Goal: Task Accomplishment & Management: Use online tool/utility

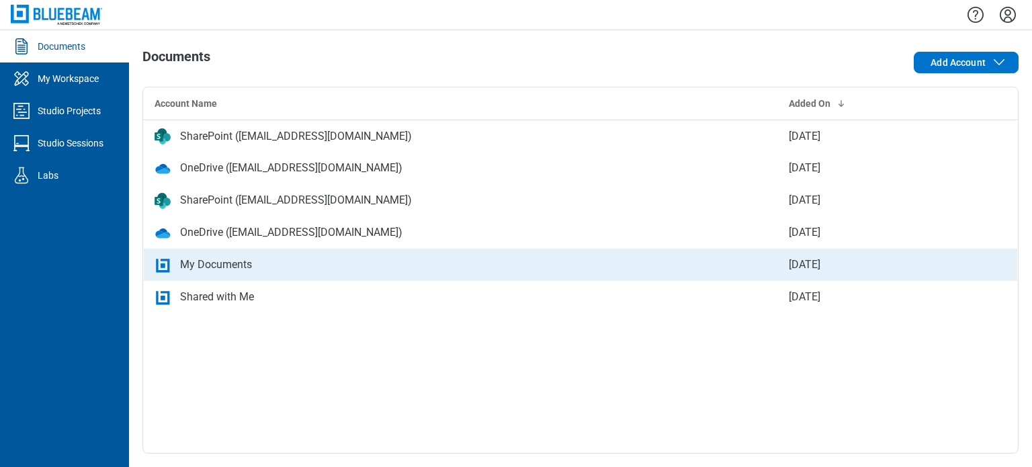
click at [337, 274] on td "My Documents" at bounding box center [461, 265] width 635 height 32
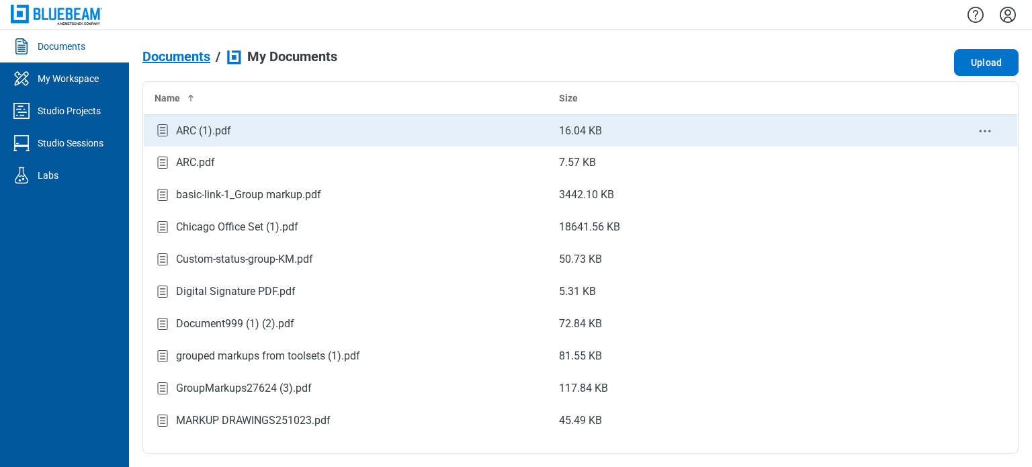
click at [212, 131] on div "ARC (1).pdf" at bounding box center [203, 131] width 55 height 16
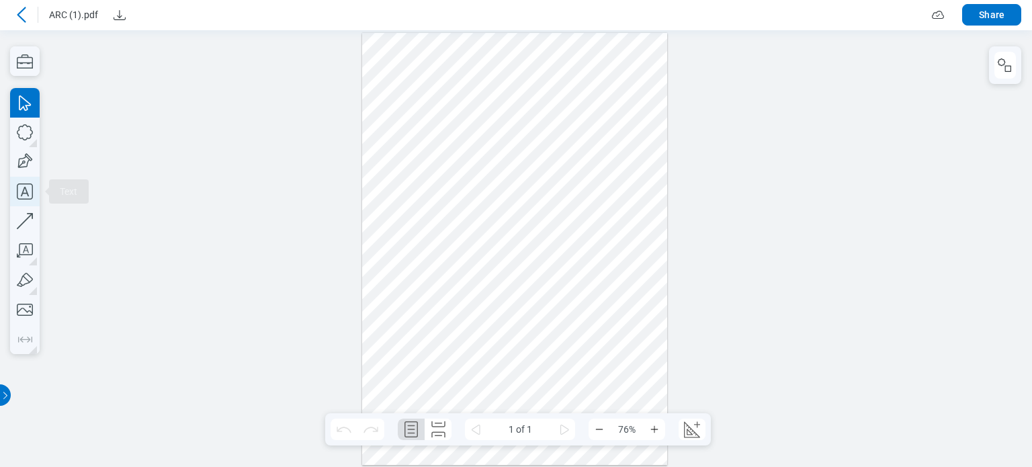
click at [31, 196] on icon "button" at bounding box center [25, 192] width 30 height 30
click at [500, 270] on div at bounding box center [515, 248] width 306 height 433
click at [510, 290] on div at bounding box center [515, 248] width 306 height 433
click at [536, 267] on div at bounding box center [515, 248] width 306 height 433
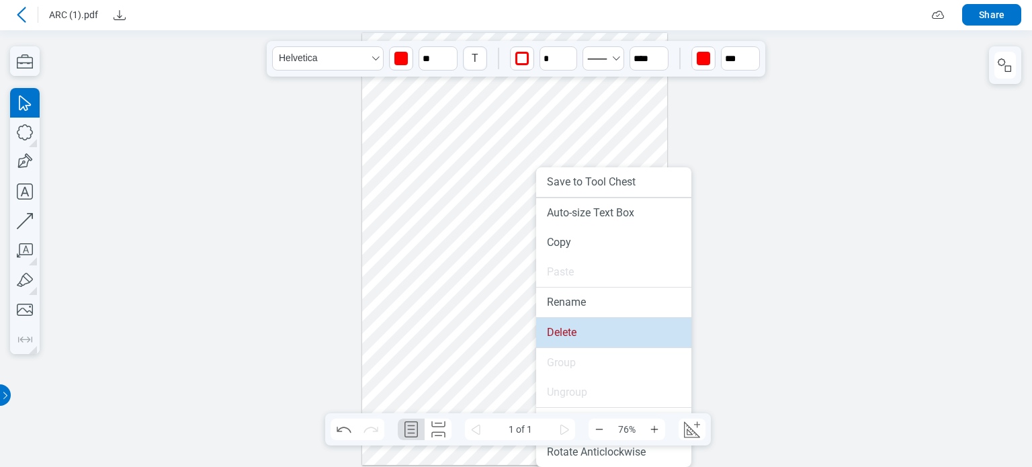
click at [571, 336] on li "Delete" at bounding box center [613, 333] width 155 height 30
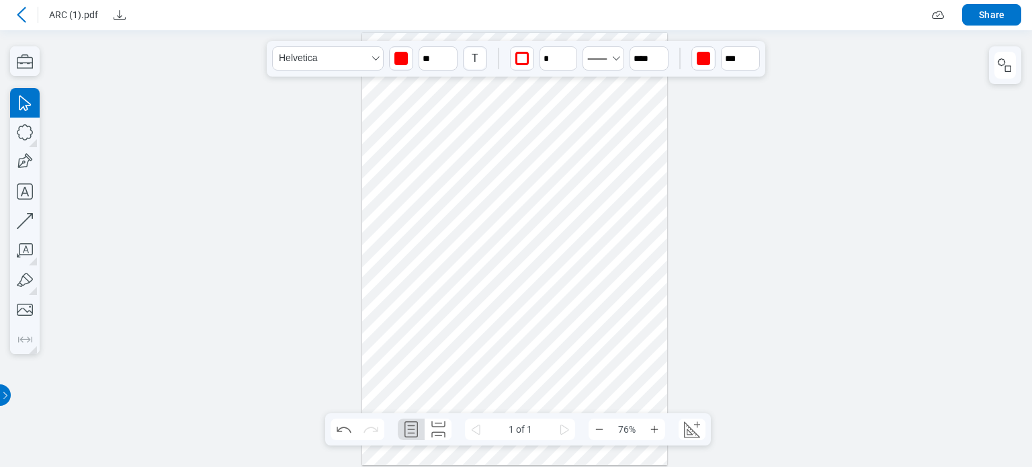
drag, startPoint x: 429, startPoint y: 130, endPoint x: 419, endPoint y: 134, distance: 10.9
click at [427, 131] on div at bounding box center [515, 248] width 306 height 433
click at [413, 136] on div at bounding box center [515, 248] width 306 height 433
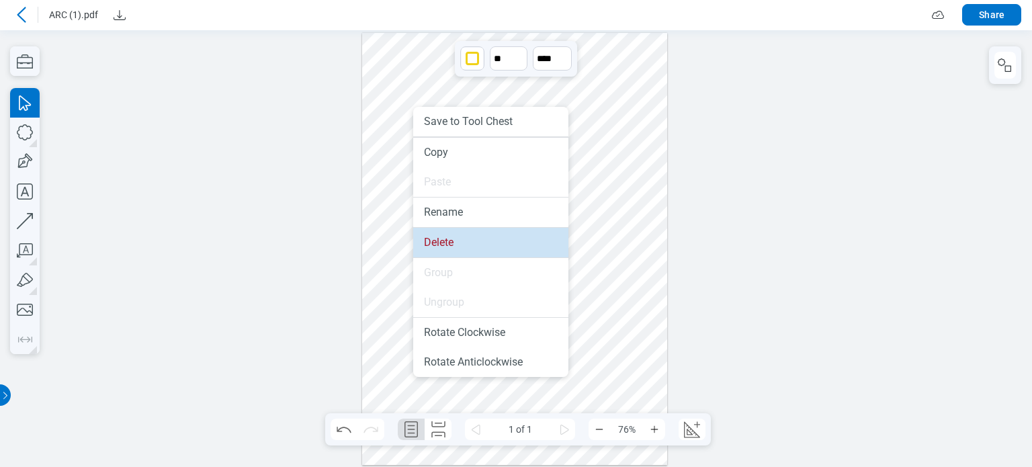
click at [448, 255] on li "Delete" at bounding box center [490, 243] width 155 height 30
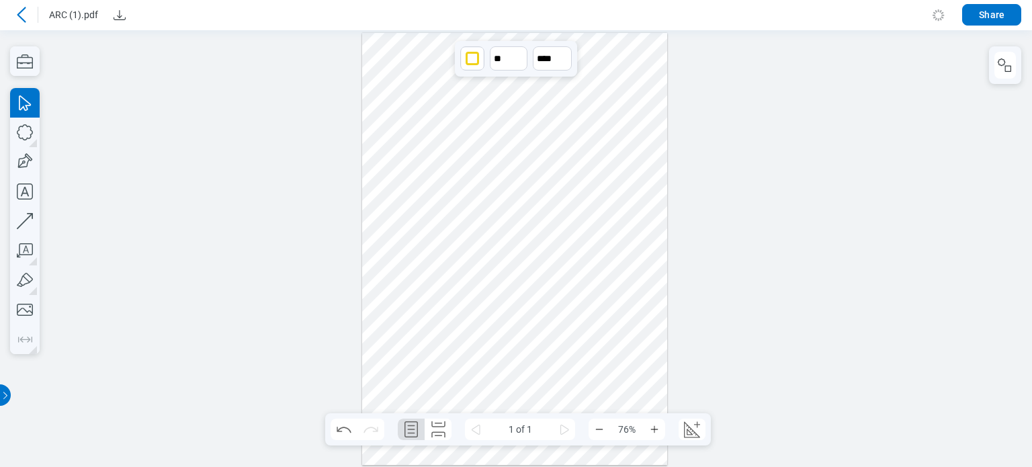
click at [462, 120] on div at bounding box center [515, 248] width 306 height 433
click at [566, 323] on div at bounding box center [515, 248] width 306 height 433
click at [550, 252] on div at bounding box center [515, 248] width 306 height 433
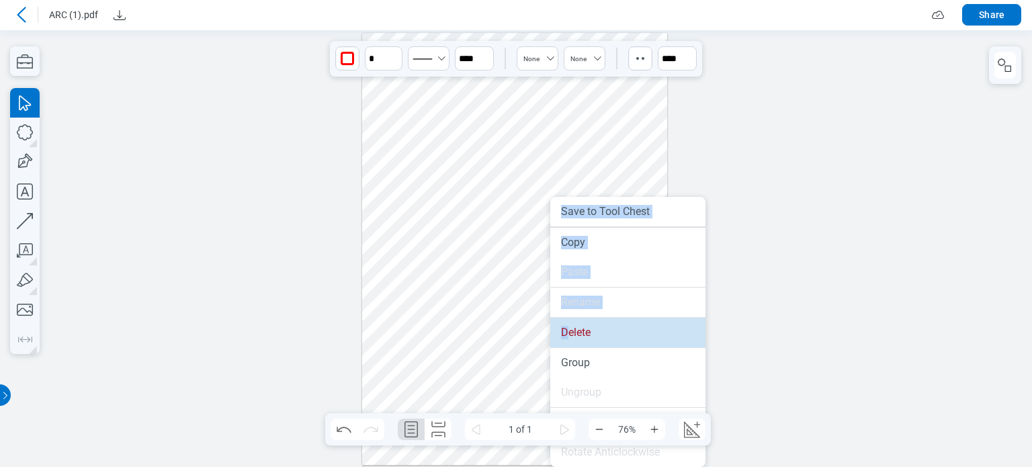
click at [568, 340] on li "Delete" at bounding box center [627, 333] width 155 height 30
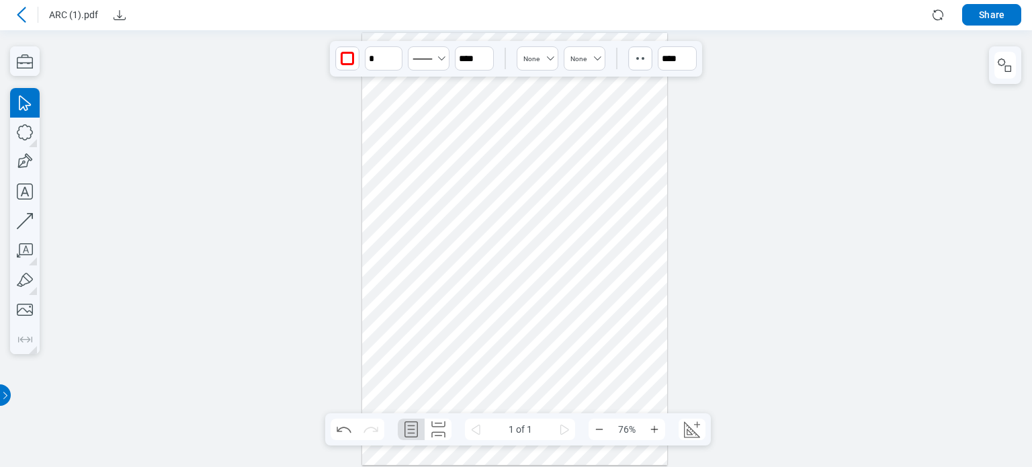
click at [573, 287] on div at bounding box center [515, 248] width 306 height 433
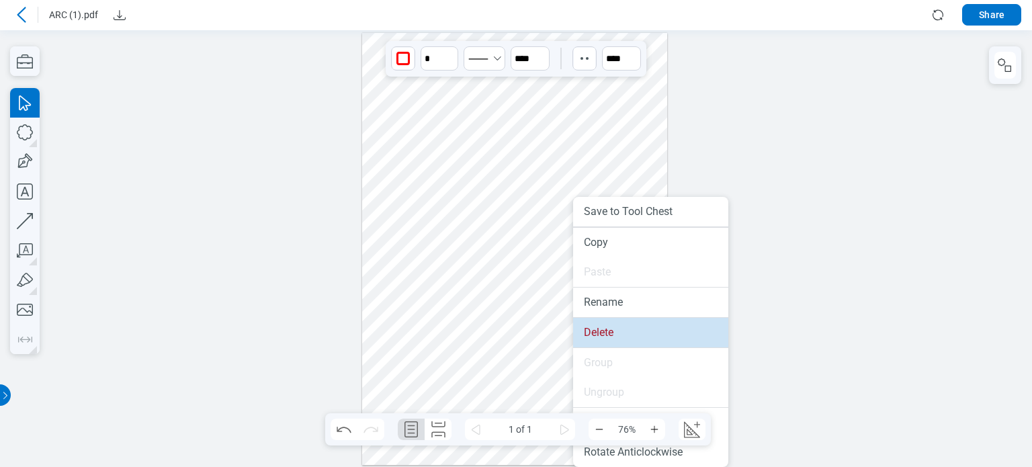
drag, startPoint x: 583, startPoint y: 322, endPoint x: 522, endPoint y: 203, distance: 133.8
click at [583, 323] on li "Delete" at bounding box center [650, 333] width 155 height 30
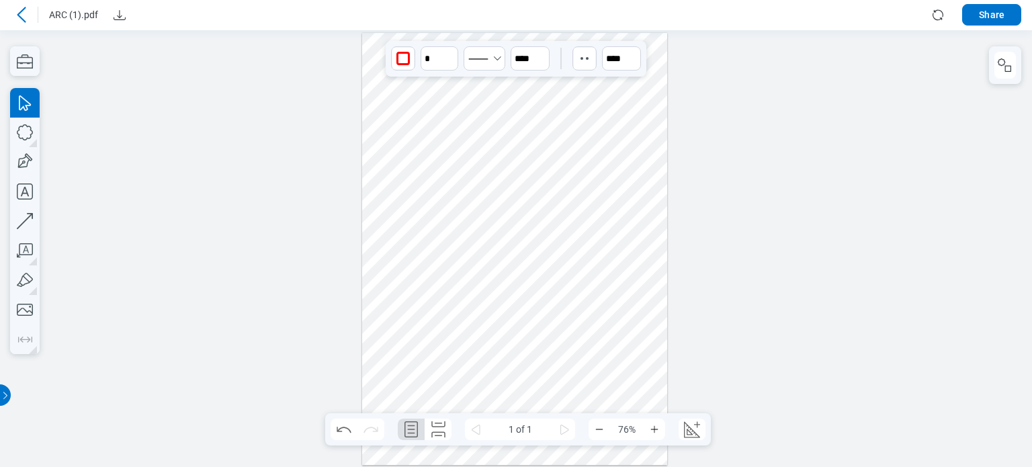
click at [514, 222] on div at bounding box center [515, 248] width 306 height 433
click at [33, 192] on icon "button" at bounding box center [25, 192] width 30 height 30
drag, startPoint x: 379, startPoint y: 201, endPoint x: 390, endPoint y: 203, distance: 10.9
click at [380, 201] on div at bounding box center [515, 248] width 306 height 433
click at [483, 282] on div at bounding box center [515, 248] width 306 height 433
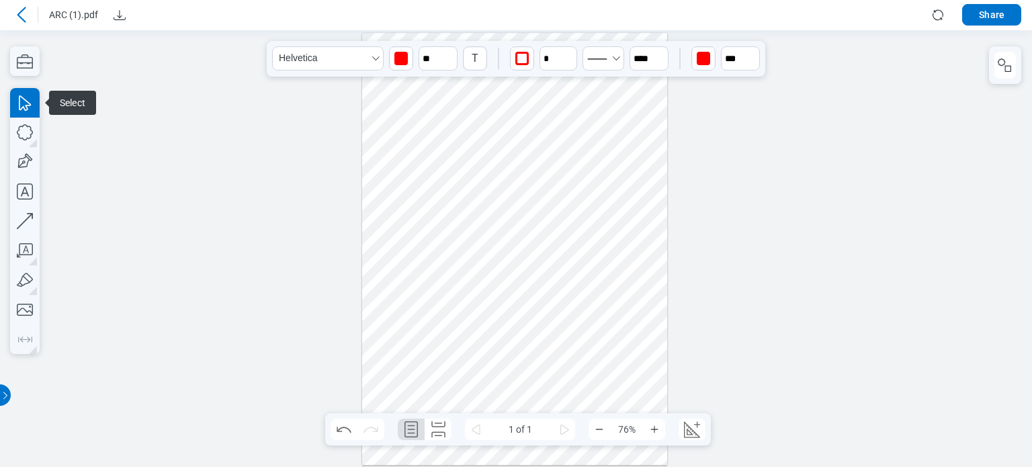
drag, startPoint x: 471, startPoint y: 194, endPoint x: 479, endPoint y: 261, distance: 68.4
click at [480, 262] on div at bounding box center [515, 248] width 306 height 433
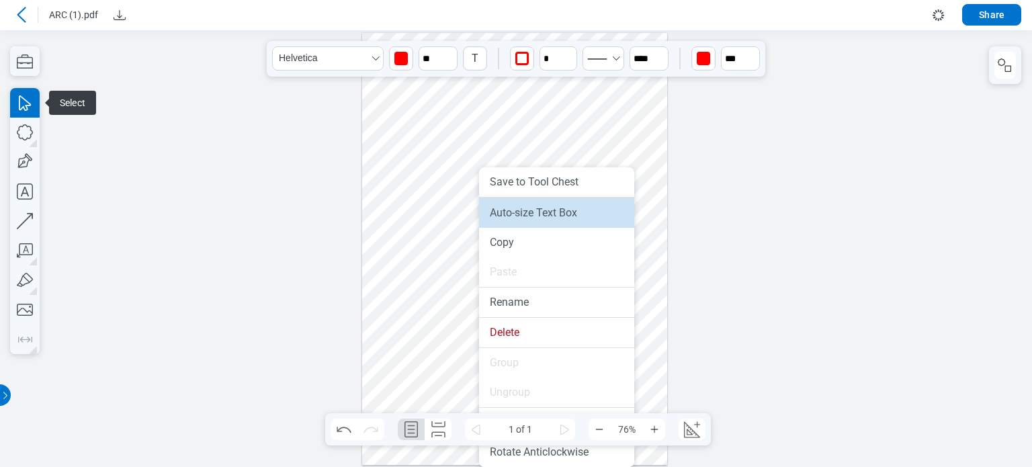
click at [517, 209] on li "Auto-size Text Box" at bounding box center [556, 213] width 155 height 30
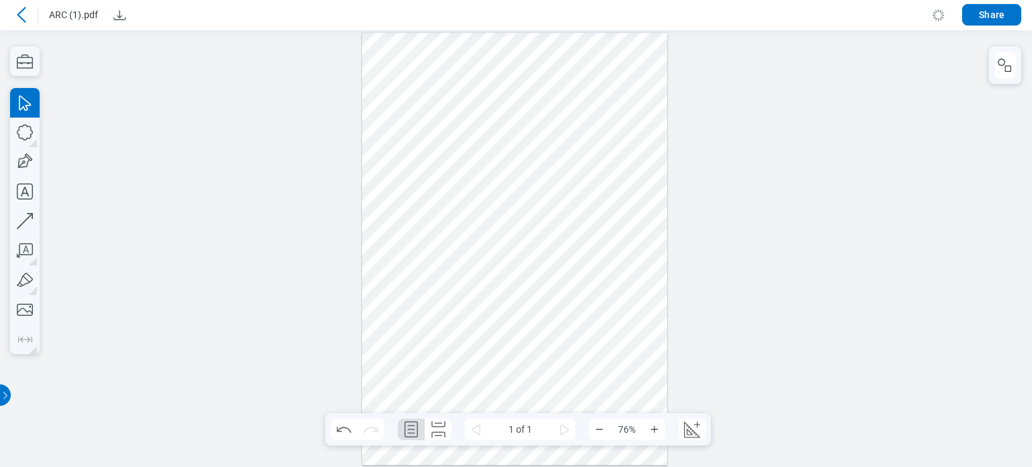
click at [518, 274] on div at bounding box center [515, 248] width 306 height 433
click at [530, 266] on div at bounding box center [515, 248] width 306 height 433
click at [519, 273] on div at bounding box center [515, 248] width 306 height 433
drag, startPoint x: 416, startPoint y: 282, endPoint x: 427, endPoint y: 309, distance: 29.0
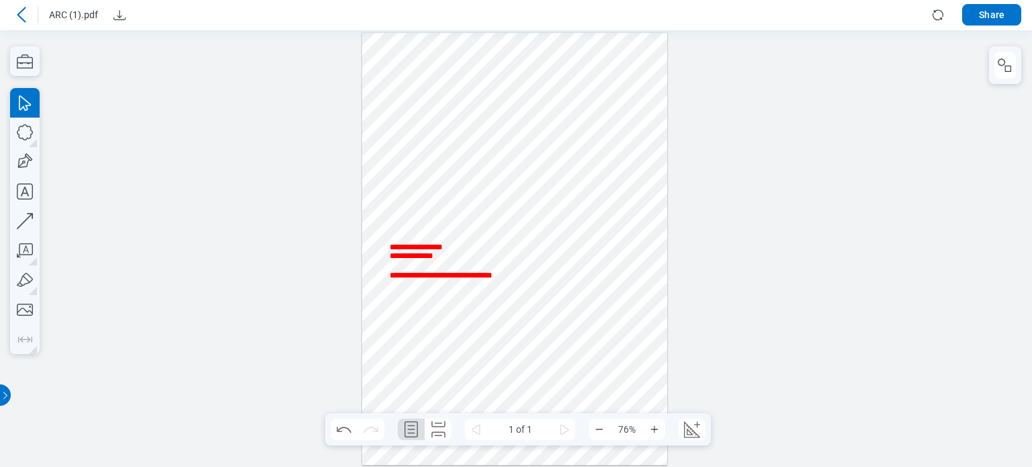
click at [427, 309] on div at bounding box center [441, 313] width 103 height 9
drag, startPoint x: 427, startPoint y: 309, endPoint x: 409, endPoint y: 341, distance: 36.7
click at [409, 341] on div at bounding box center [441, 341] width 103 height 9
click at [713, 337] on div at bounding box center [516, 248] width 1032 height 437
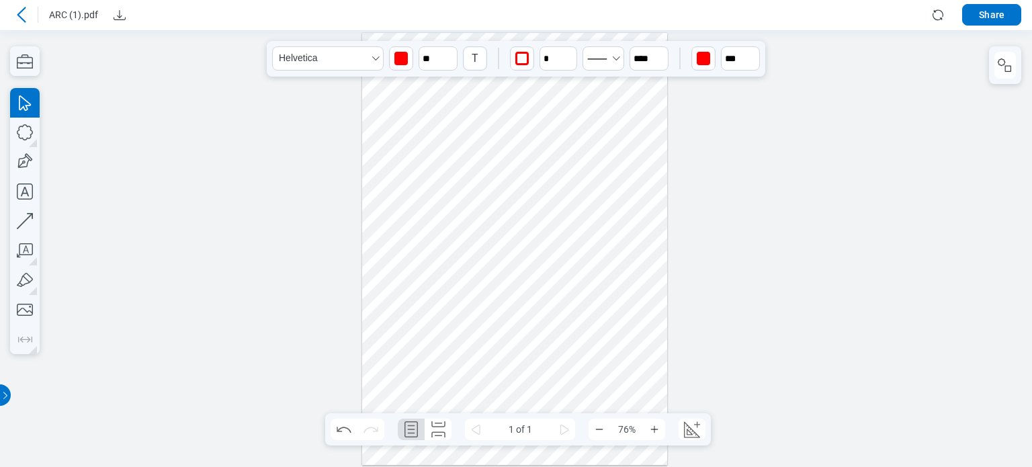
click at [446, 284] on div at bounding box center [515, 248] width 306 height 433
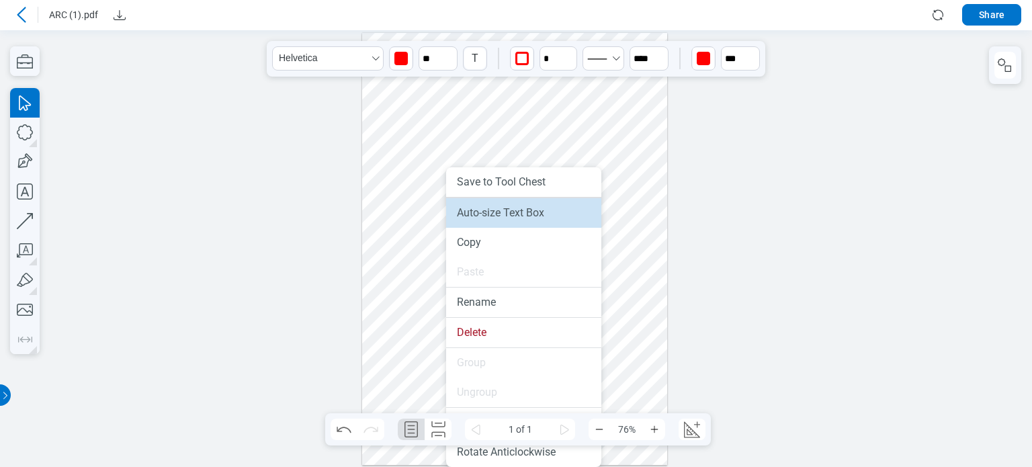
click at [472, 201] on li "Auto-size Text Box" at bounding box center [523, 213] width 155 height 30
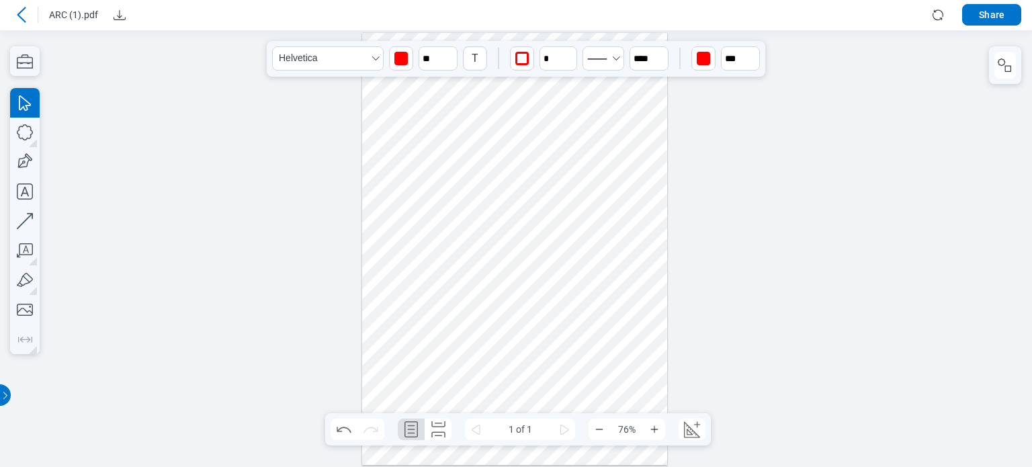
drag, startPoint x: 456, startPoint y: 300, endPoint x: 458, endPoint y: 290, distance: 10.4
click at [458, 290] on div at bounding box center [515, 248] width 306 height 433
click at [432, 381] on div at bounding box center [515, 248] width 306 height 433
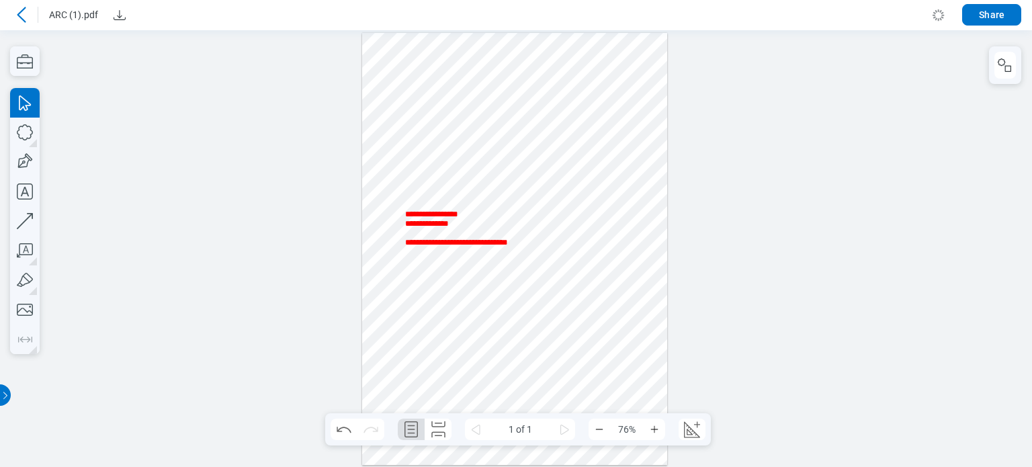
click at [621, 321] on div at bounding box center [515, 248] width 306 height 433
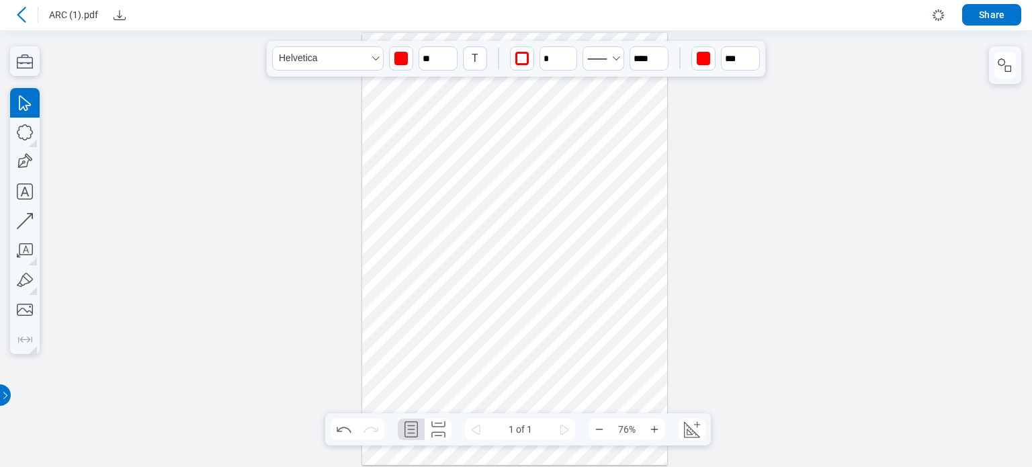
click at [520, 295] on div at bounding box center [515, 248] width 306 height 433
click at [467, 263] on div at bounding box center [515, 248] width 306 height 433
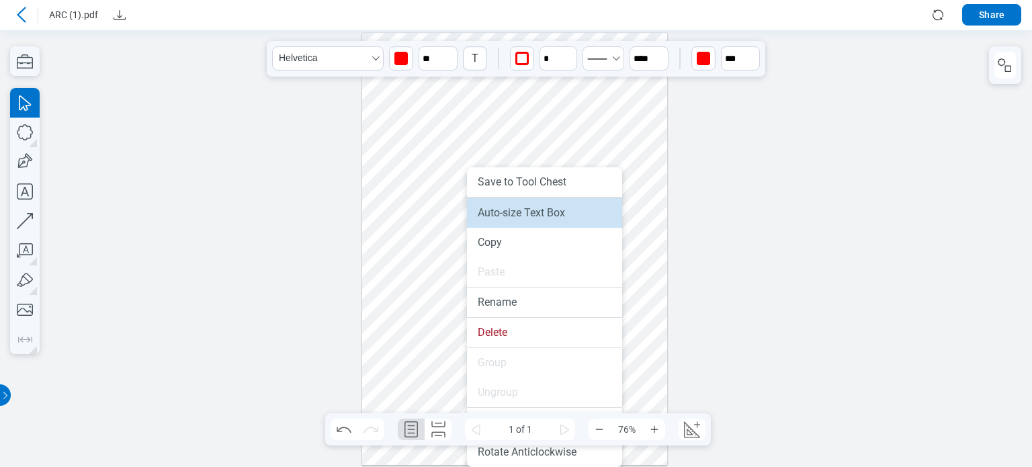
click at [496, 222] on li "Auto-size Text Box" at bounding box center [544, 213] width 155 height 30
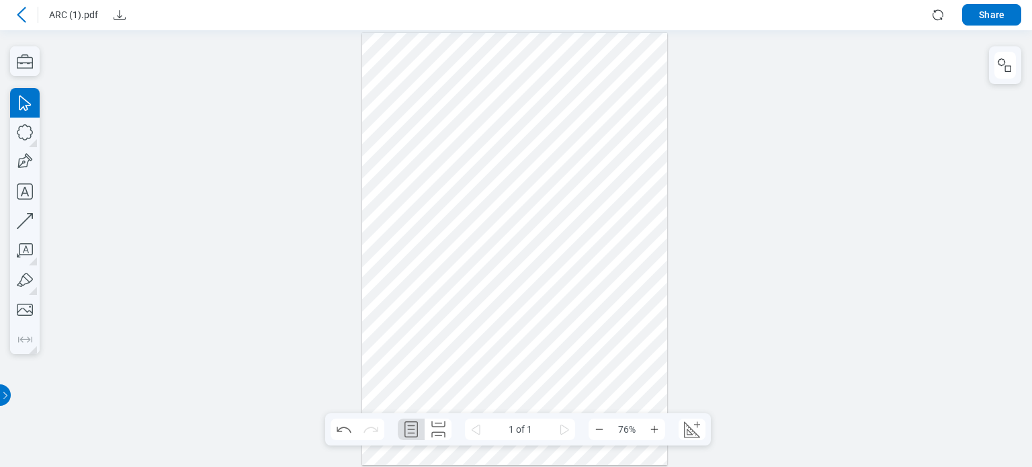
click at [473, 292] on div at bounding box center [515, 248] width 306 height 433
click at [452, 51] on icon "button" at bounding box center [449, 52] width 11 height 11
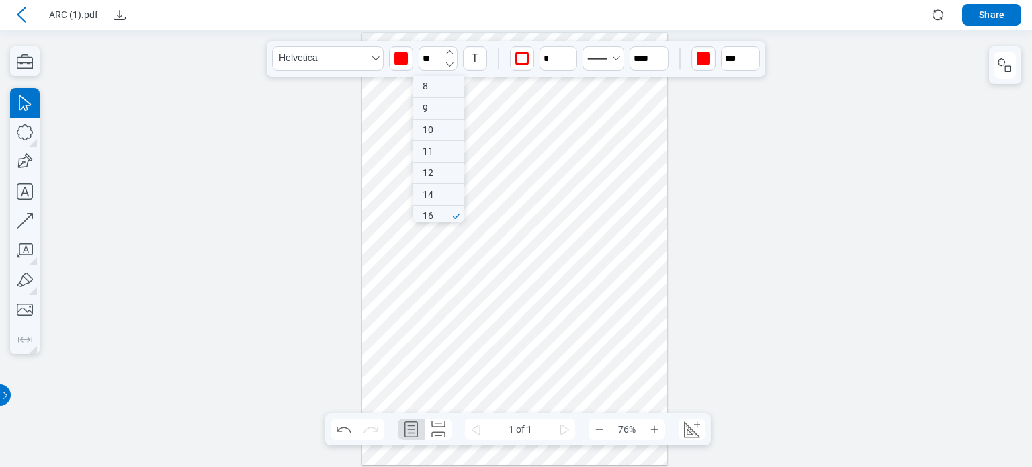
click at [452, 51] on icon "button" at bounding box center [449, 52] width 11 height 11
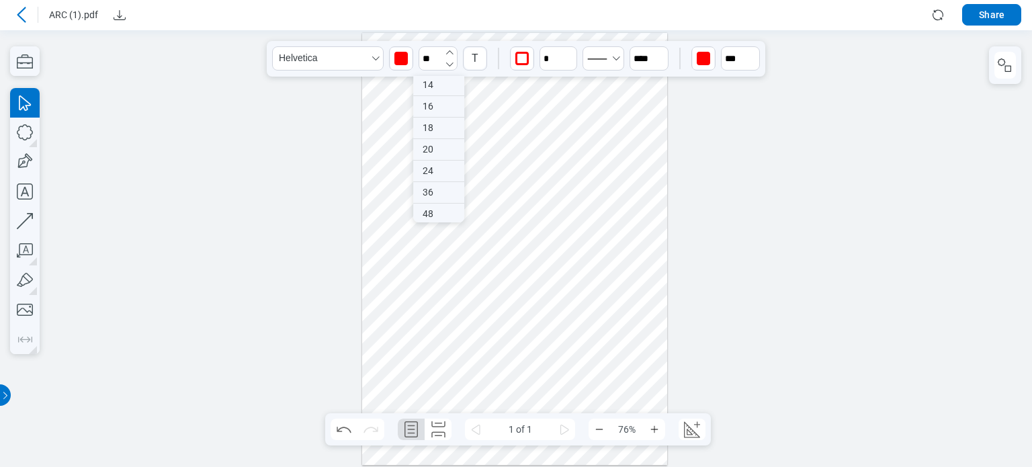
click at [452, 51] on icon "button" at bounding box center [449, 52] width 11 height 11
type input "**"
click at [505, 284] on div at bounding box center [515, 248] width 306 height 433
click at [489, 280] on div at bounding box center [515, 248] width 306 height 433
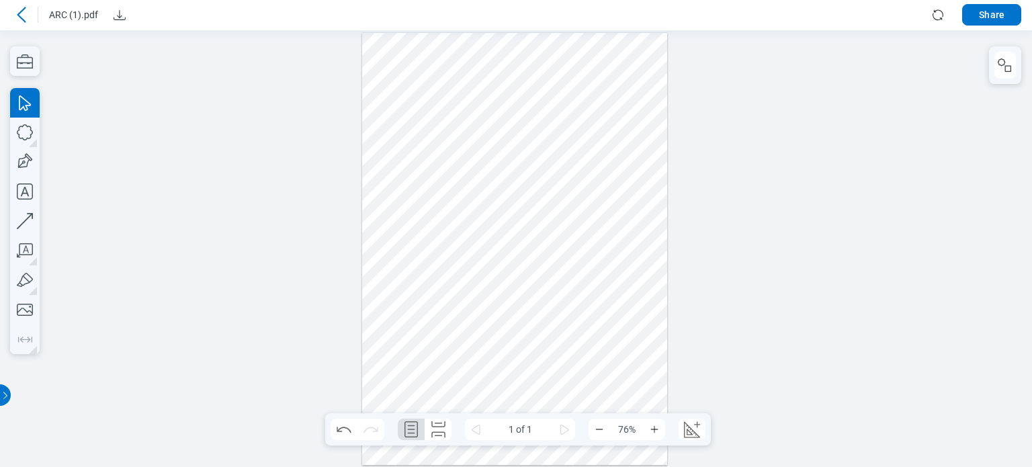
click at [487, 238] on div at bounding box center [515, 248] width 306 height 433
click at [497, 287] on div at bounding box center [515, 248] width 306 height 433
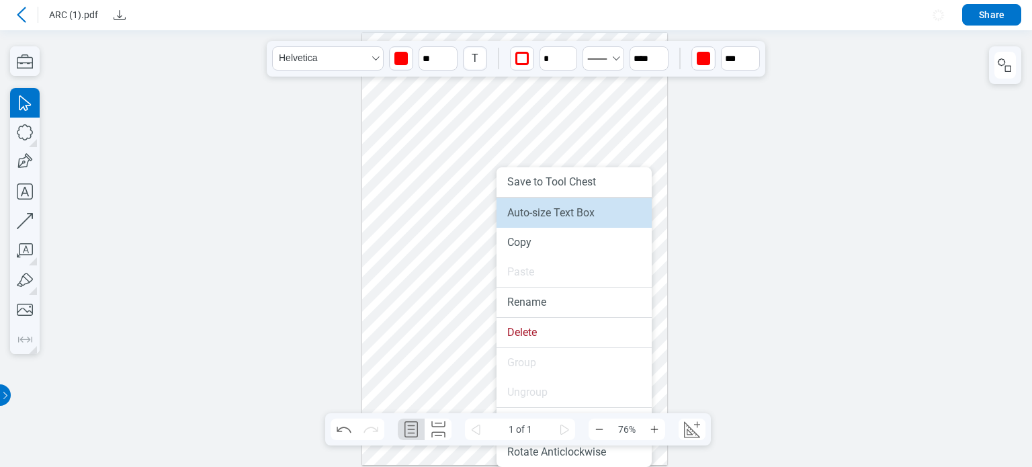
click at [524, 225] on li "Auto-size Text Box" at bounding box center [574, 213] width 155 height 30
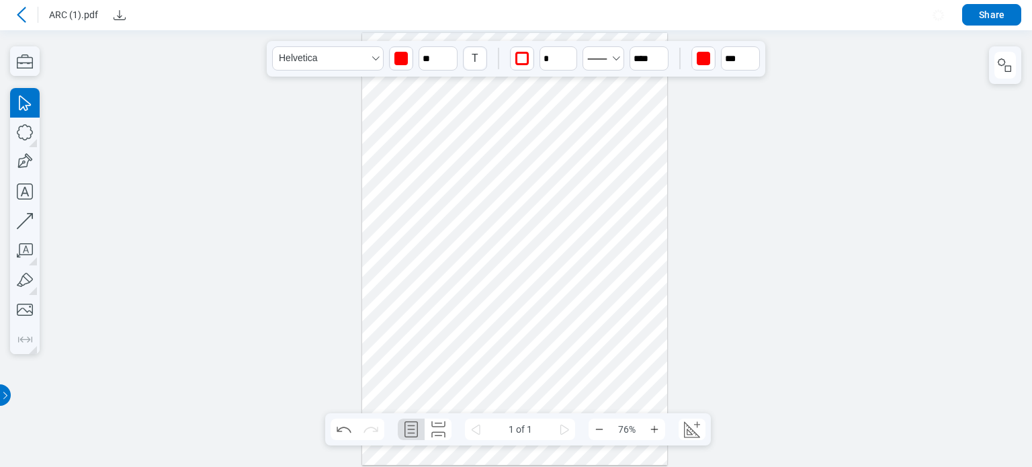
click at [506, 263] on div at bounding box center [515, 248] width 306 height 433
click at [569, 53] on icon "undefined_increment" at bounding box center [570, 53] width 7 height 4
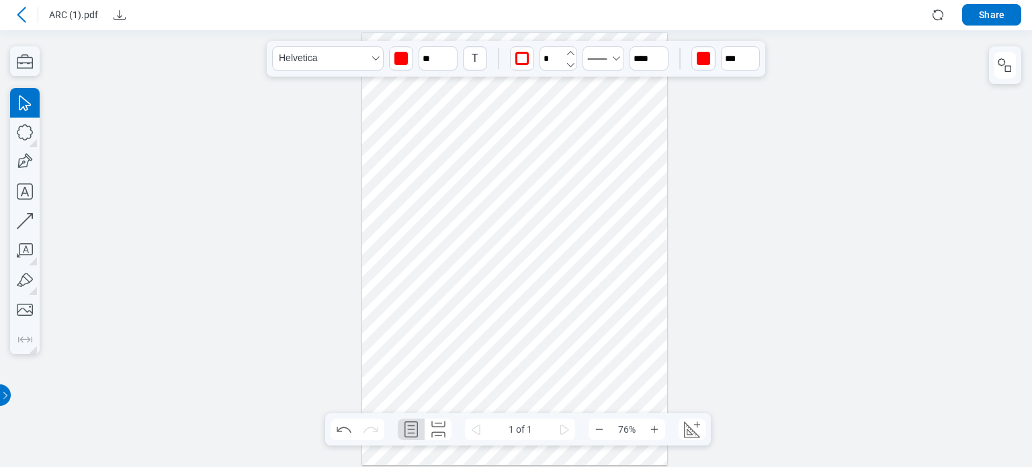
click at [569, 53] on icon "undefined_increment" at bounding box center [570, 53] width 7 height 4
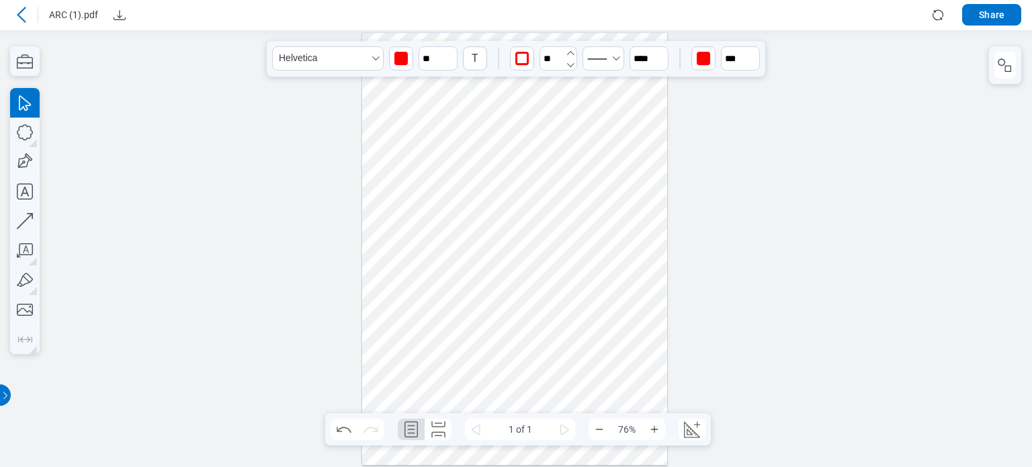
click at [569, 53] on icon "undefined_increment" at bounding box center [570, 53] width 7 height 4
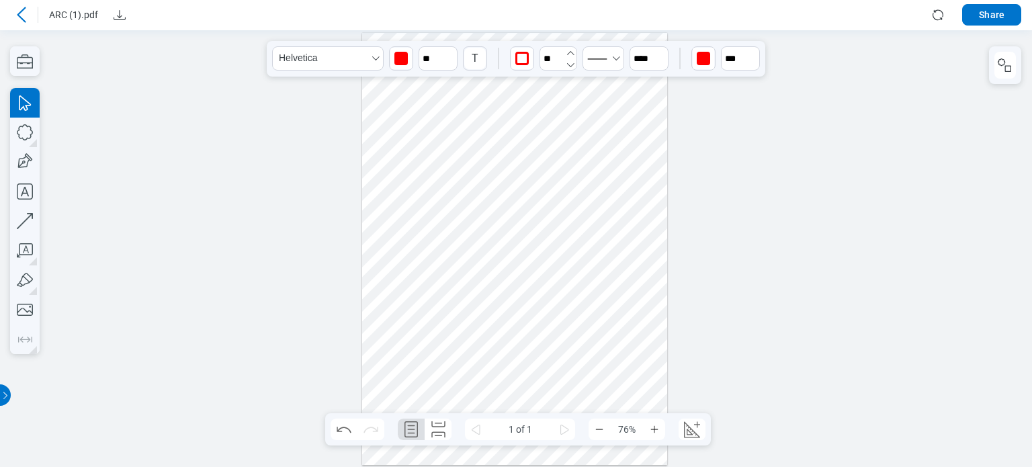
click at [569, 53] on icon "undefined_increment" at bounding box center [570, 53] width 7 height 4
type input "**"
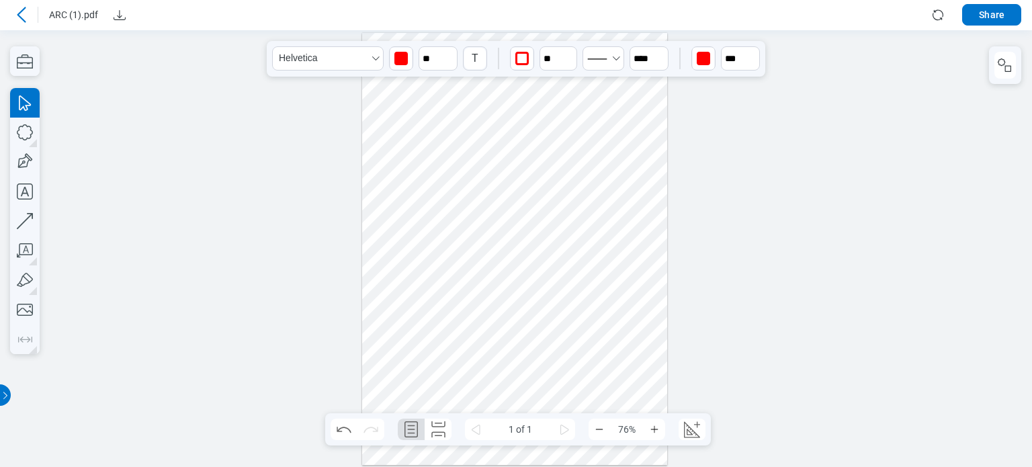
click at [497, 264] on div at bounding box center [515, 248] width 306 height 433
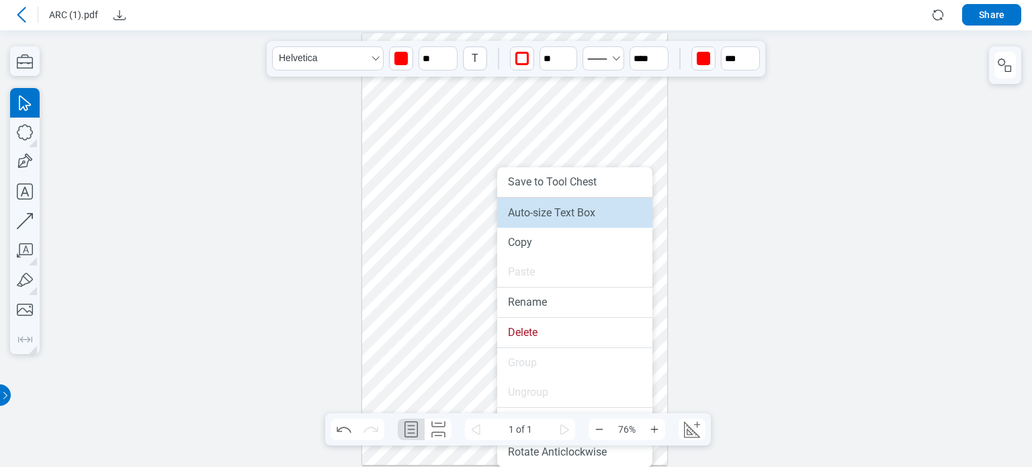
click at [526, 216] on li "Auto-size Text Box" at bounding box center [574, 213] width 155 height 30
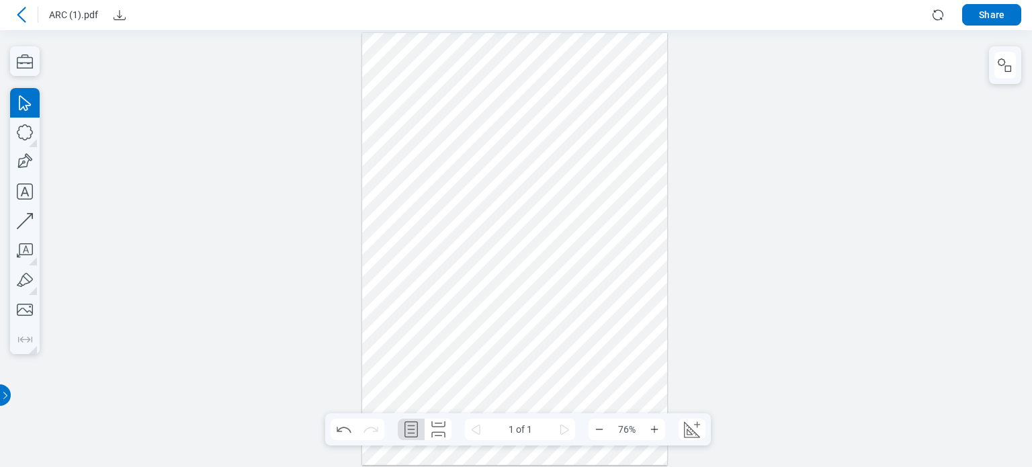
click at [503, 250] on div at bounding box center [515, 248] width 306 height 433
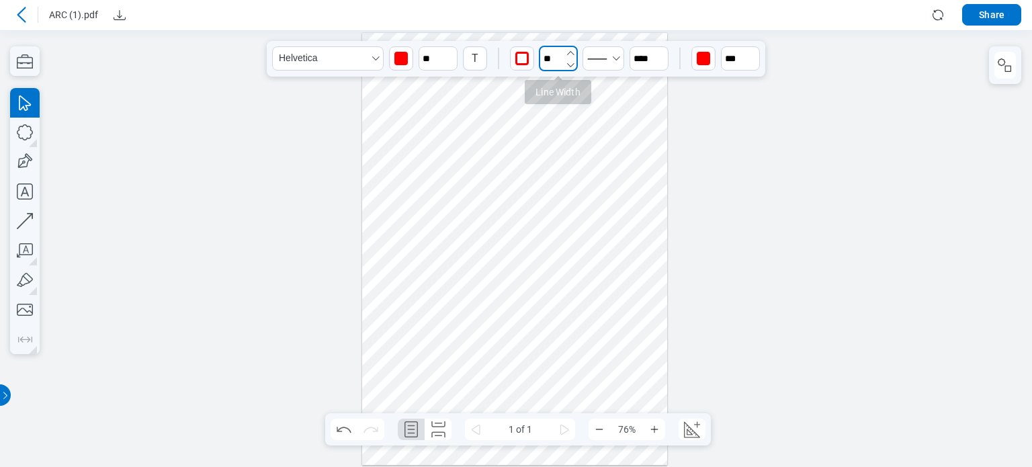
click at [577, 64] on input "**" at bounding box center [558, 59] width 39 height 26
click at [570, 64] on icon "undefined_decrement" at bounding box center [570, 65] width 11 height 11
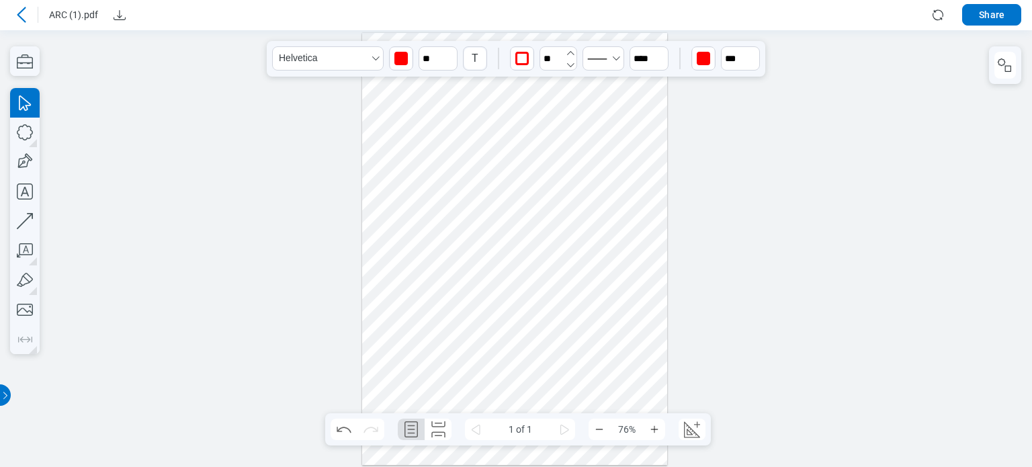
click at [570, 64] on icon "undefined_decrement" at bounding box center [570, 65] width 11 height 11
type input "**"
click at [448, 49] on icon "button" at bounding box center [449, 52] width 11 height 11
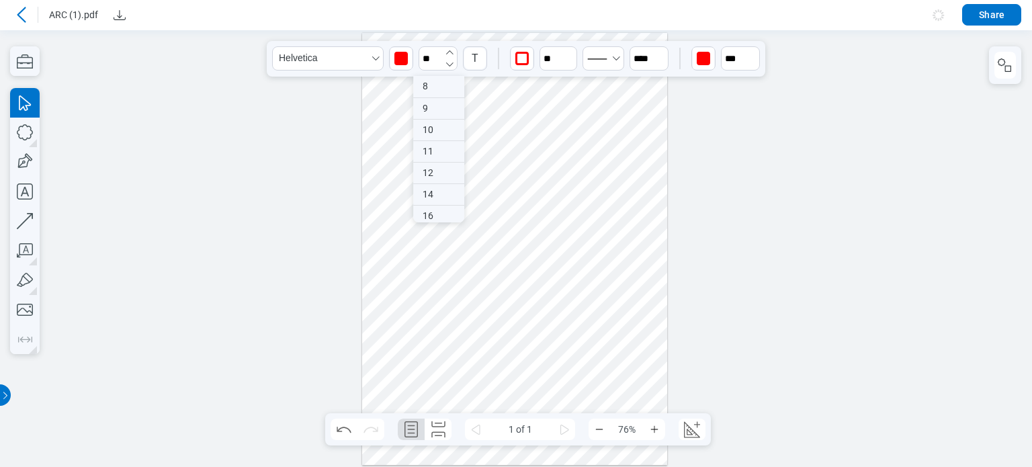
click at [448, 49] on icon "button" at bounding box center [449, 52] width 11 height 11
click at [432, 212] on div "16" at bounding box center [438, 216] width 51 height 21
type input "**"
click at [487, 238] on div at bounding box center [515, 248] width 306 height 433
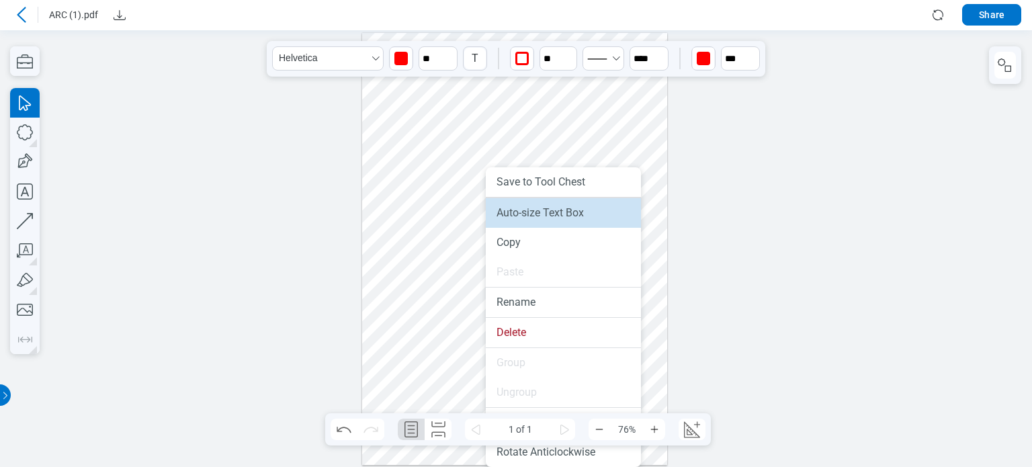
click at [501, 220] on li "Auto-size Text Box" at bounding box center [563, 213] width 155 height 30
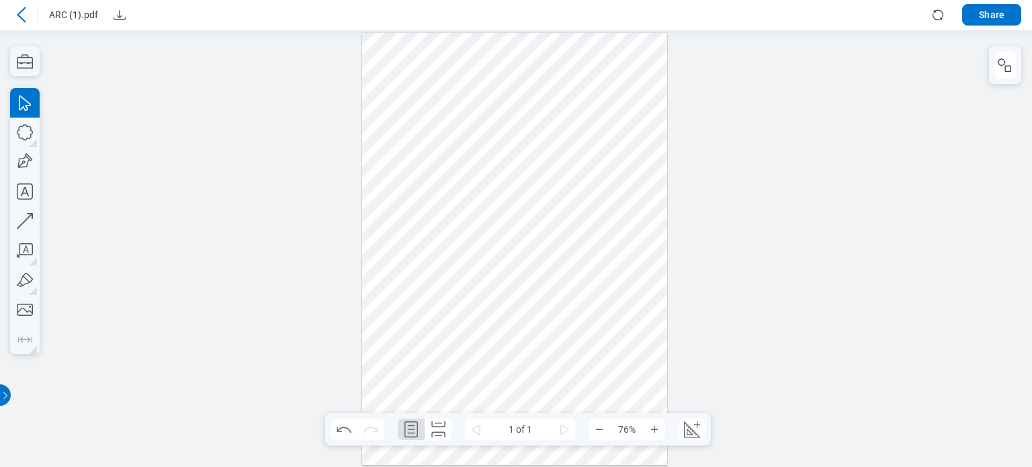
click at [474, 242] on div at bounding box center [515, 248] width 306 height 433
drag, startPoint x: 468, startPoint y: 245, endPoint x: 438, endPoint y: 248, distance: 30.4
click at [438, 248] on div at bounding box center [515, 248] width 306 height 433
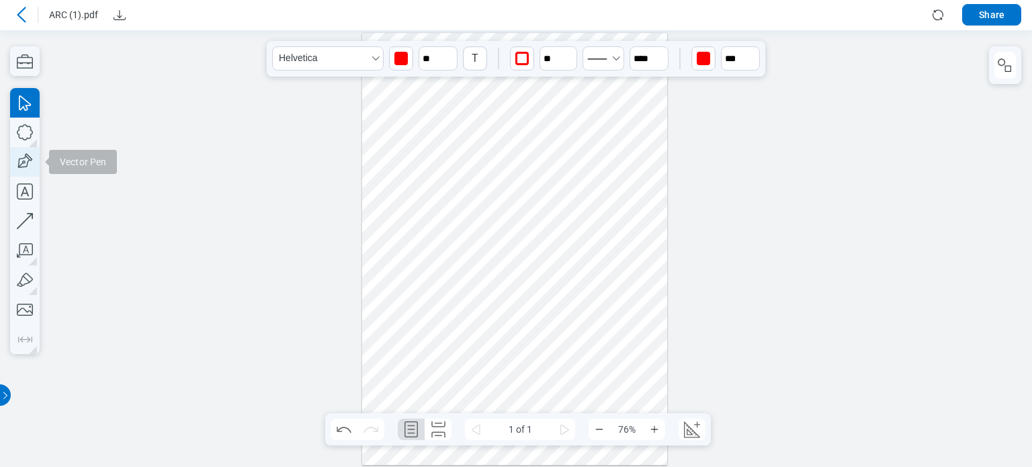
click at [28, 161] on icon "button" at bounding box center [25, 162] width 30 height 30
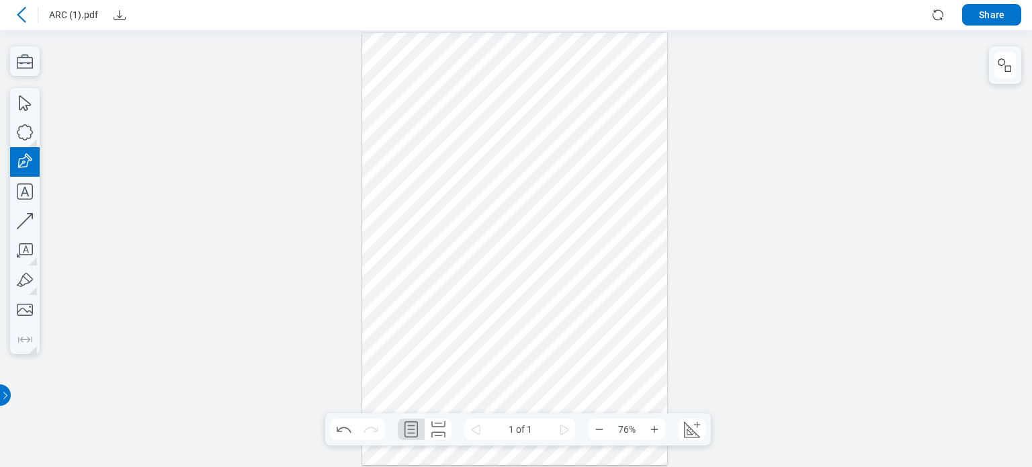
drag, startPoint x: 527, startPoint y: 244, endPoint x: 591, endPoint y: 325, distance: 102.9
click at [591, 325] on div at bounding box center [515, 248] width 306 height 433
click at [466, 256] on div at bounding box center [515, 248] width 306 height 433
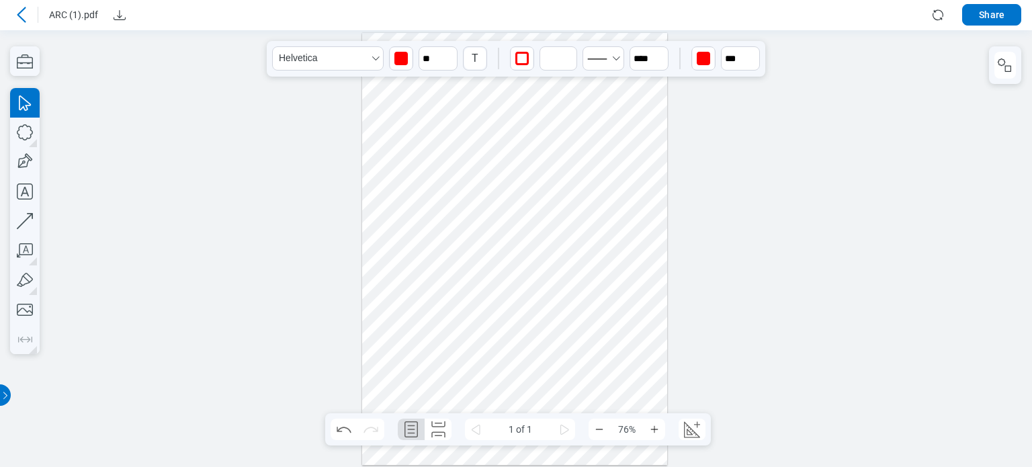
click at [550, 278] on div at bounding box center [515, 248] width 306 height 433
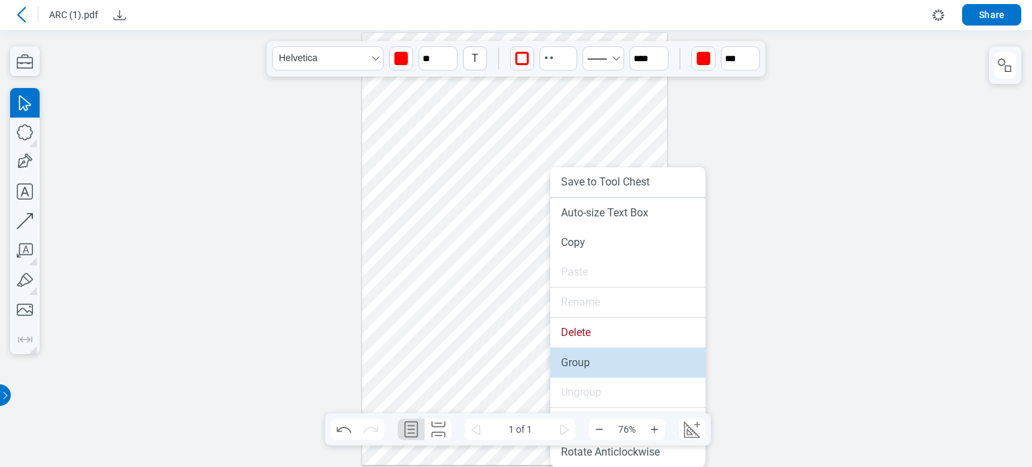
drag, startPoint x: 577, startPoint y: 364, endPoint x: 552, endPoint y: 308, distance: 61.1
click at [577, 364] on li "Group" at bounding box center [627, 363] width 155 height 30
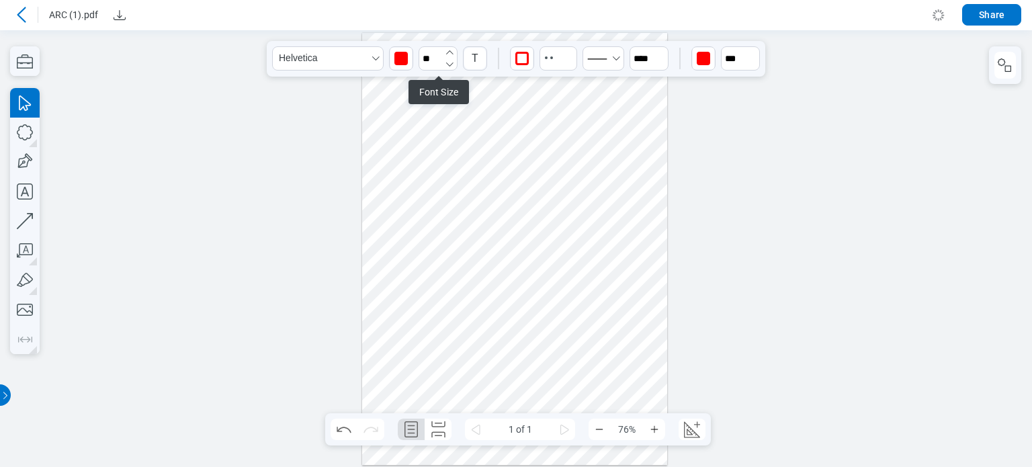
click at [448, 50] on icon "button" at bounding box center [449, 52] width 11 height 11
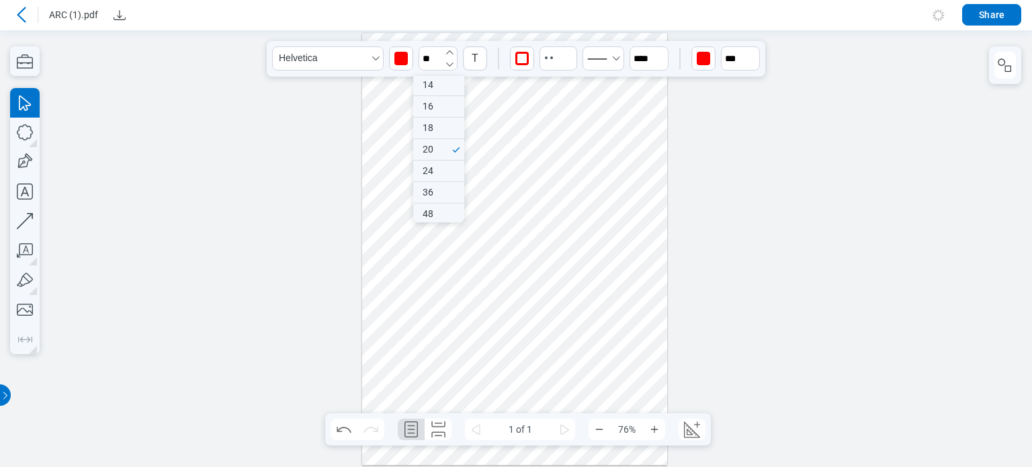
click at [448, 50] on icon "button" at bounding box center [449, 52] width 11 height 11
type input "**"
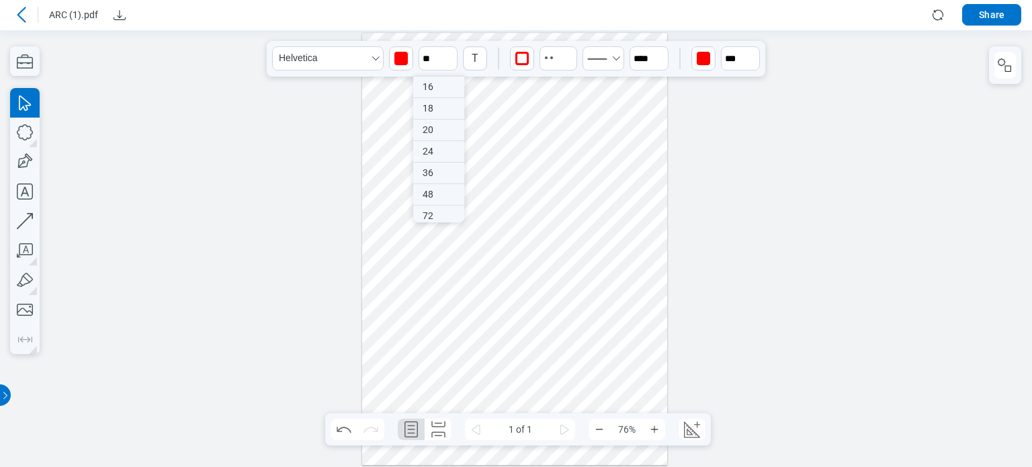
scroll to position [131, 0]
click at [476, 262] on div at bounding box center [515, 248] width 306 height 433
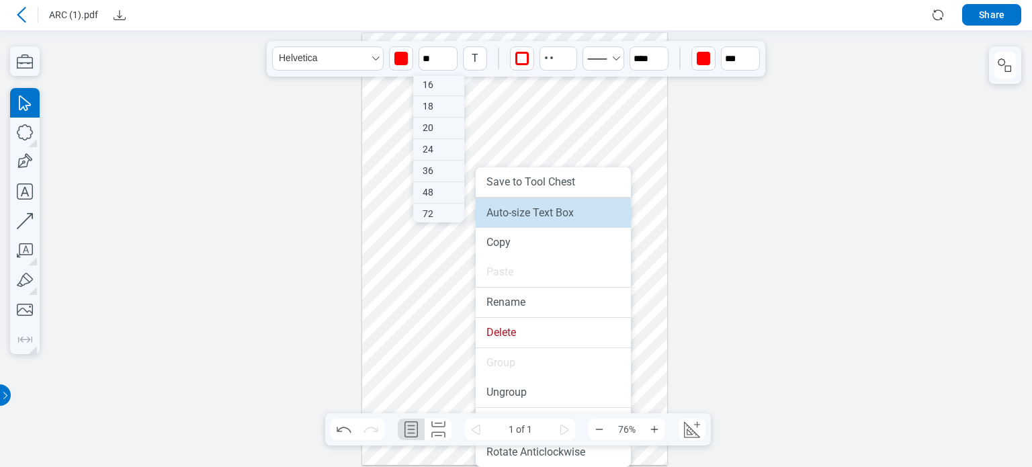
drag, startPoint x: 511, startPoint y: 218, endPoint x: 587, endPoint y: 183, distance: 83.6
click at [511, 218] on li "Auto-size Text Box" at bounding box center [553, 213] width 155 height 30
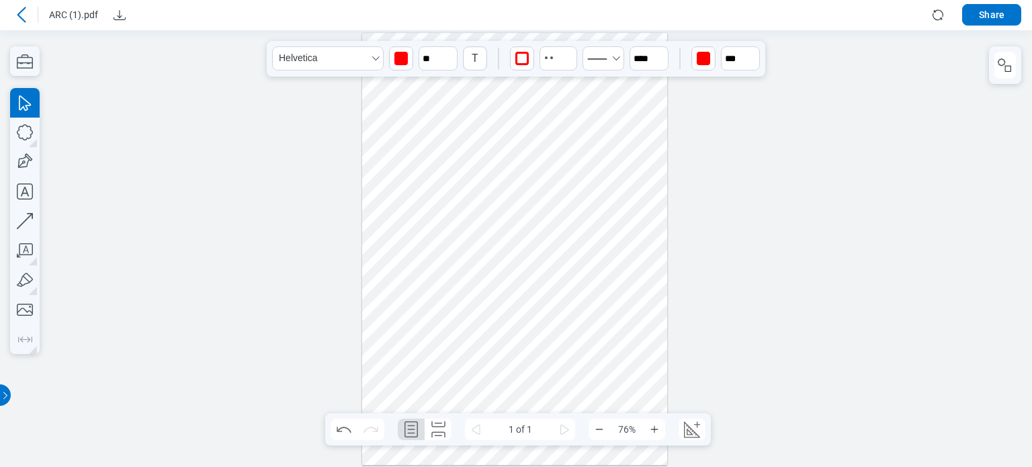
drag, startPoint x: 511, startPoint y: 257, endPoint x: 518, endPoint y: 289, distance: 33.0
click at [518, 289] on div at bounding box center [515, 248] width 306 height 433
click at [497, 286] on div at bounding box center [515, 248] width 306 height 433
click at [429, 50] on input "**" at bounding box center [438, 58] width 39 height 24
click at [432, 86] on div "8" at bounding box center [438, 87] width 50 height 22
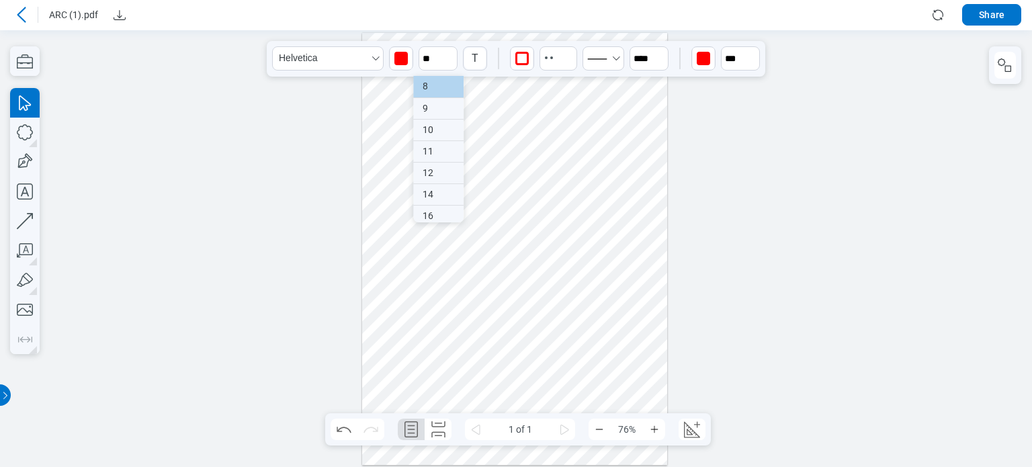
type input "*"
click at [452, 268] on div at bounding box center [515, 248] width 306 height 433
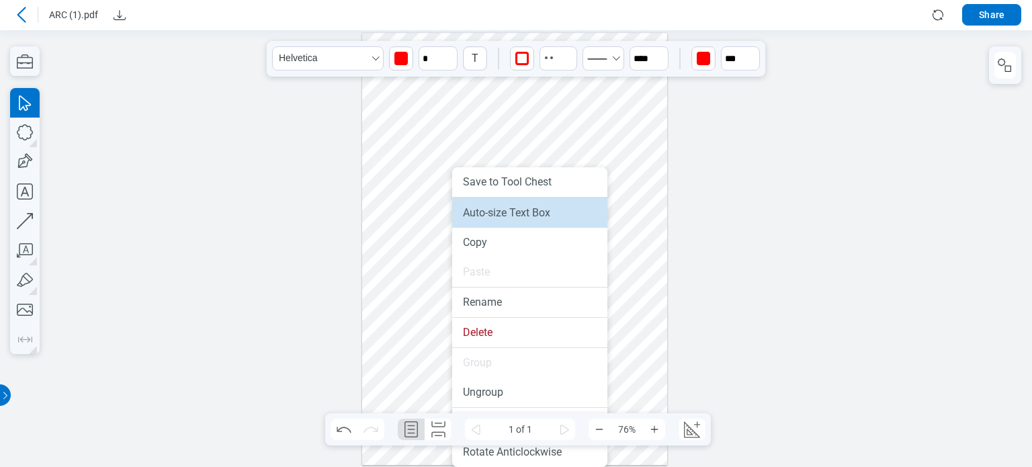
click at [488, 220] on li "Auto-size Text Box" at bounding box center [529, 213] width 155 height 30
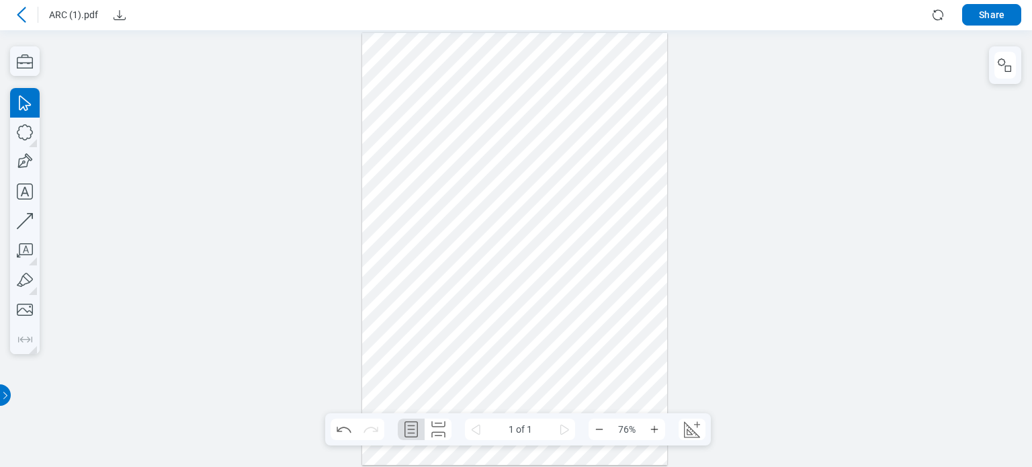
click at [440, 260] on div at bounding box center [515, 248] width 306 height 433
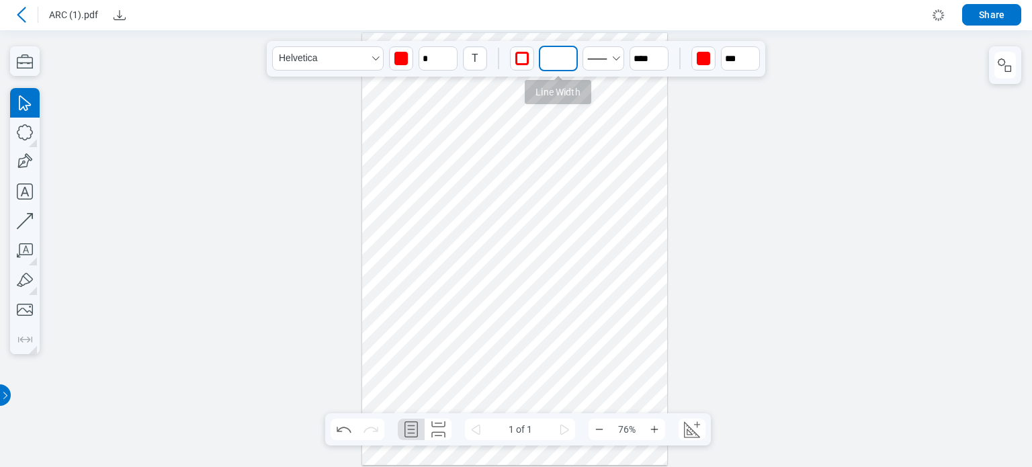
click at [551, 60] on input at bounding box center [558, 59] width 39 height 26
type input "*"
click at [406, 275] on div at bounding box center [515, 248] width 306 height 433
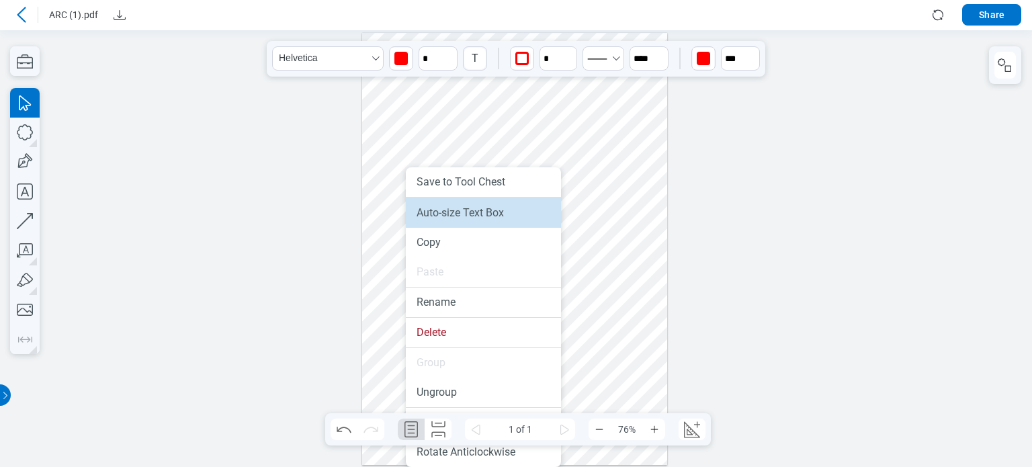
click at [431, 217] on li "Auto-size Text Box" at bounding box center [483, 213] width 155 height 30
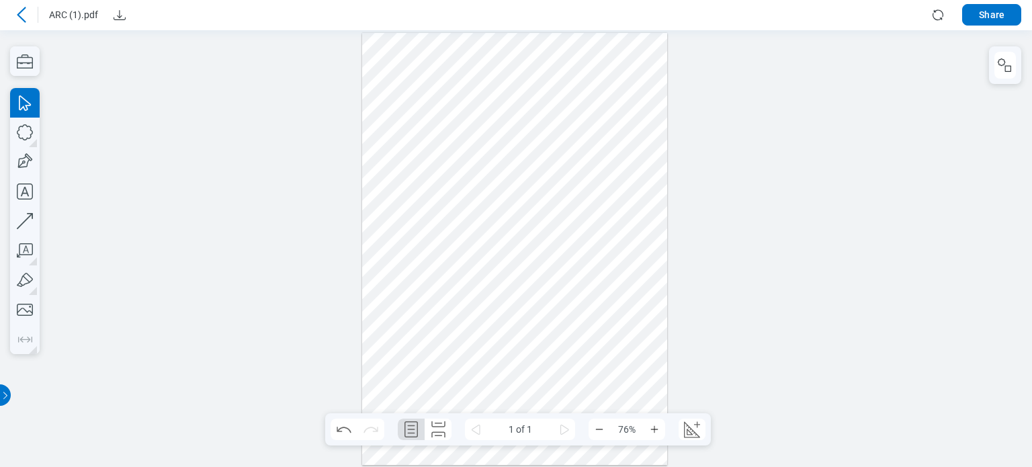
click at [415, 257] on div at bounding box center [515, 248] width 306 height 433
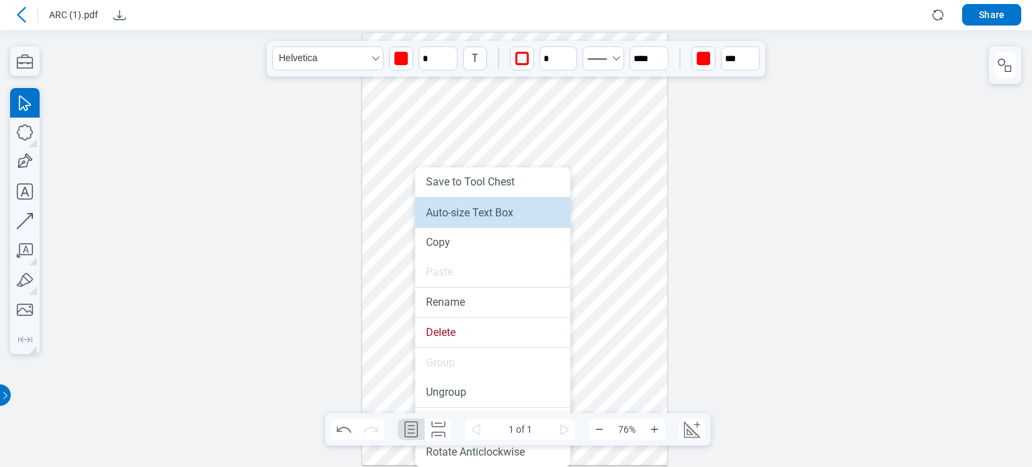
click at [450, 213] on li "Auto-size Text Box" at bounding box center [492, 213] width 155 height 30
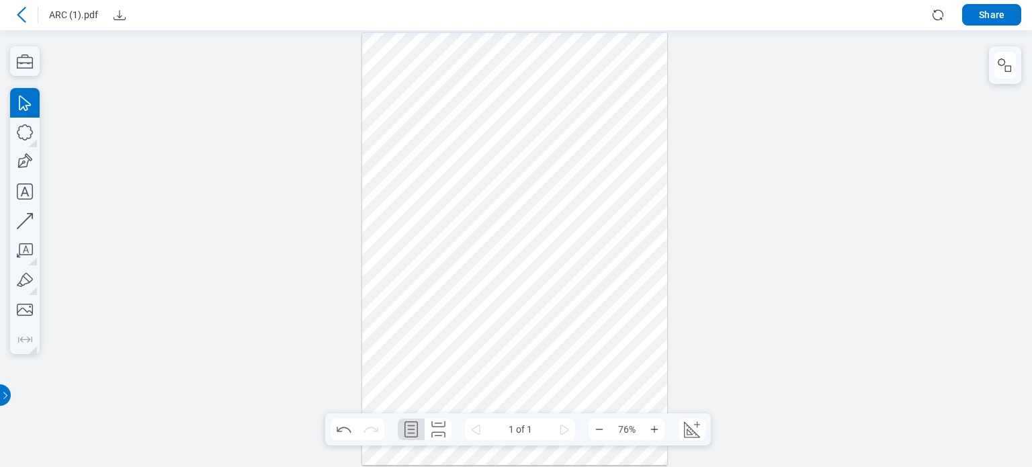
click at [419, 249] on div at bounding box center [515, 248] width 306 height 433
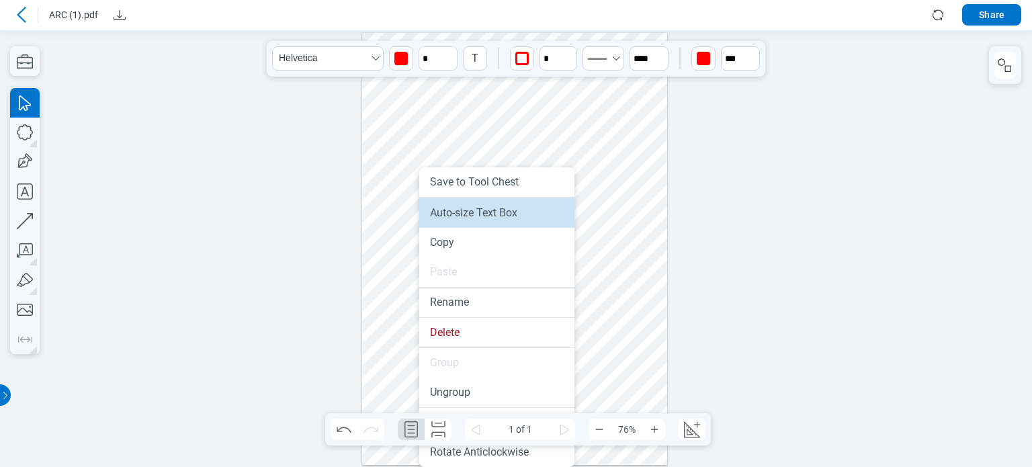
drag, startPoint x: 462, startPoint y: 212, endPoint x: 444, endPoint y: 180, distance: 37.4
click at [462, 212] on li "Auto-size Text Box" at bounding box center [496, 213] width 155 height 30
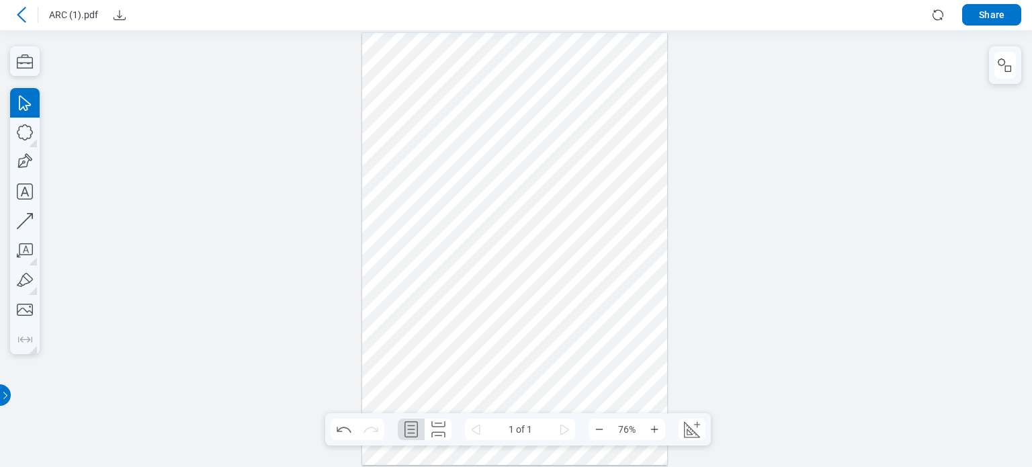
click at [417, 243] on div at bounding box center [515, 248] width 306 height 433
drag, startPoint x: 436, startPoint y: 243, endPoint x: 436, endPoint y: 222, distance: 20.8
click at [436, 243] on div at bounding box center [515, 248] width 306 height 433
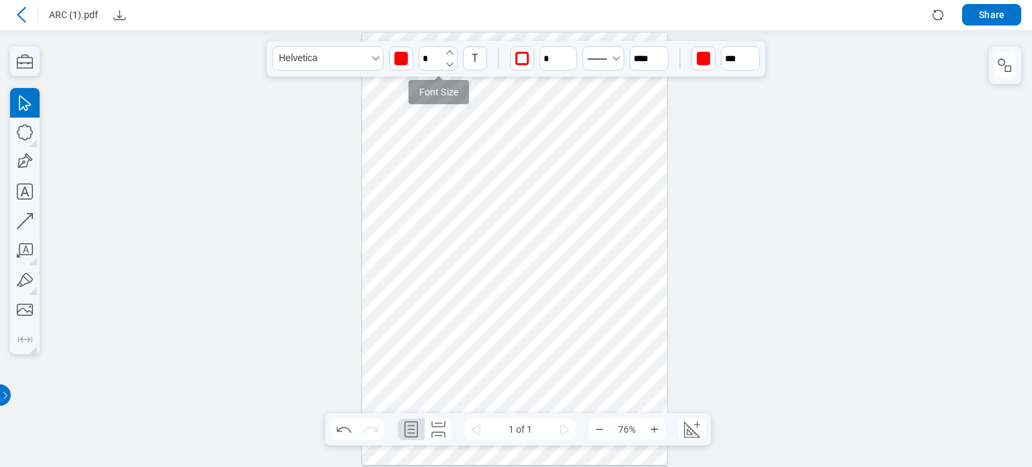
click at [446, 52] on icon "button" at bounding box center [449, 52] width 11 height 11
click at [446, 53] on icon "button" at bounding box center [449, 52] width 11 height 11
click at [446, 54] on icon "button" at bounding box center [449, 52] width 11 height 11
click at [451, 54] on icon "button" at bounding box center [449, 52] width 11 height 11
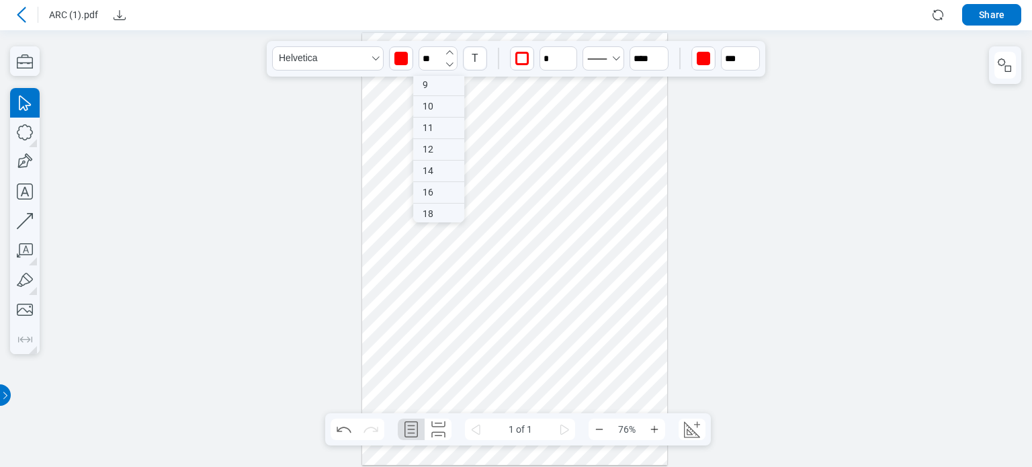
click at [451, 54] on icon "button" at bounding box center [449, 52] width 11 height 11
type input "**"
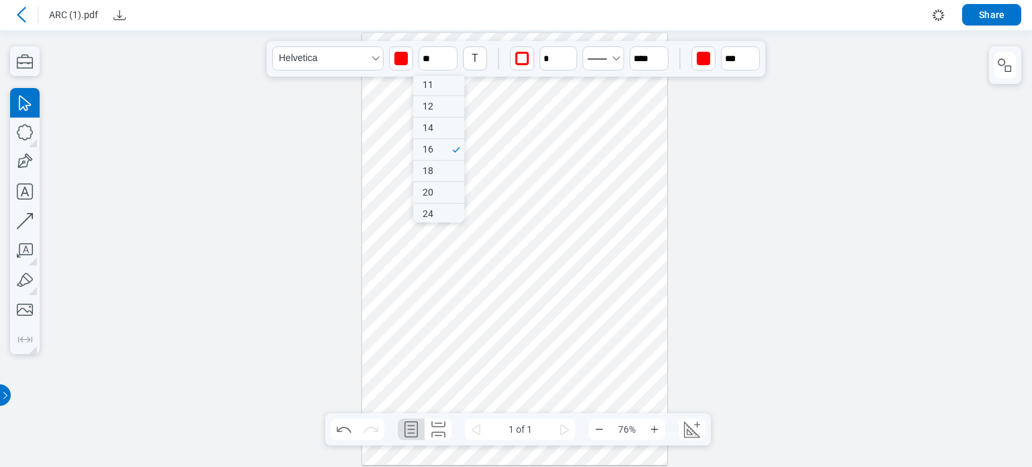
click at [425, 241] on div at bounding box center [515, 248] width 306 height 433
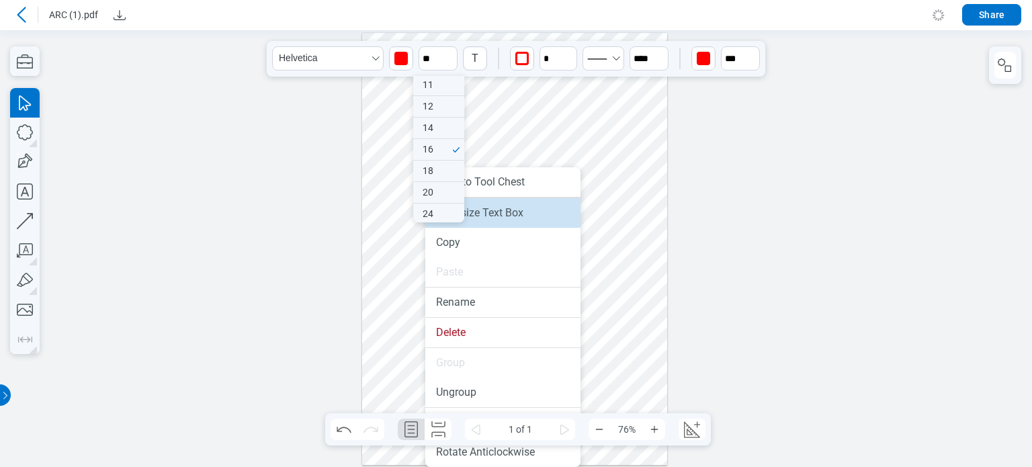
drag, startPoint x: 470, startPoint y: 220, endPoint x: 471, endPoint y: 190, distance: 30.3
click at [470, 220] on li "Auto-size Text Box" at bounding box center [502, 213] width 155 height 30
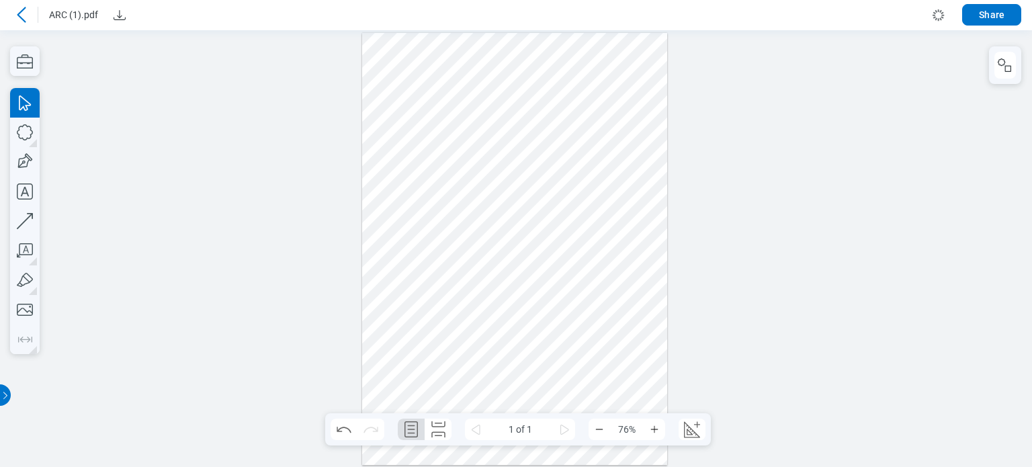
drag, startPoint x: 474, startPoint y: 247, endPoint x: 456, endPoint y: 249, distance: 18.2
click at [474, 249] on div at bounding box center [515, 248] width 306 height 433
drag, startPoint x: 425, startPoint y: 243, endPoint x: 435, endPoint y: 275, distance: 33.2
click at [435, 275] on div at bounding box center [515, 248] width 306 height 433
click at [533, 181] on div at bounding box center [515, 248] width 306 height 433
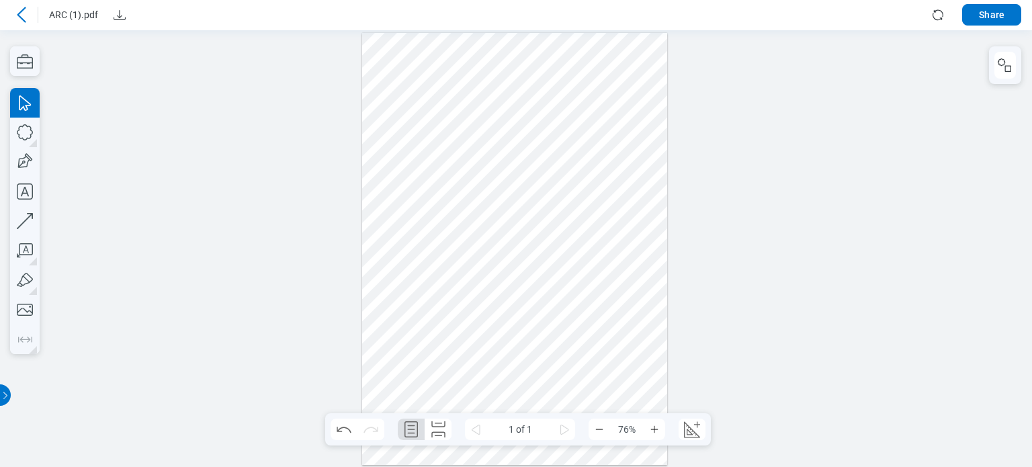
click at [435, 182] on div at bounding box center [515, 248] width 306 height 433
click at [436, 268] on div at bounding box center [515, 248] width 306 height 433
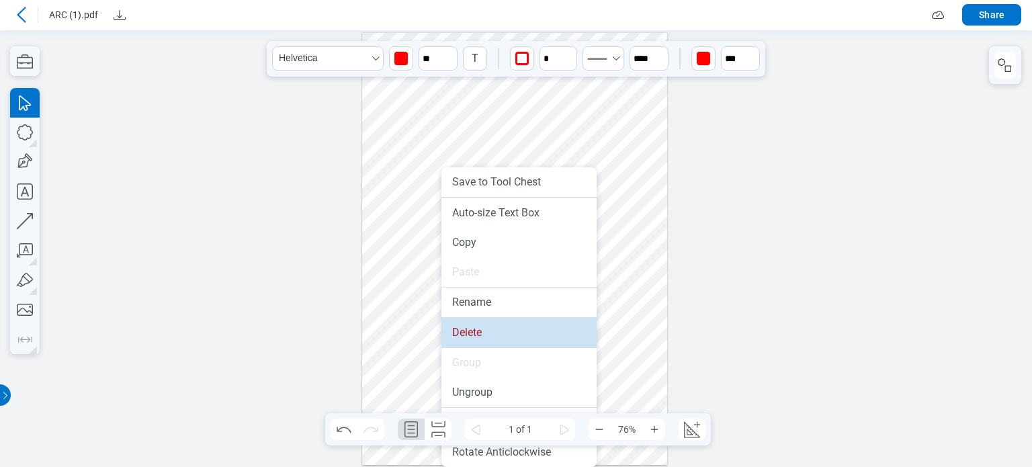
click at [471, 334] on li "Delete" at bounding box center [519, 333] width 155 height 30
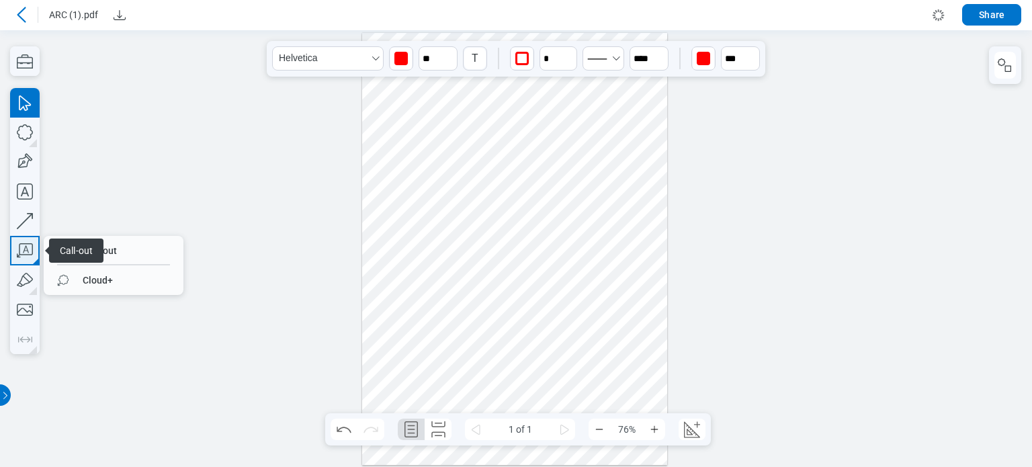
click at [23, 257] on icon "button" at bounding box center [25, 251] width 30 height 30
drag, startPoint x: 124, startPoint y: 250, endPoint x: 331, endPoint y: 195, distance: 214.2
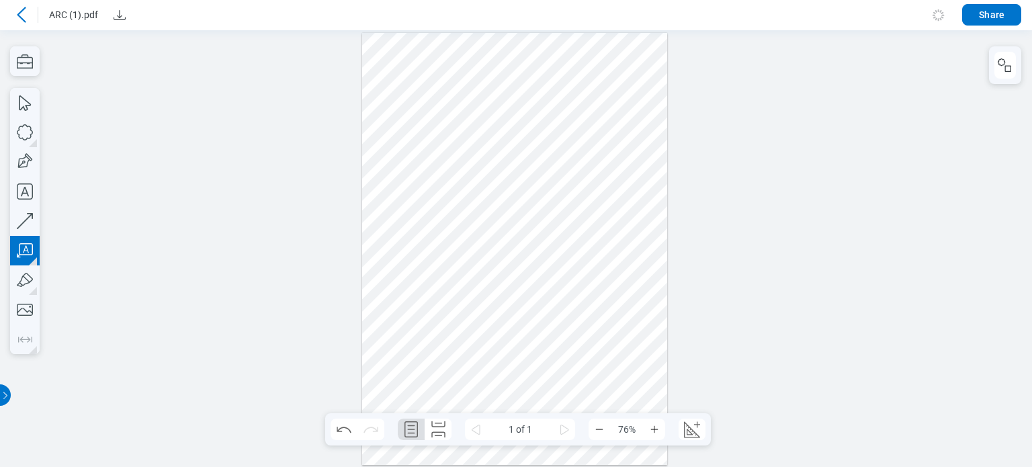
drag, startPoint x: 396, startPoint y: 202, endPoint x: 436, endPoint y: 252, distance: 63.6
click at [436, 252] on div at bounding box center [515, 248] width 306 height 433
click at [511, 298] on div at bounding box center [515, 248] width 306 height 433
drag, startPoint x: 417, startPoint y: 101, endPoint x: 417, endPoint y: 111, distance: 10.1
click at [417, 101] on div at bounding box center [515, 248] width 306 height 433
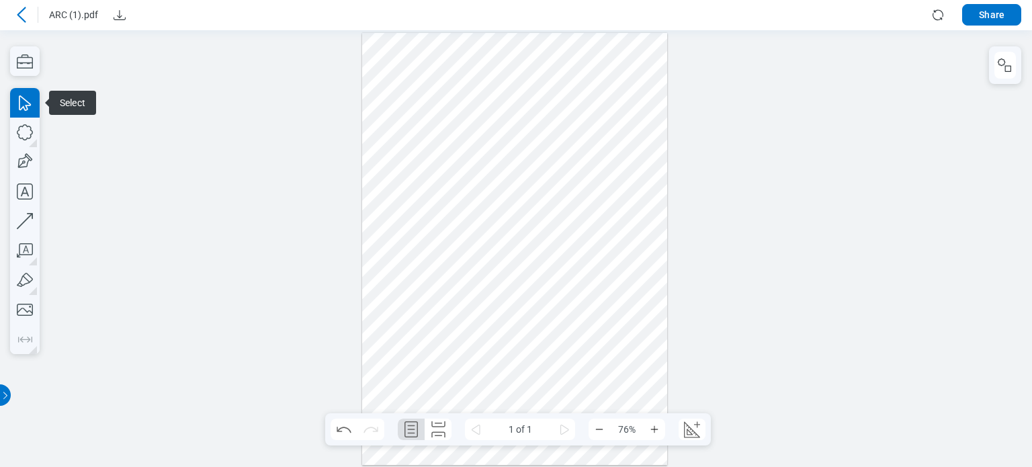
click at [455, 285] on div at bounding box center [515, 248] width 306 height 433
click at [569, 51] on icon "undefined_increment" at bounding box center [570, 53] width 11 height 11
click at [569, 52] on icon "undefined_increment" at bounding box center [570, 53] width 11 height 11
type input "*"
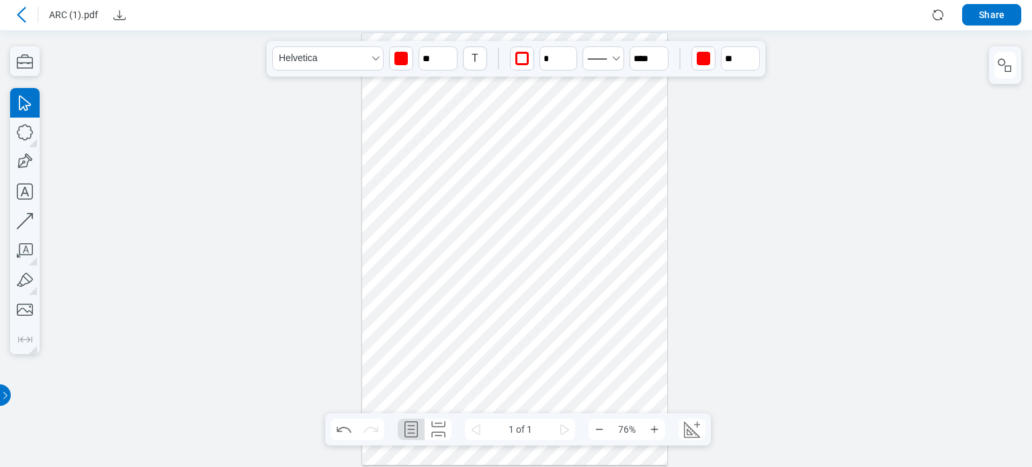
click at [462, 299] on div at bounding box center [515, 248] width 306 height 433
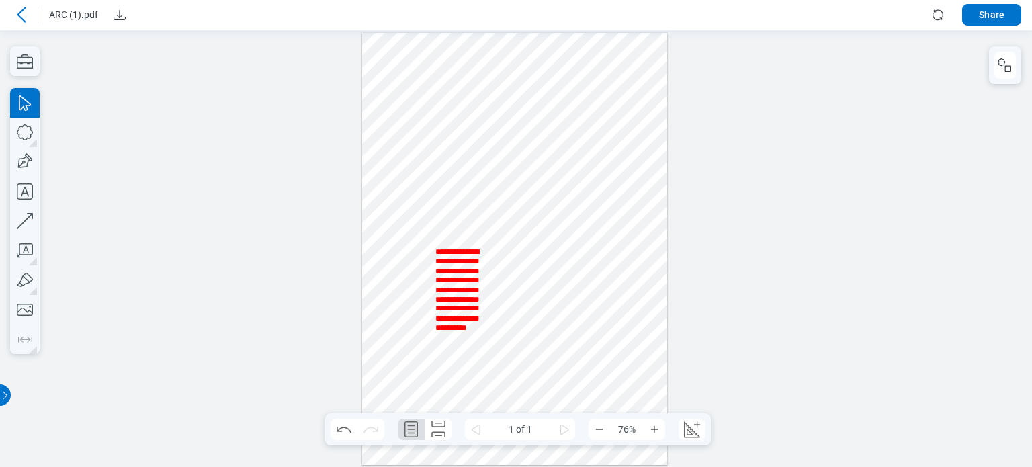
click at [524, 270] on div at bounding box center [515, 248] width 306 height 433
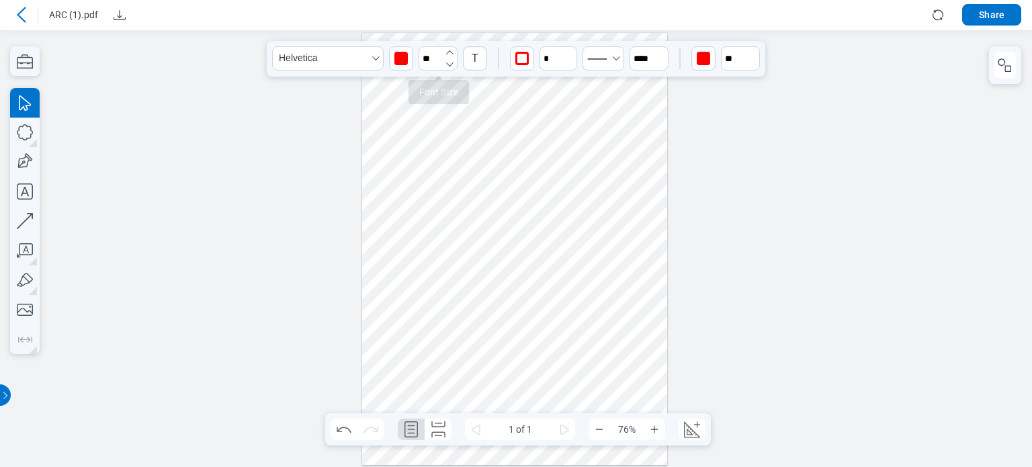
click at [448, 48] on icon "button" at bounding box center [449, 52] width 11 height 11
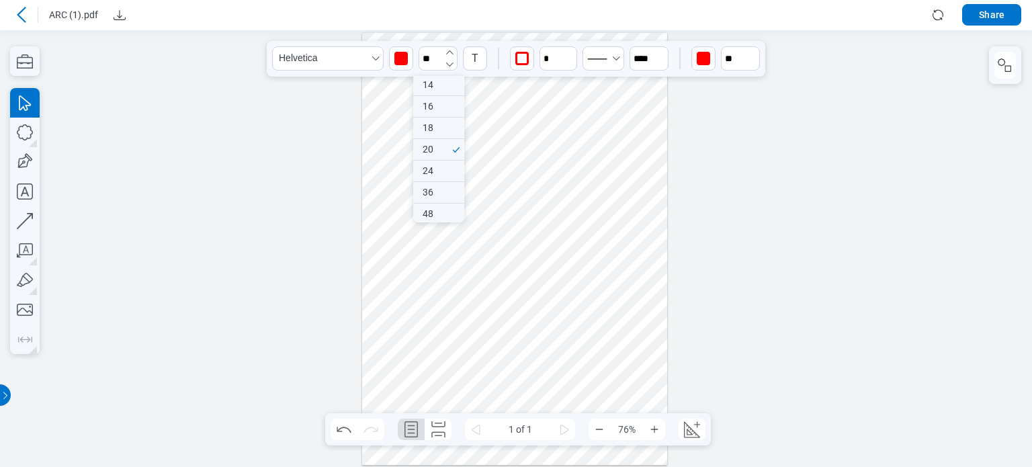
click at [448, 48] on icon "button" at bounding box center [449, 52] width 11 height 11
type input "**"
click at [460, 275] on div at bounding box center [515, 248] width 306 height 433
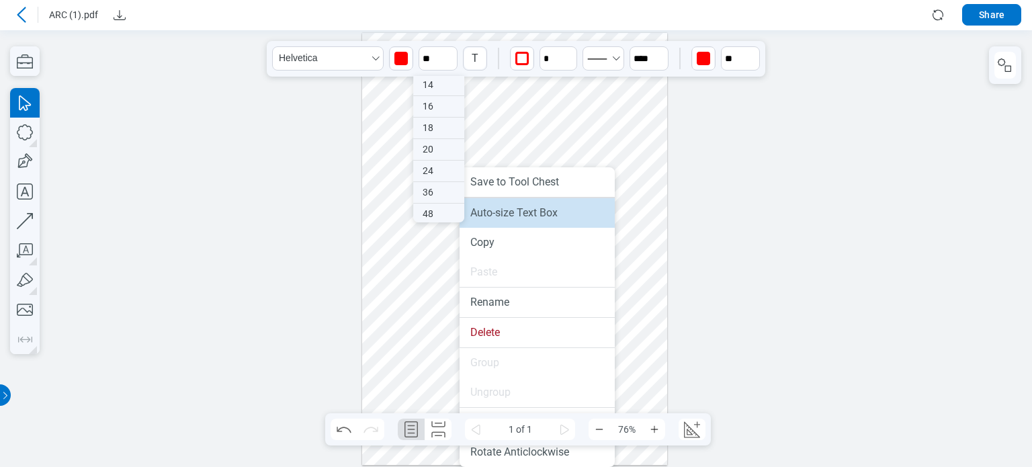
click at [500, 213] on li "Auto-size Text Box" at bounding box center [537, 213] width 155 height 30
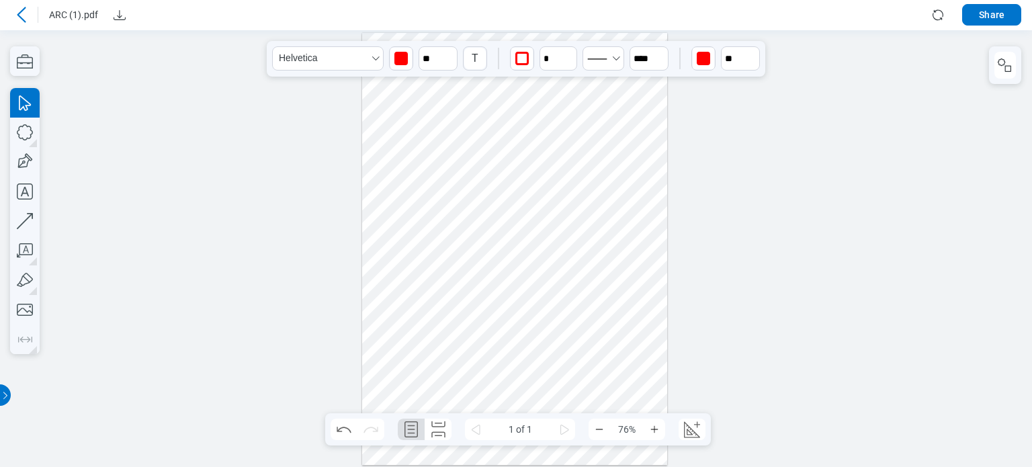
drag, startPoint x: 479, startPoint y: 308, endPoint x: 489, endPoint y: 216, distance: 92.0
click at [489, 216] on div at bounding box center [515, 248] width 306 height 433
click at [433, 64] on input "**" at bounding box center [438, 58] width 39 height 24
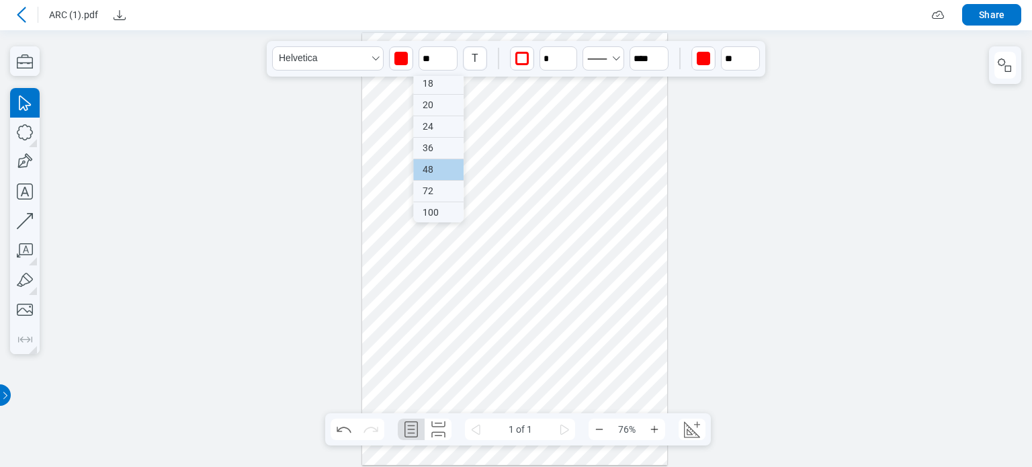
click at [432, 161] on div "48" at bounding box center [438, 169] width 50 height 21
type input "**"
click at [487, 233] on div at bounding box center [515, 248] width 306 height 433
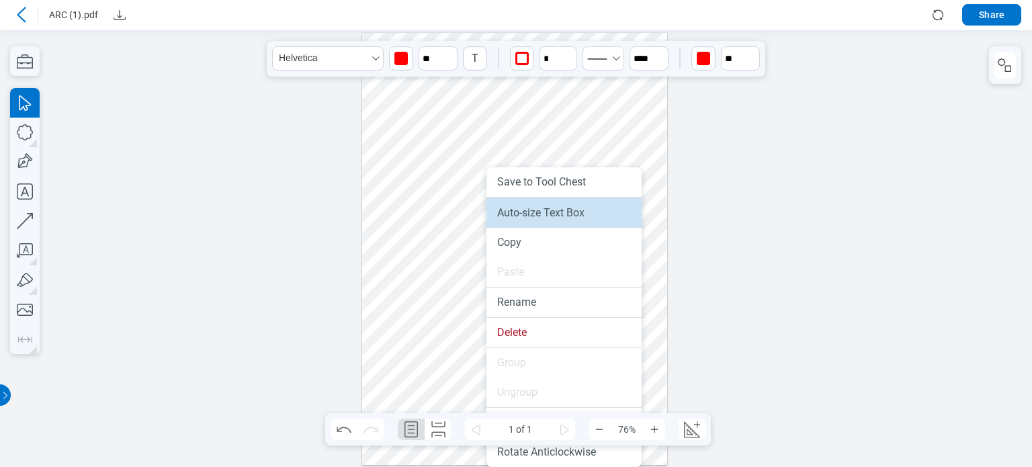
click at [515, 206] on li "Auto-size Text Box" at bounding box center [564, 213] width 155 height 30
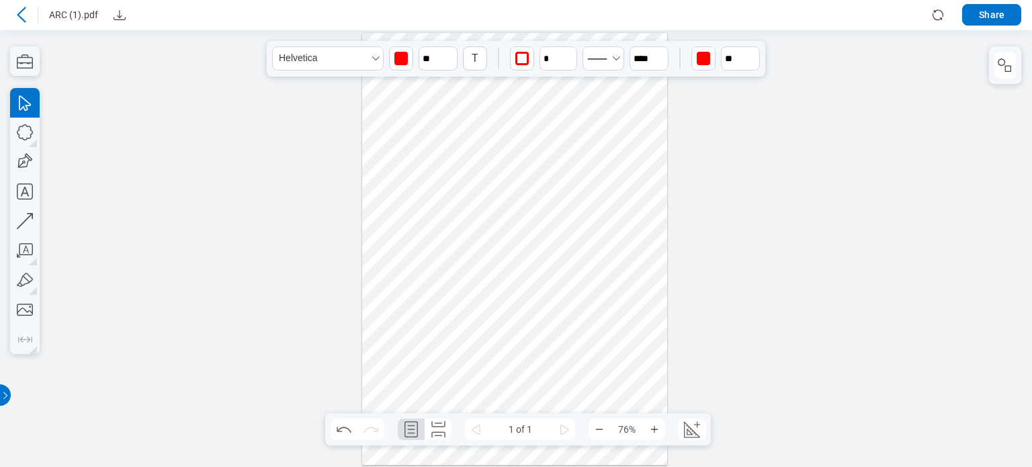
drag, startPoint x: 533, startPoint y: 193, endPoint x: 538, endPoint y: 36, distance: 156.7
click at [538, 36] on div at bounding box center [515, 248] width 306 height 433
drag, startPoint x: 543, startPoint y: 152, endPoint x: 540, endPoint y: 46, distance: 106.2
click at [540, 30] on html ".cls-1{fill:#8c8c8c;} icon - detach .cls-1{fill:#8c8c8c;} icon - detach .cls-1{…" at bounding box center [516, 248] width 1032 height 437
drag, startPoint x: 548, startPoint y: 138, endPoint x: 548, endPoint y: 67, distance: 71.9
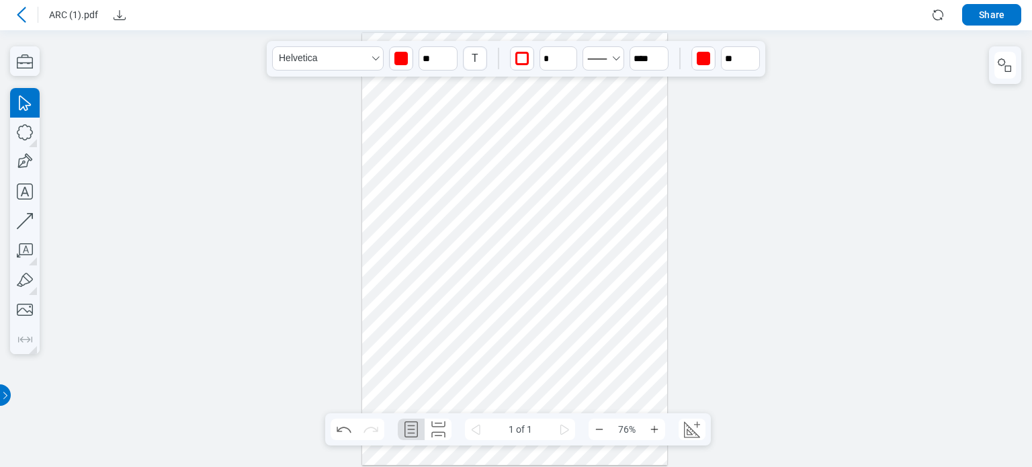
click at [548, 67] on div at bounding box center [515, 248] width 306 height 433
drag, startPoint x: 546, startPoint y: 108, endPoint x: 516, endPoint y: 498, distance: 391.7
click at [516, 466] on html ".cls-1{fill:#8c8c8c;} icon - detach .cls-1{fill:#8c8c8c;} icon - detach .cls-1{…" at bounding box center [516, 248] width 1032 height 437
drag, startPoint x: 516, startPoint y: 325, endPoint x: 516, endPoint y: 374, distance: 49.1
click at [516, 374] on div at bounding box center [515, 248] width 306 height 433
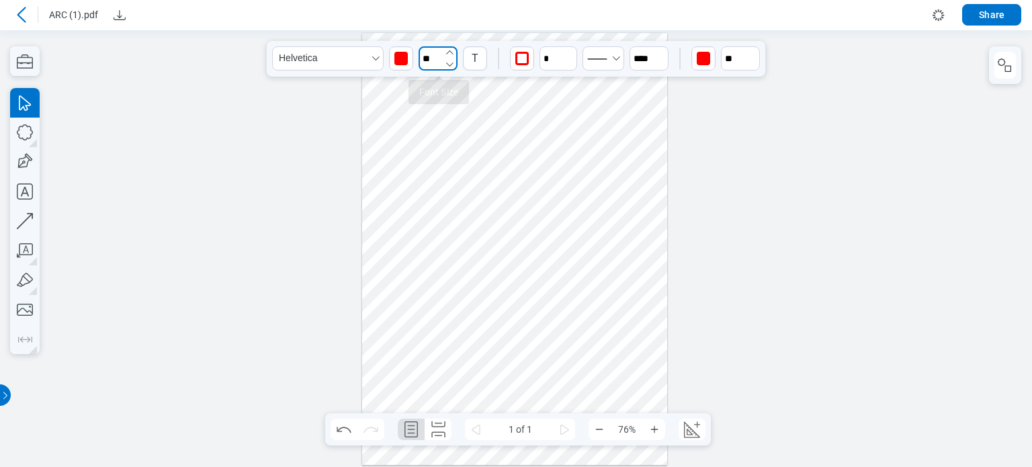
click at [434, 54] on input "**" at bounding box center [438, 58] width 39 height 24
click at [438, 187] on div "14" at bounding box center [438, 194] width 50 height 21
type input "**"
click at [520, 169] on div at bounding box center [515, 248] width 306 height 433
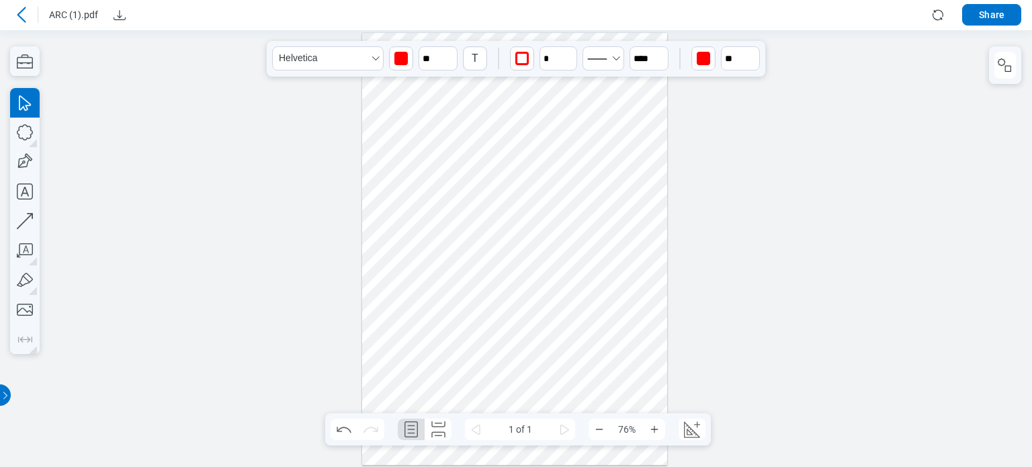
drag, startPoint x: 479, startPoint y: 177, endPoint x: 449, endPoint y: 487, distance: 312.0
click at [449, 466] on html ".cls-1{fill:#8c8c8c;} icon - detach .cls-1{fill:#8c8c8c;} icon - detach .cls-1{…" at bounding box center [516, 248] width 1032 height 437
click at [479, 186] on div at bounding box center [515, 248] width 306 height 433
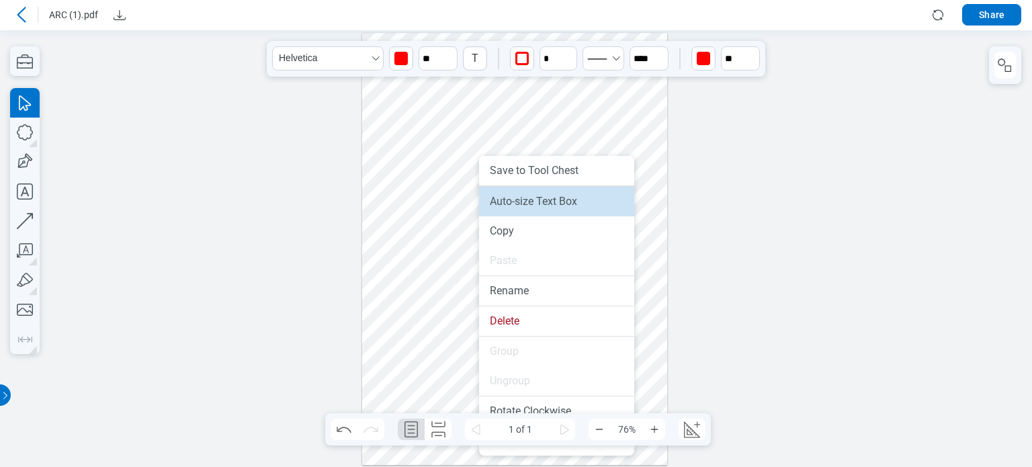
click at [496, 196] on li "Auto-size Text Box" at bounding box center [556, 202] width 155 height 30
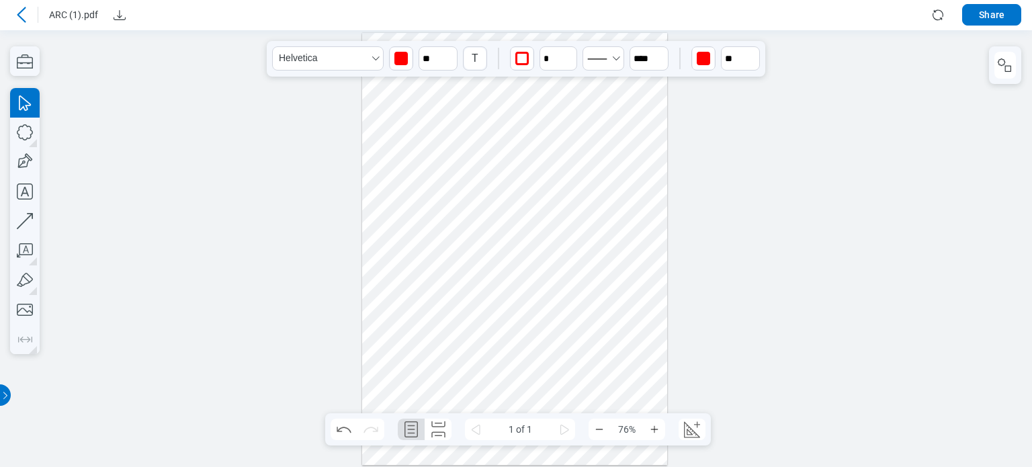
drag, startPoint x: 485, startPoint y: 188, endPoint x: 466, endPoint y: 282, distance: 95.8
click at [466, 282] on div at bounding box center [515, 248] width 306 height 433
click at [454, 285] on div at bounding box center [515, 248] width 306 height 433
click at [27, 249] on icon "button" at bounding box center [25, 250] width 16 height 14
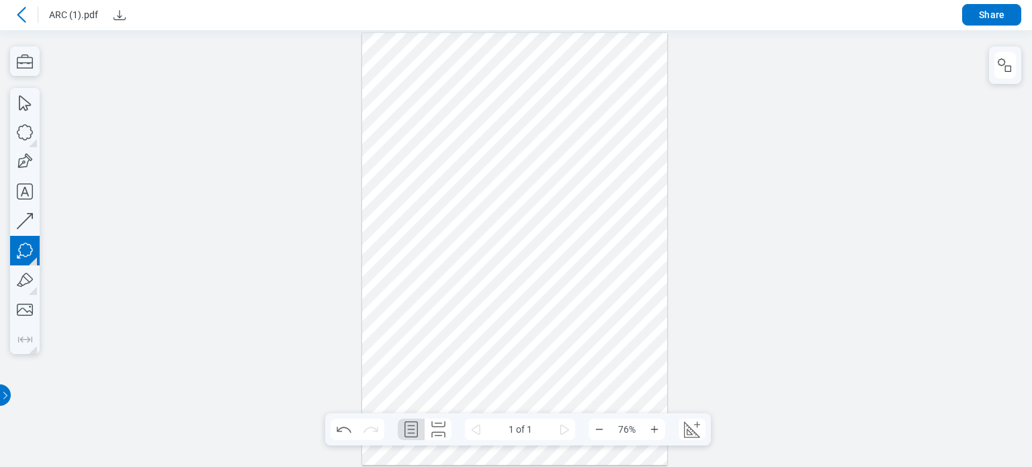
drag, startPoint x: 513, startPoint y: 198, endPoint x: 585, endPoint y: 256, distance: 92.7
click at [585, 256] on div at bounding box center [515, 248] width 306 height 433
click at [548, 315] on div at bounding box center [515, 248] width 306 height 433
click at [553, 356] on div at bounding box center [515, 248] width 306 height 433
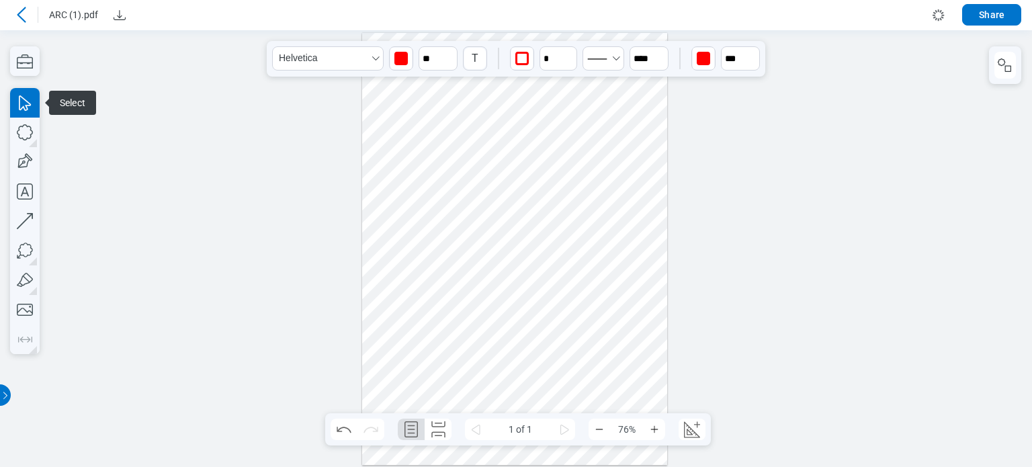
click at [514, 367] on div at bounding box center [515, 248] width 306 height 433
click at [432, 55] on input "**" at bounding box center [438, 58] width 39 height 24
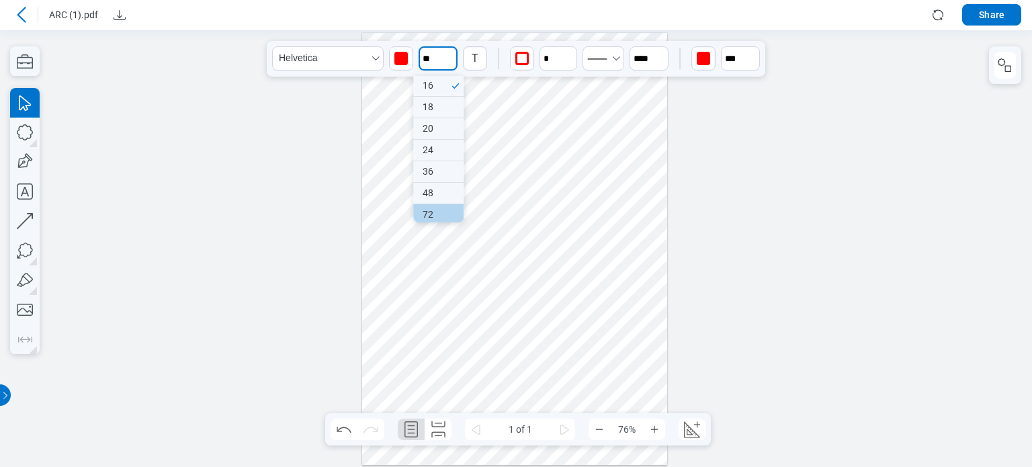
scroll to position [154, 0]
click at [442, 212] on div "100" at bounding box center [438, 212] width 50 height 21
type input "***"
click at [508, 333] on div at bounding box center [515, 248] width 306 height 433
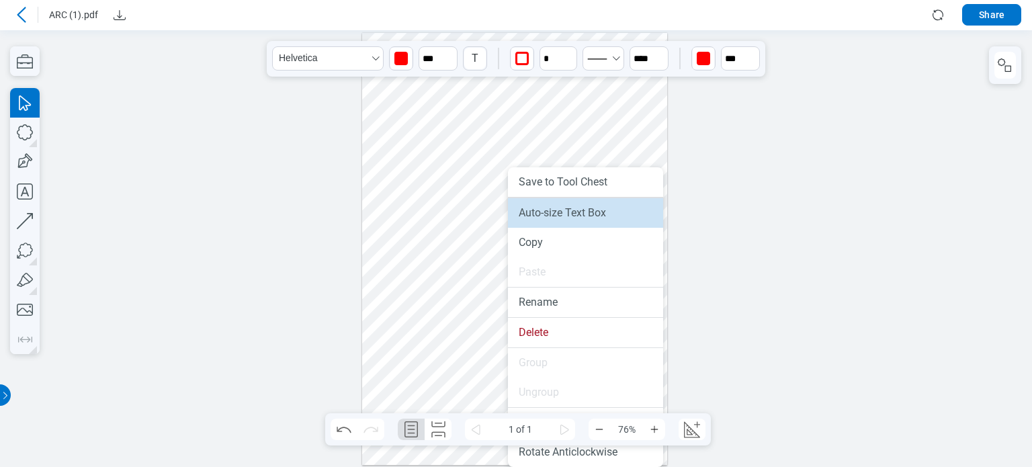
click at [531, 217] on li "Auto-size Text Box" at bounding box center [585, 213] width 155 height 30
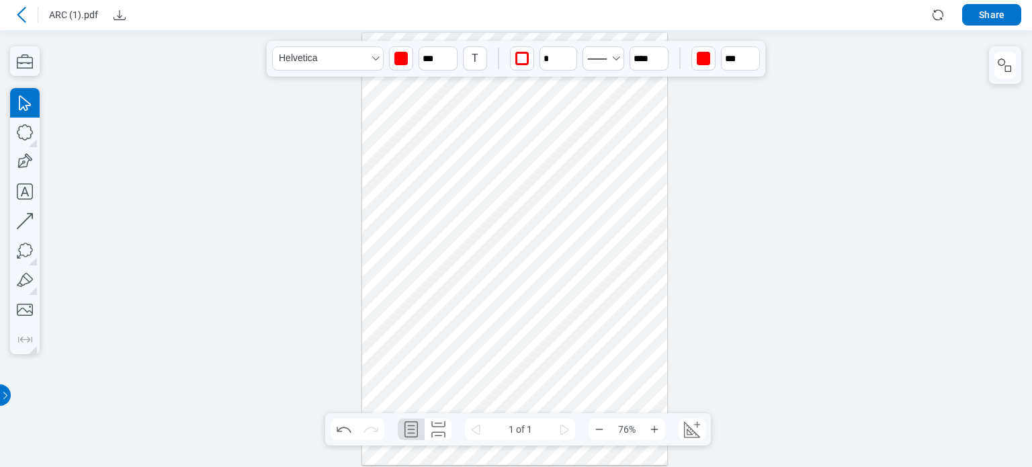
drag, startPoint x: 540, startPoint y: 359, endPoint x: 522, endPoint y: -9, distance: 368.7
click at [522, 30] on html ".cls-1{fill:#8c8c8c;} icon - detach .cls-1{fill:#8c8c8c;} icon - detach .cls-1{…" at bounding box center [516, 248] width 1032 height 437
drag, startPoint x: 488, startPoint y: 23, endPoint x: 485, endPoint y: -21, distance: 43.8
click at [485, 30] on html ".cls-1{fill:#8c8c8c;} icon - detach .cls-1{fill:#8c8c8c;} icon - detach .cls-1{…" at bounding box center [516, 248] width 1032 height 437
drag, startPoint x: 500, startPoint y: 269, endPoint x: 546, endPoint y: 69, distance: 205.6
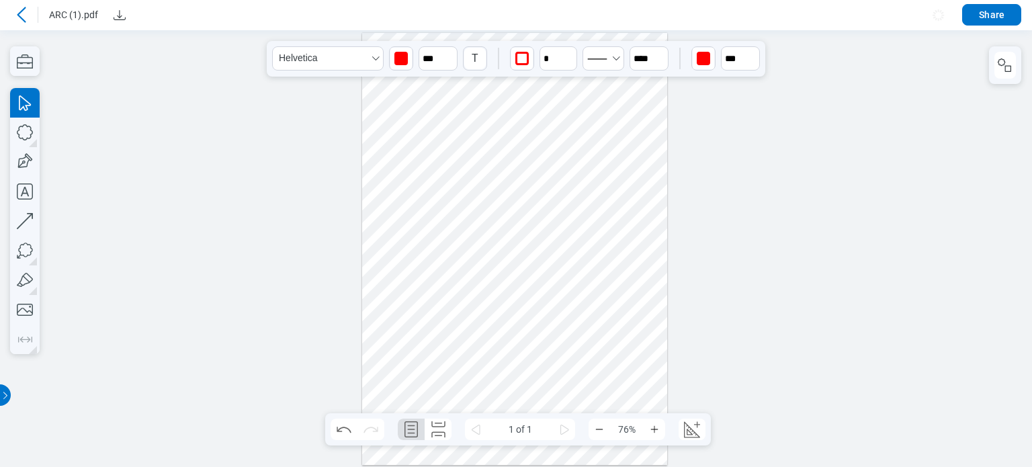
click at [546, 69] on div at bounding box center [515, 248] width 306 height 433
drag, startPoint x: 637, startPoint y: 268, endPoint x: 645, endPoint y: 17, distance: 250.2
click at [645, 30] on html ".cls-1{fill:#8c8c8c;} icon - detach .cls-1{fill:#8c8c8c;} icon - detach .cls-1{…" at bounding box center [516, 248] width 1032 height 437
drag, startPoint x: 655, startPoint y: 241, endPoint x: 659, endPoint y: 42, distance: 199.7
click at [659, 42] on div at bounding box center [515, 248] width 306 height 433
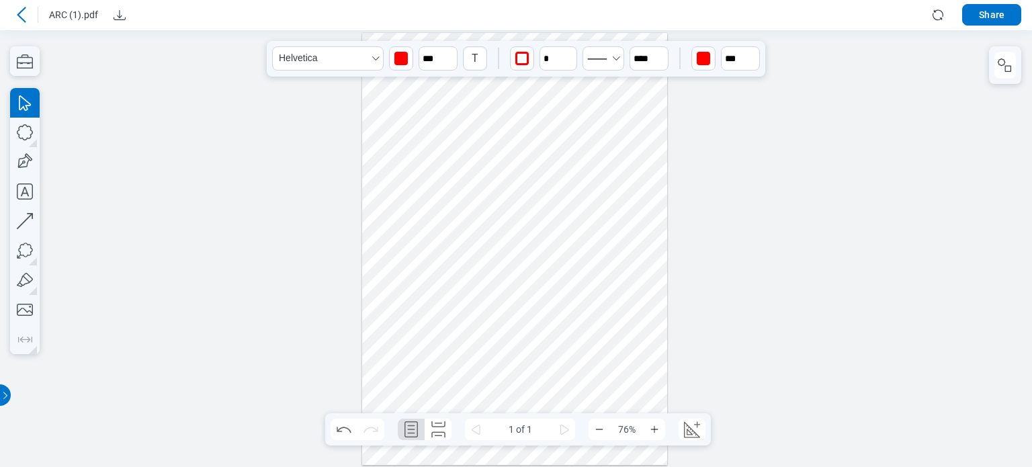
drag, startPoint x: 645, startPoint y: 364, endPoint x: 634, endPoint y: 60, distance: 304.7
click at [634, 60] on div at bounding box center [515, 248] width 306 height 433
drag, startPoint x: 634, startPoint y: 247, endPoint x: 630, endPoint y: 50, distance: 196.3
click at [630, 50] on div at bounding box center [515, 248] width 306 height 433
drag, startPoint x: 644, startPoint y: 347, endPoint x: 644, endPoint y: 60, distance: 287.7
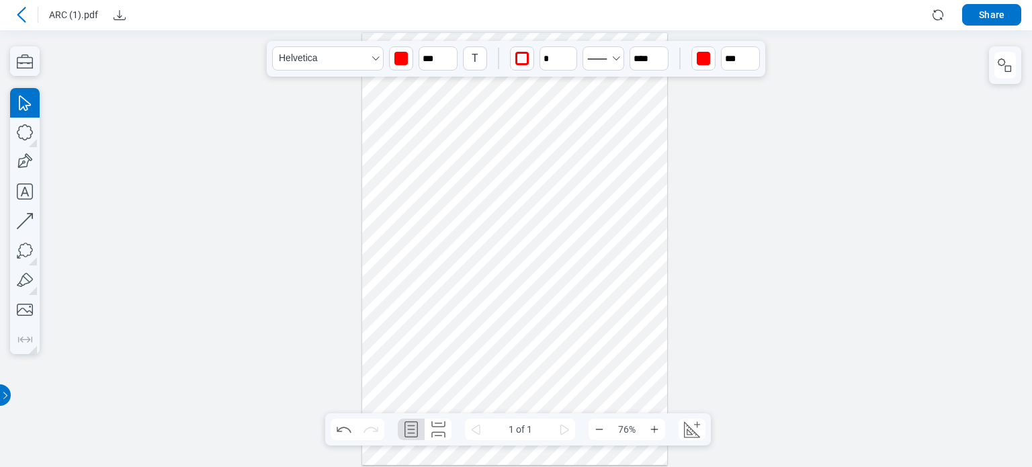
click at [644, 60] on div at bounding box center [515, 248] width 306 height 433
drag, startPoint x: 628, startPoint y: 97, endPoint x: 626, endPoint y: -34, distance: 130.4
click at [626, 30] on html ".cls-1{fill:#8c8c8c;} icon - detach .cls-1{fill:#8c8c8c;} icon - detach .cls-1{…" at bounding box center [516, 248] width 1032 height 437
drag, startPoint x: 613, startPoint y: 387, endPoint x: 640, endPoint y: 22, distance: 366.0
click at [640, 30] on html ".cls-1{fill:#8c8c8c;} icon - detach .cls-1{fill:#8c8c8c;} icon - detach .cls-1{…" at bounding box center [516, 248] width 1032 height 437
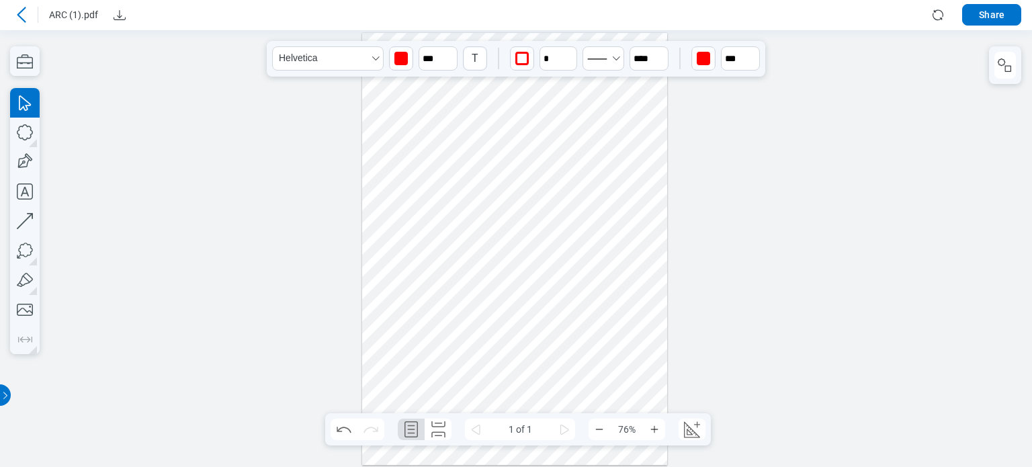
drag, startPoint x: 570, startPoint y: 176, endPoint x: 580, endPoint y: 89, distance: 87.3
click at [580, 89] on div at bounding box center [515, 248] width 306 height 433
drag, startPoint x: 587, startPoint y: 121, endPoint x: 602, endPoint y: 11, distance: 111.2
click at [602, 30] on html ".cls-1{fill:#8c8c8c;} icon - detach .cls-1{fill:#8c8c8c;} icon - detach .cls-1{…" at bounding box center [516, 248] width 1032 height 437
drag, startPoint x: 594, startPoint y: 329, endPoint x: 626, endPoint y: -22, distance: 353.1
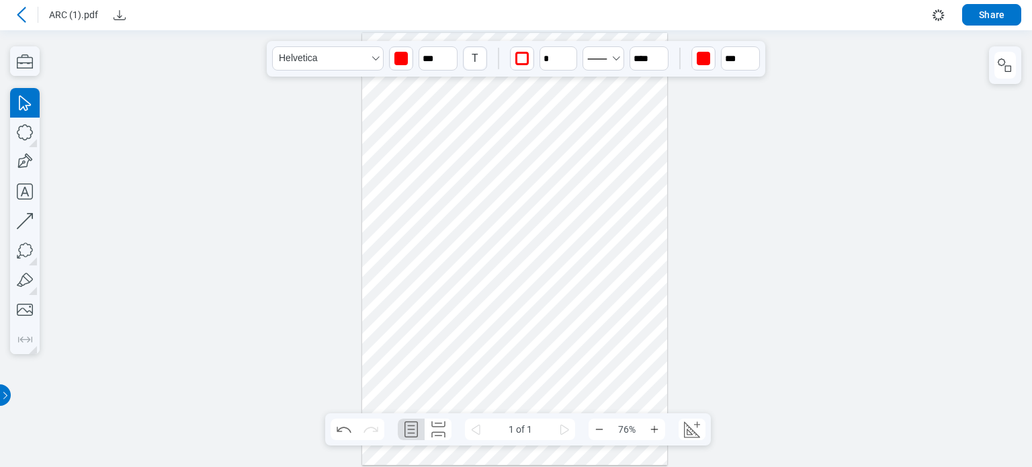
click at [626, 30] on html ".cls-1{fill:#8c8c8c;} icon - detach .cls-1{fill:#8c8c8c;} icon - detach .cls-1{…" at bounding box center [516, 248] width 1032 height 437
drag, startPoint x: 640, startPoint y: 116, endPoint x: 627, endPoint y: -42, distance: 159.1
click at [627, 30] on html ".cls-1{fill:#8c8c8c;} icon - detach .cls-1{fill:#8c8c8c;} icon - detach .cls-1{…" at bounding box center [516, 248] width 1032 height 437
drag, startPoint x: 592, startPoint y: 355, endPoint x: 624, endPoint y: 105, distance: 252.1
click at [625, 30] on html ".cls-1{fill:#8c8c8c;} icon - detach .cls-1{fill:#8c8c8c;} icon - detach .cls-1{…" at bounding box center [516, 248] width 1032 height 437
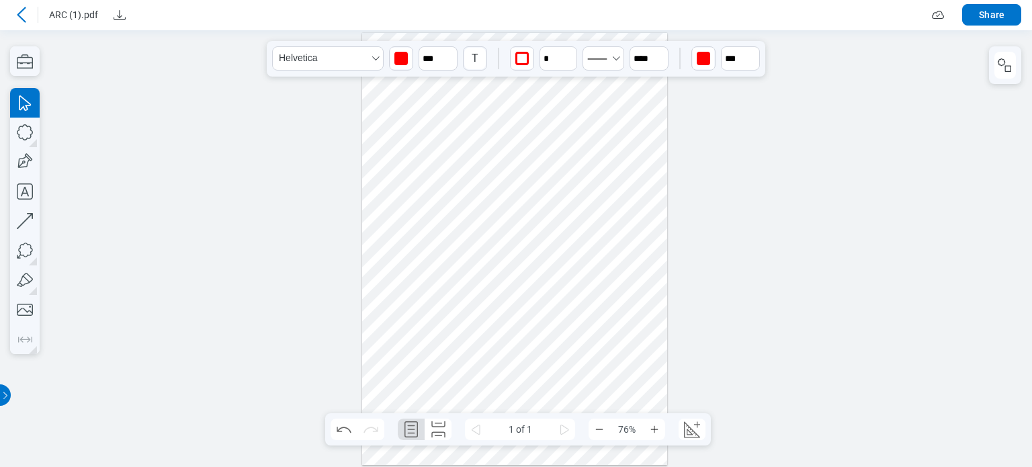
click at [627, 176] on div at bounding box center [515, 248] width 306 height 433
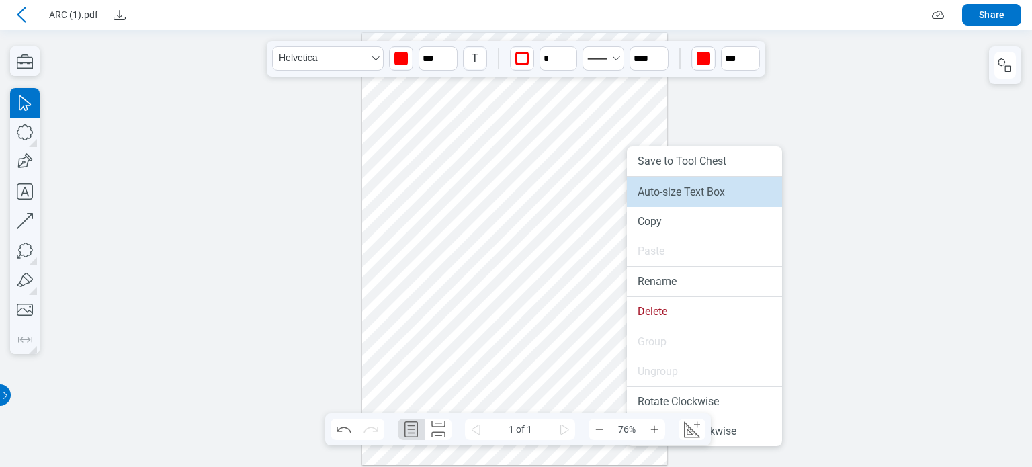
click at [640, 196] on li "Auto-size Text Box" at bounding box center [704, 192] width 155 height 30
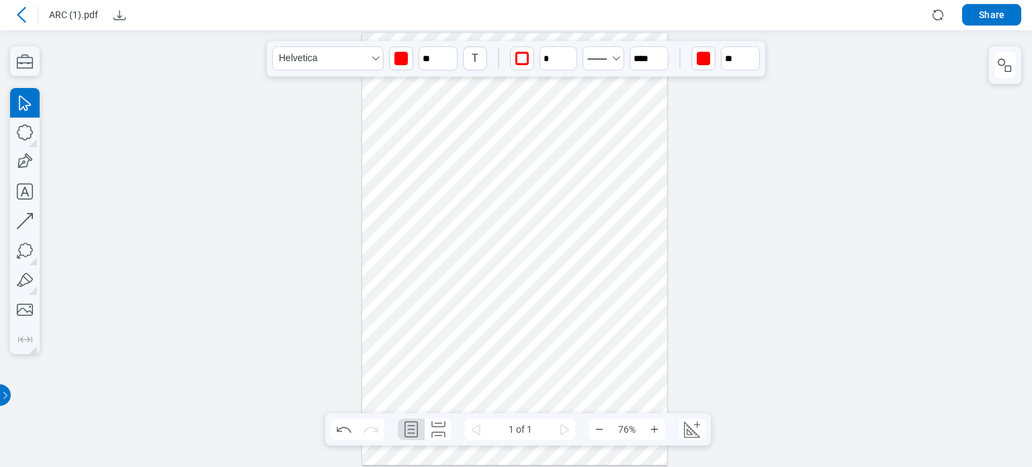
drag, startPoint x: 415, startPoint y: 300, endPoint x: 477, endPoint y: 284, distance: 63.9
click at [477, 284] on div at bounding box center [515, 248] width 306 height 433
drag, startPoint x: 554, startPoint y: 223, endPoint x: 484, endPoint y: 498, distance: 283.7
click at [484, 466] on html ".cls-1{fill:#8c8c8c;} icon - detach .cls-1{fill:#8c8c8c;} icon - detach .cls-1{…" at bounding box center [516, 248] width 1032 height 437
drag, startPoint x: 526, startPoint y: 235, endPoint x: 578, endPoint y: 448, distance: 219.4
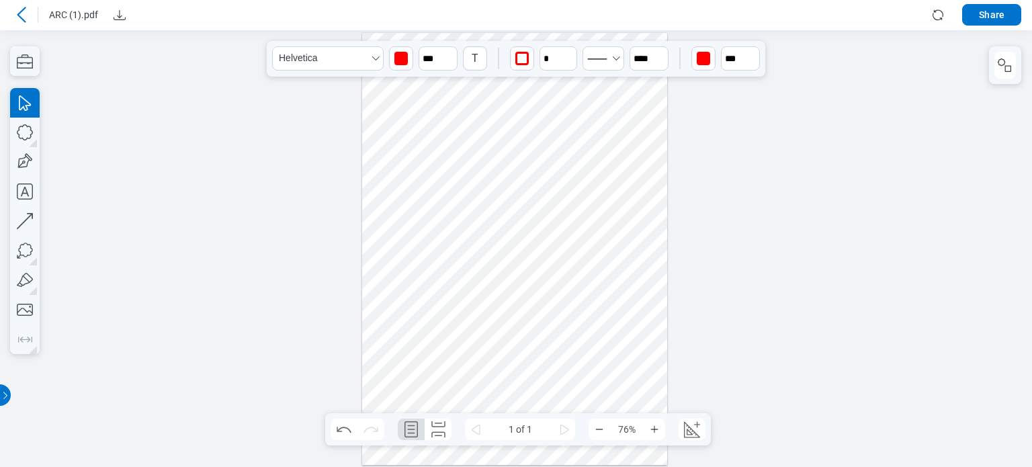
click at [570, 466] on html ".cls-1{fill:#8c8c8c;} icon - detach .cls-1{fill:#8c8c8c;} icon - detach .cls-1{…" at bounding box center [516, 248] width 1032 height 437
drag, startPoint x: 532, startPoint y: 195, endPoint x: 633, endPoint y: 210, distance: 102.7
click at [511, 466] on html ".cls-1{fill:#8c8c8c;} icon - detach .cls-1{fill:#8c8c8c;} icon - detach .cls-1{…" at bounding box center [516, 248] width 1032 height 437
drag, startPoint x: 547, startPoint y: 34, endPoint x: 641, endPoint y: 458, distance: 434.3
click at [641, 458] on div at bounding box center [515, 248] width 306 height 433
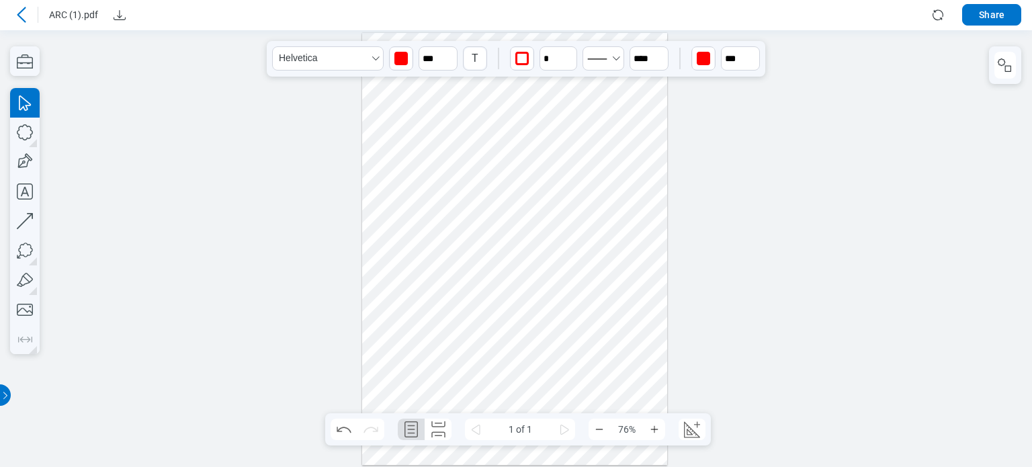
drag, startPoint x: 550, startPoint y: 291, endPoint x: 508, endPoint y: -44, distance: 338.1
click at [508, 30] on html ".cls-1{fill:#8c8c8c;} icon - detach .cls-1{fill:#8c8c8c;} icon - detach .cls-1{…" at bounding box center [516, 248] width 1032 height 437
click at [487, 455] on div at bounding box center [515, 248] width 306 height 433
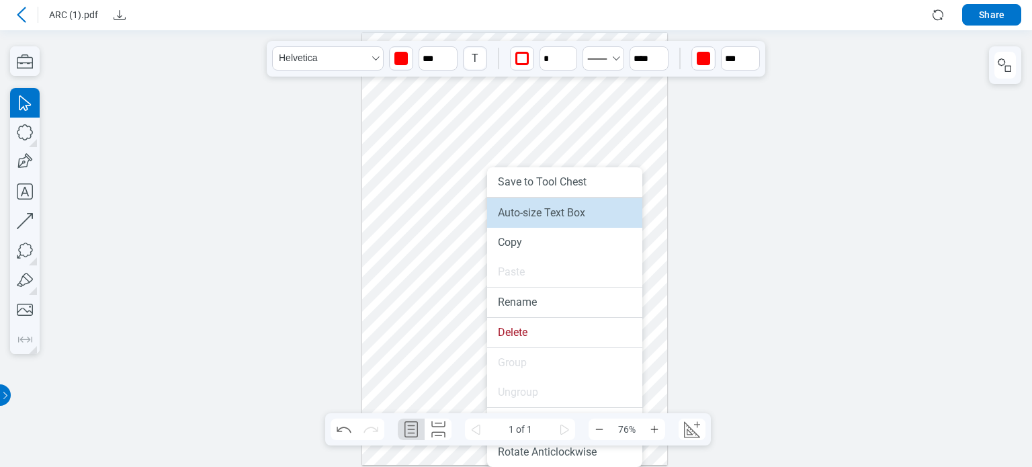
click at [567, 212] on li "Auto-size Text Box" at bounding box center [564, 213] width 155 height 30
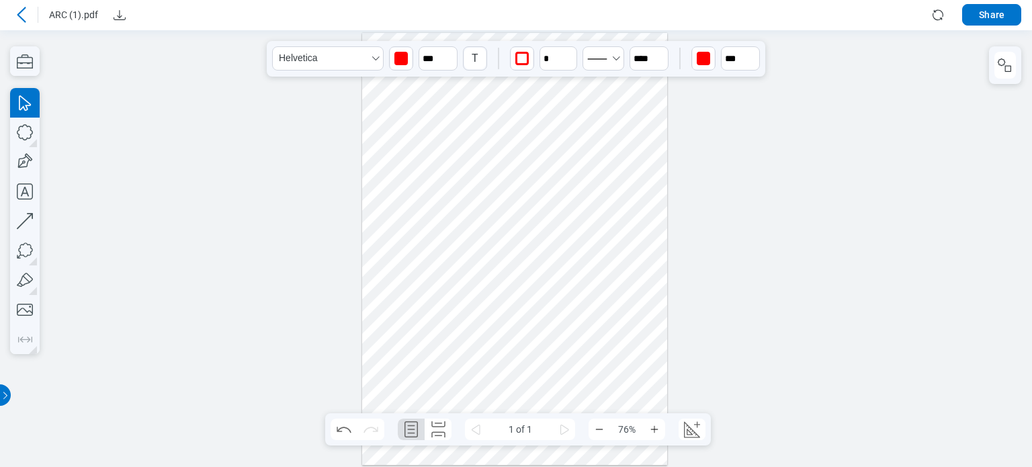
drag, startPoint x: 509, startPoint y: 464, endPoint x: 77, endPoint y: 302, distance: 461.3
click at [17, 324] on div at bounding box center [516, 248] width 1032 height 437
click at [374, 329] on div at bounding box center [515, 248] width 306 height 433
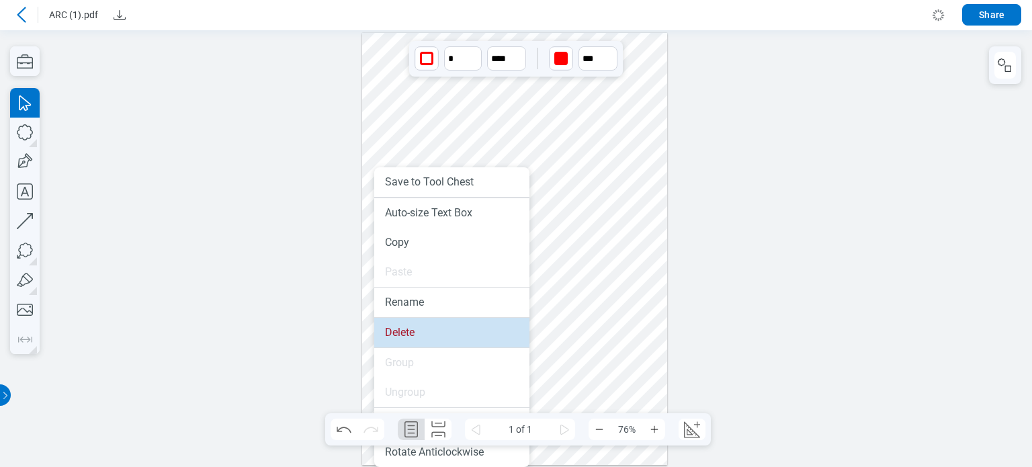
click at [376, 329] on li "Delete" at bounding box center [451, 333] width 155 height 30
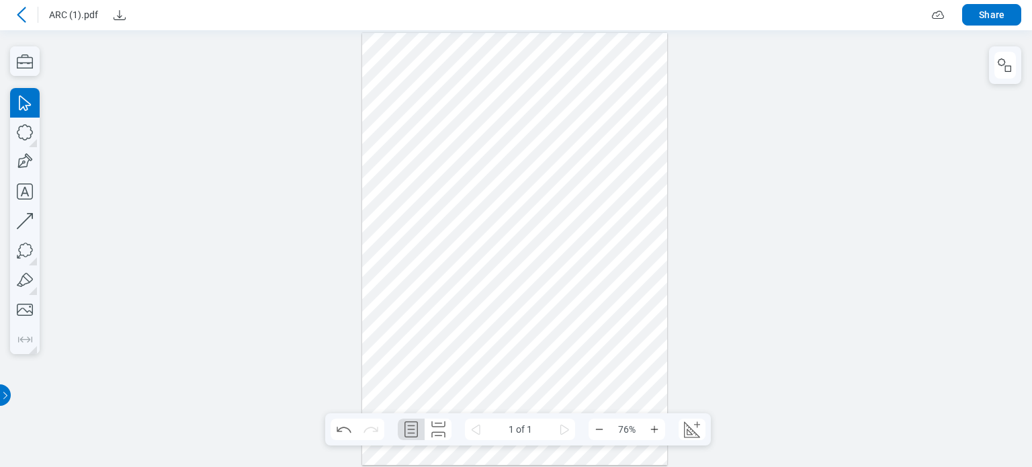
drag, startPoint x: 378, startPoint y: 335, endPoint x: 523, endPoint y: 425, distance: 170.9
click at [523, 425] on div at bounding box center [515, 248] width 306 height 433
click at [26, 247] on icon "button" at bounding box center [25, 251] width 30 height 30
drag, startPoint x: 433, startPoint y: 135, endPoint x: 464, endPoint y: 164, distance: 42.8
click at [464, 164] on div at bounding box center [515, 248] width 306 height 433
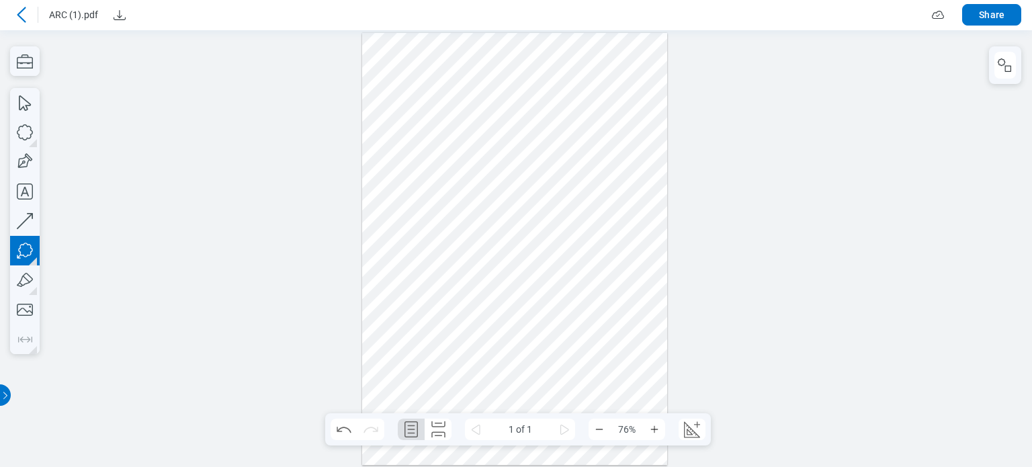
click at [464, 164] on div at bounding box center [515, 248] width 306 height 433
click at [480, 190] on div at bounding box center [488, 188] width 49 height 59
drag, startPoint x: 565, startPoint y: 255, endPoint x: 471, endPoint y: 220, distance: 101.2
click at [567, 258] on div at bounding box center [515, 248] width 306 height 433
click at [468, 208] on div at bounding box center [515, 248] width 306 height 433
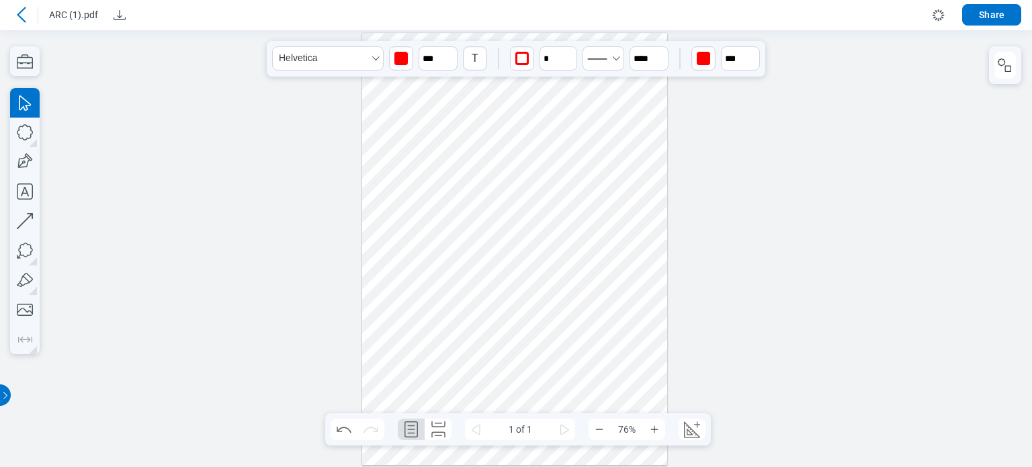
click at [494, 249] on div at bounding box center [515, 248] width 306 height 433
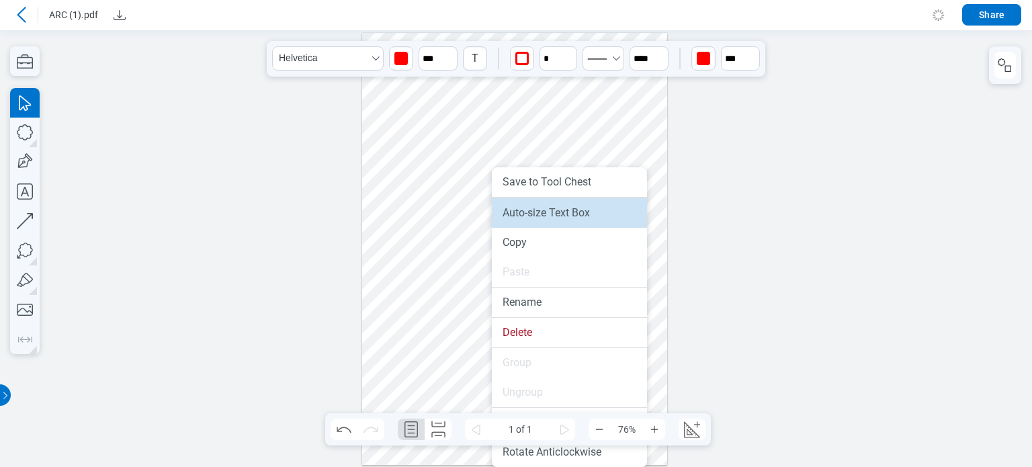
click at [508, 209] on li "Auto-size Text Box" at bounding box center [569, 213] width 155 height 30
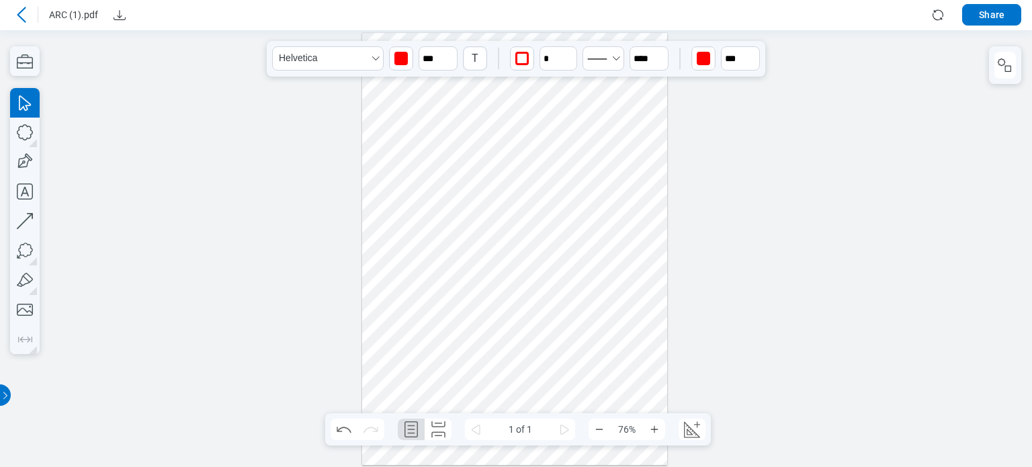
drag, startPoint x: 579, startPoint y: 343, endPoint x: 578, endPoint y: 325, distance: 17.5
click at [578, 325] on div at bounding box center [515, 248] width 306 height 433
click at [573, 298] on div at bounding box center [515, 248] width 306 height 433
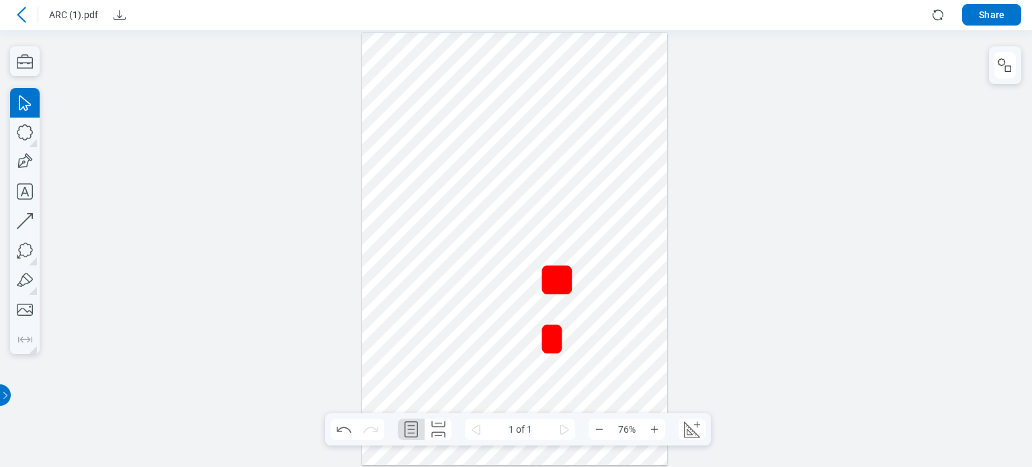
click at [554, 340] on div "***" at bounding box center [562, 338] width 50 height 177
click at [539, 335] on div "***" at bounding box center [562, 338] width 50 height 177
click at [621, 292] on div at bounding box center [515, 248] width 306 height 433
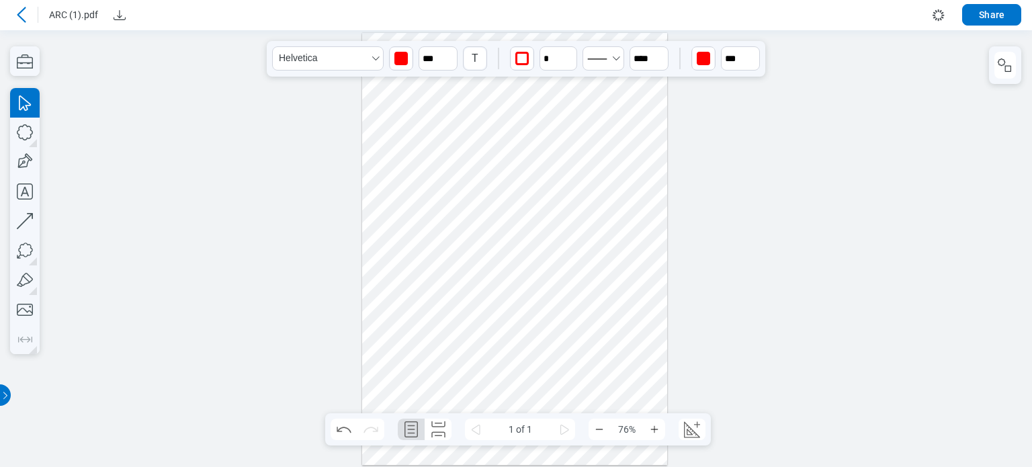
click at [583, 308] on div at bounding box center [515, 248] width 306 height 433
drag, startPoint x: 589, startPoint y: 338, endPoint x: 653, endPoint y: 322, distance: 66.5
click at [653, 322] on div at bounding box center [515, 248] width 306 height 433
drag, startPoint x: 586, startPoint y: 335, endPoint x: 577, endPoint y: 287, distance: 49.3
click at [568, 274] on div at bounding box center [515, 248] width 306 height 433
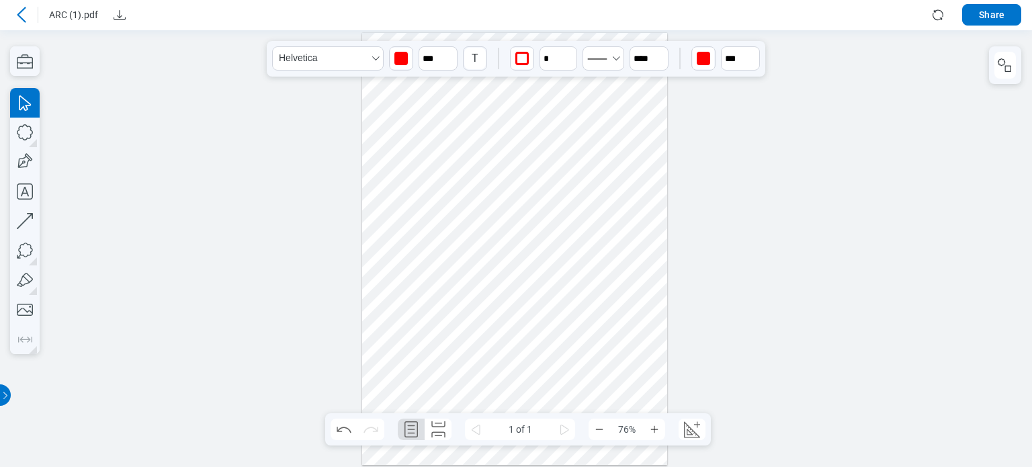
drag, startPoint x: 572, startPoint y: 358, endPoint x: 579, endPoint y: 241, distance: 116.5
click at [579, 241] on div at bounding box center [515, 248] width 306 height 433
drag, startPoint x: 514, startPoint y: 209, endPoint x: 393, endPoint y: 217, distance: 121.9
click at [393, 217] on div at bounding box center [515, 248] width 306 height 433
drag, startPoint x: 527, startPoint y: 274, endPoint x: 511, endPoint y: 343, distance: 71.1
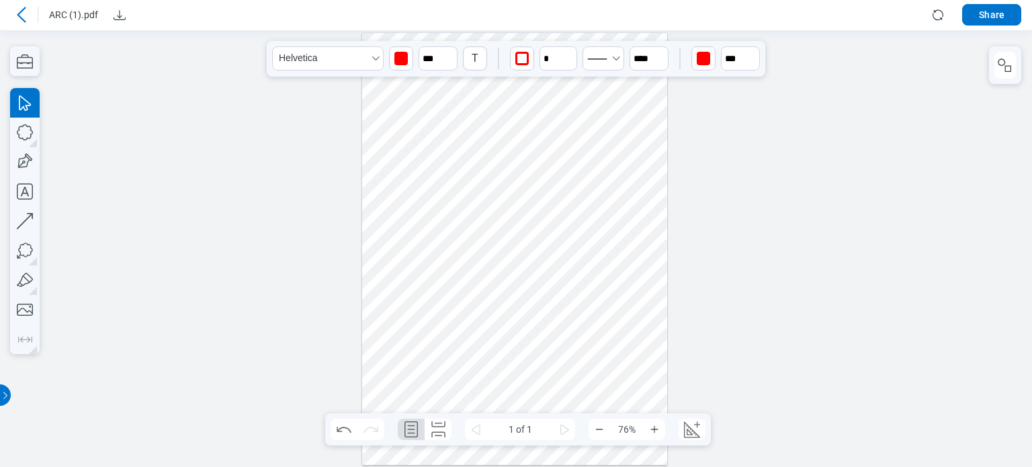
click at [519, 375] on div at bounding box center [515, 248] width 306 height 433
drag, startPoint x: 452, startPoint y: 128, endPoint x: 600, endPoint y: 90, distance: 152.6
click at [600, 90] on div at bounding box center [515, 248] width 306 height 433
drag, startPoint x: 628, startPoint y: 324, endPoint x: 478, endPoint y: 359, distance: 153.9
click at [478, 359] on div at bounding box center [515, 248] width 306 height 433
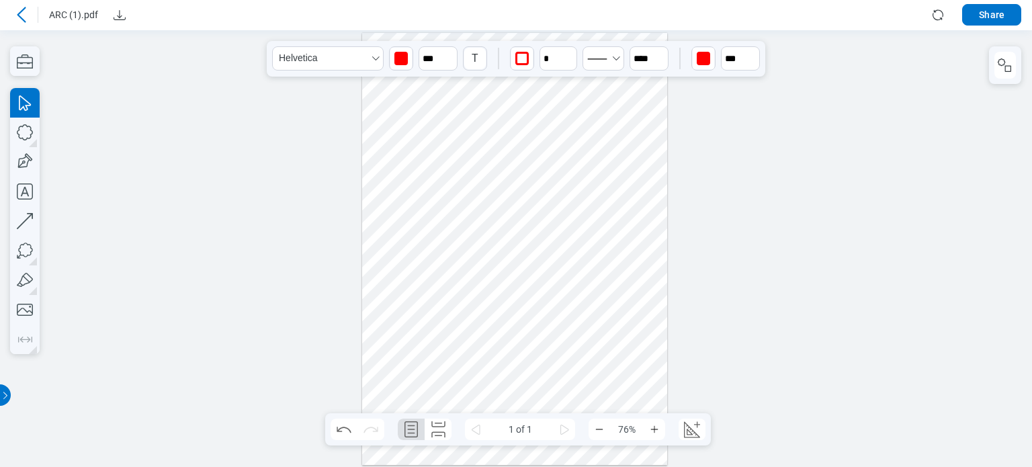
drag, startPoint x: 642, startPoint y: 347, endPoint x: 454, endPoint y: 205, distance: 235.5
click at [454, 205] on div at bounding box center [515, 248] width 306 height 433
click at [462, 203] on div at bounding box center [515, 248] width 306 height 433
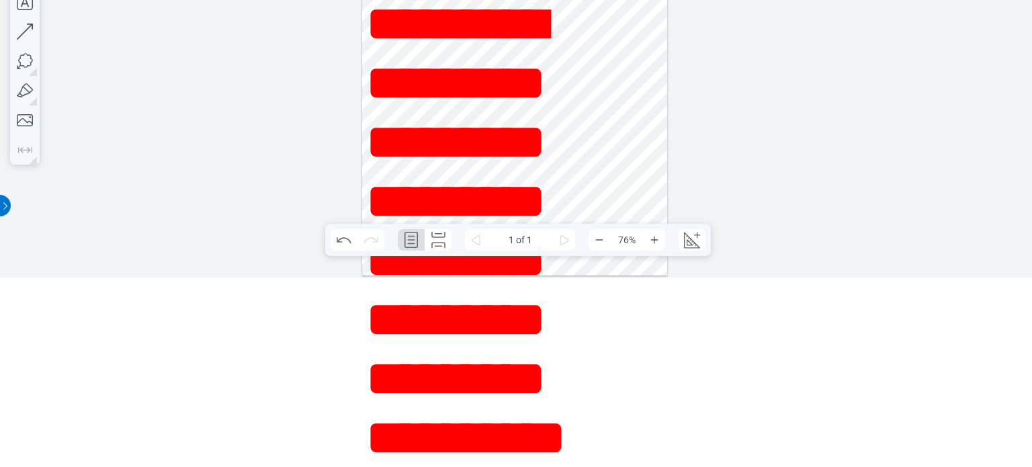
scroll to position [306, 0]
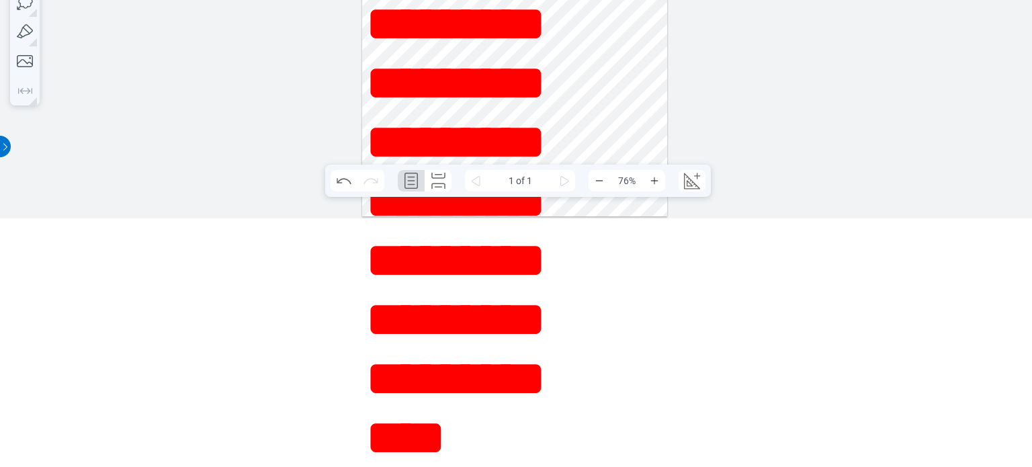
click at [631, 0] on html ".cls-1{fill:#8c8c8c;} icon - detach .cls-1{fill:#8c8c8c;} icon - detach .cls-1{…" at bounding box center [516, 0] width 1032 height 437
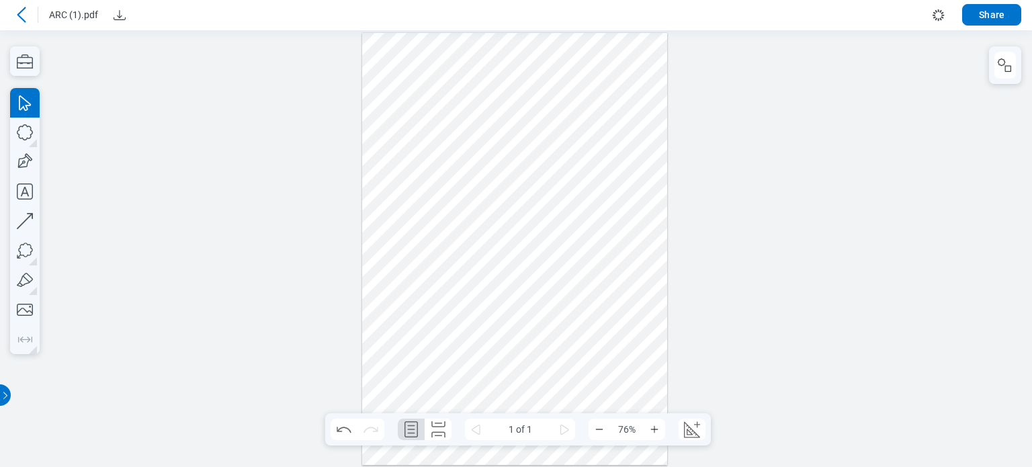
scroll to position [0, 0]
click at [537, 296] on div at bounding box center [515, 248] width 306 height 433
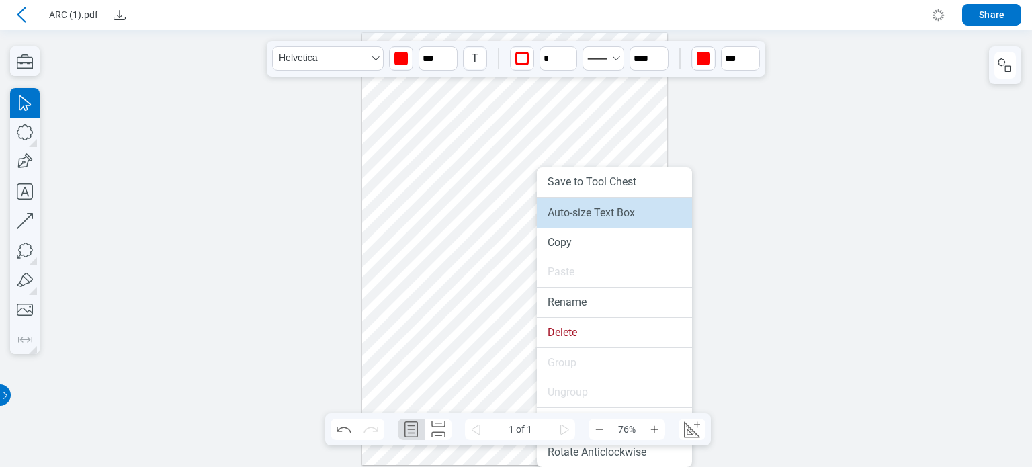
click at [555, 217] on li "Auto-size Text Box" at bounding box center [614, 213] width 155 height 30
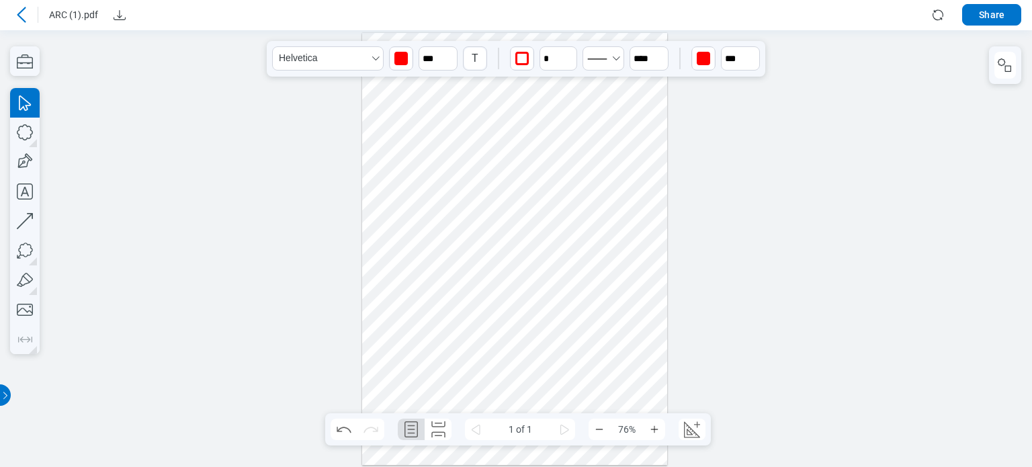
drag, startPoint x: 535, startPoint y: 345, endPoint x: 506, endPoint y: 350, distance: 29.3
click at [524, 406] on div at bounding box center [515, 248] width 306 height 433
click at [419, 49] on input "***" at bounding box center [438, 58] width 39 height 24
click at [445, 112] on div "20" at bounding box center [438, 105] width 50 height 21
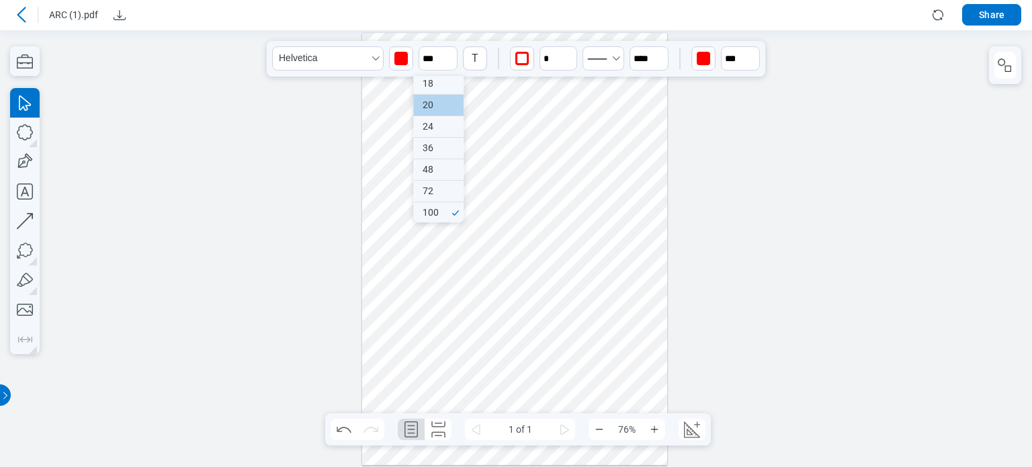
type input "**"
click at [515, 224] on div at bounding box center [515, 248] width 306 height 433
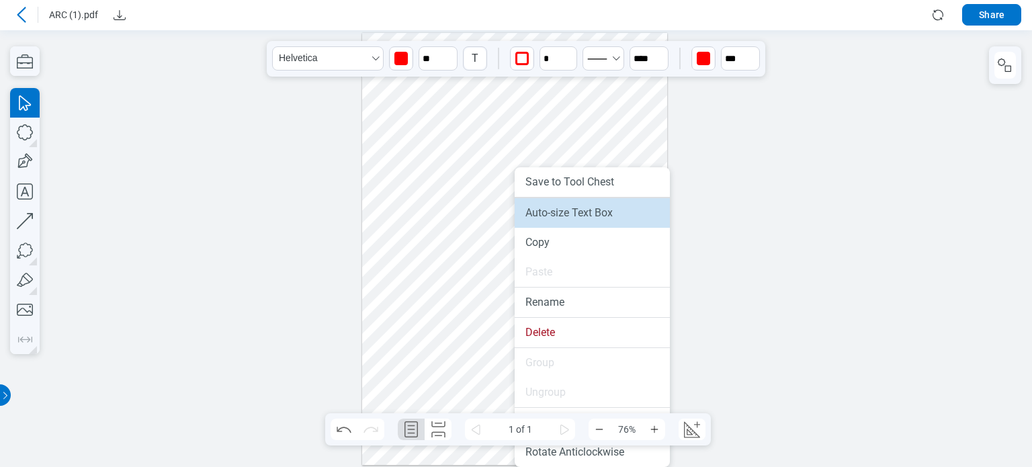
click at [520, 222] on li "Auto-size Text Box" at bounding box center [592, 213] width 155 height 30
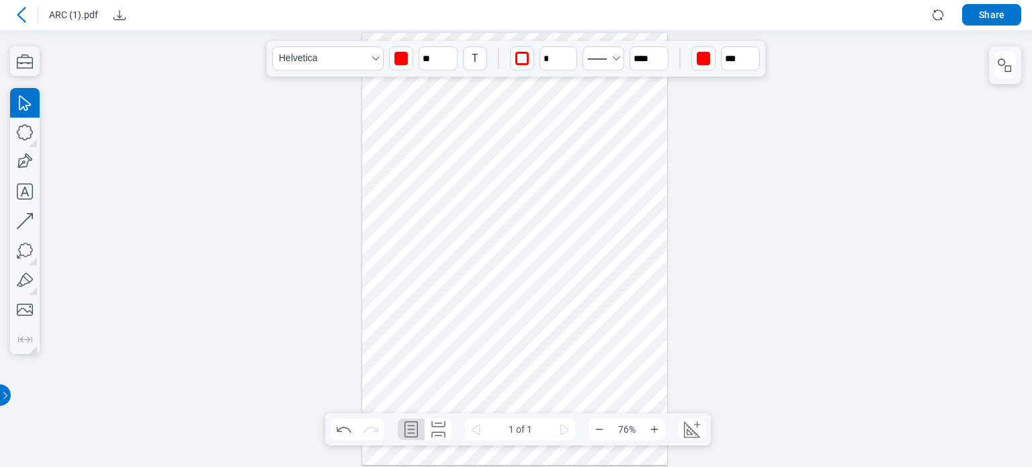
drag, startPoint x: 514, startPoint y: 209, endPoint x: 561, endPoint y: 383, distance: 180.3
click at [561, 383] on div at bounding box center [515, 248] width 306 height 433
click at [559, 261] on div at bounding box center [515, 248] width 306 height 433
drag, startPoint x: 570, startPoint y: 203, endPoint x: 582, endPoint y: 242, distance: 40.8
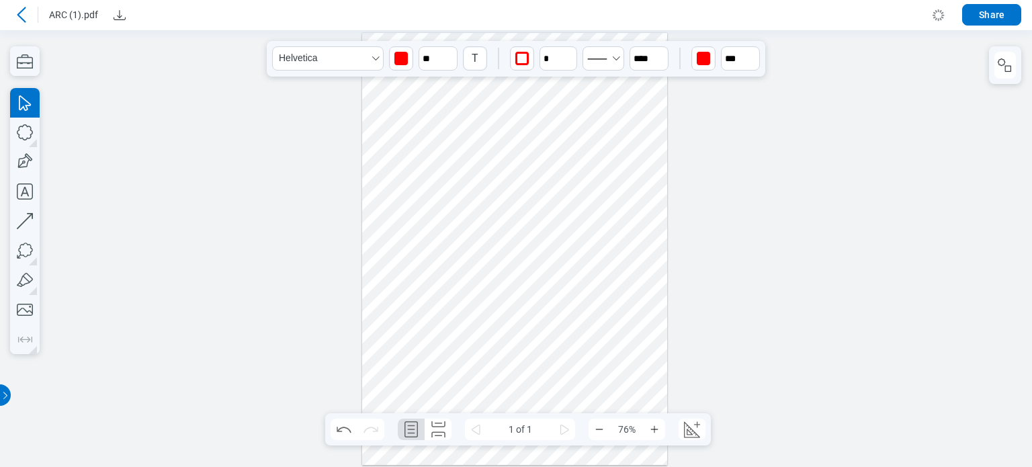
click at [582, 242] on div at bounding box center [515, 248] width 306 height 433
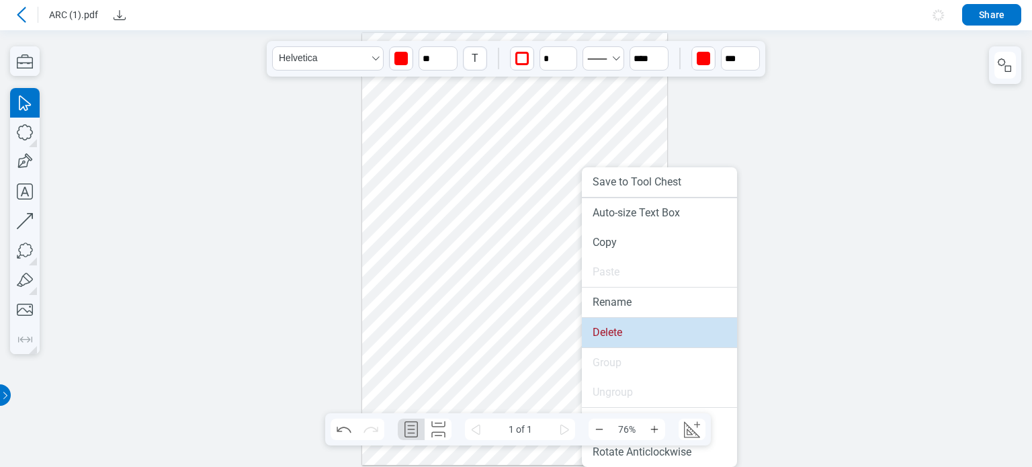
click at [604, 327] on li "Delete" at bounding box center [659, 333] width 155 height 30
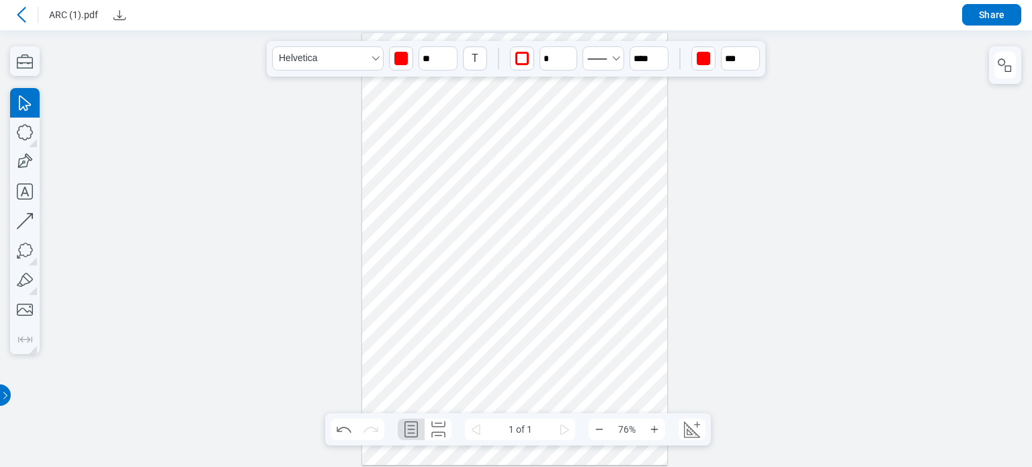
click at [472, 298] on div at bounding box center [515, 248] width 306 height 433
click at [25, 161] on icon "button" at bounding box center [25, 162] width 30 height 30
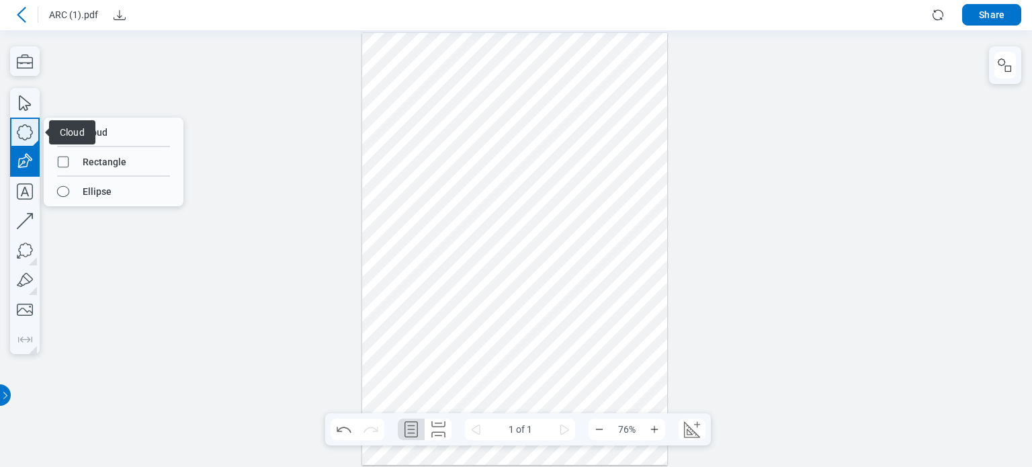
click at [32, 130] on icon "button" at bounding box center [25, 133] width 30 height 30
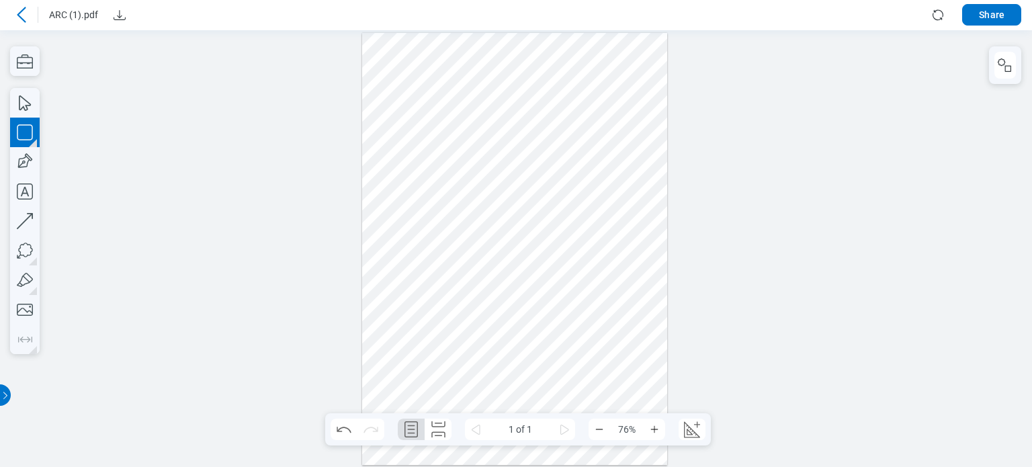
drag, startPoint x: 497, startPoint y: 230, endPoint x: 509, endPoint y: 276, distance: 47.3
click at [589, 305] on div at bounding box center [515, 248] width 306 height 433
click at [22, 167] on icon "button" at bounding box center [25, 162] width 30 height 30
drag, startPoint x: 443, startPoint y: 343, endPoint x: 557, endPoint y: 365, distance: 116.4
click at [557, 365] on div at bounding box center [515, 248] width 306 height 433
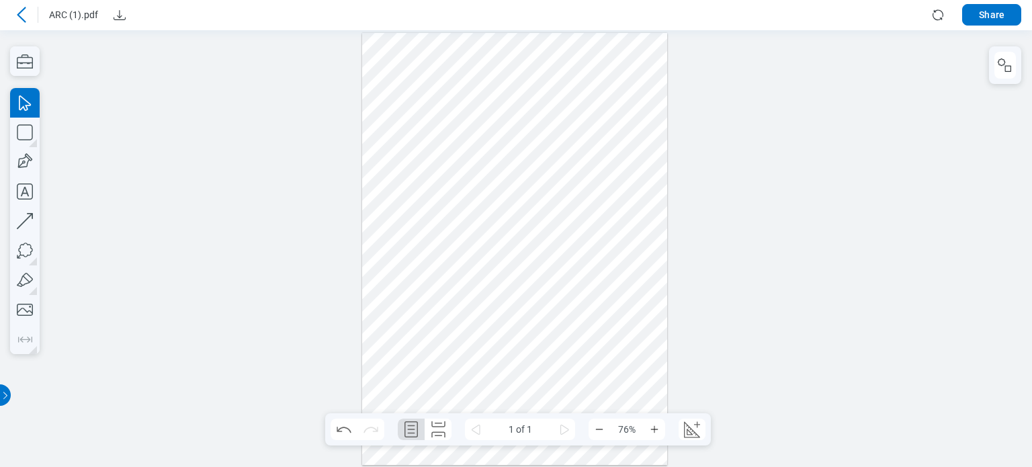
drag, startPoint x: 518, startPoint y: 353, endPoint x: 512, endPoint y: 348, distance: 7.7
click at [517, 352] on div at bounding box center [515, 248] width 306 height 433
click at [462, 284] on div at bounding box center [515, 248] width 306 height 433
click at [510, 256] on div at bounding box center [515, 248] width 306 height 433
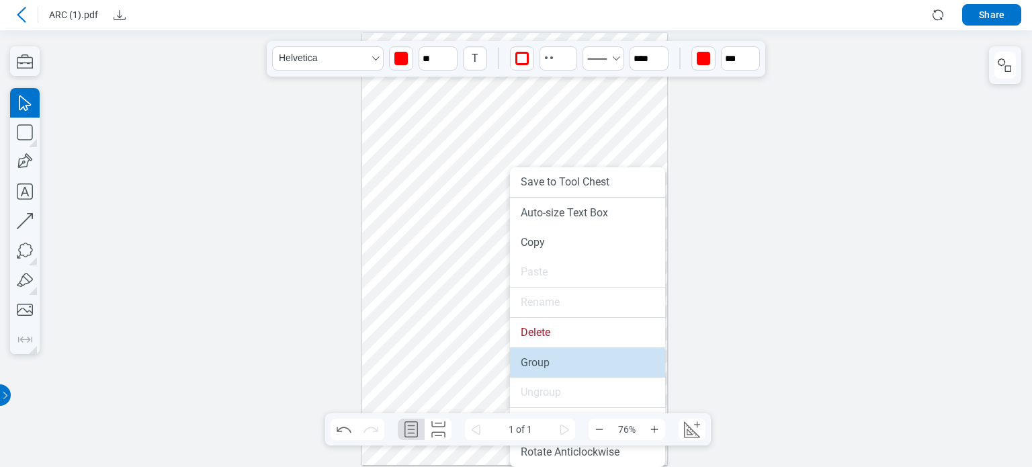
click at [534, 353] on li "Group" at bounding box center [587, 363] width 155 height 30
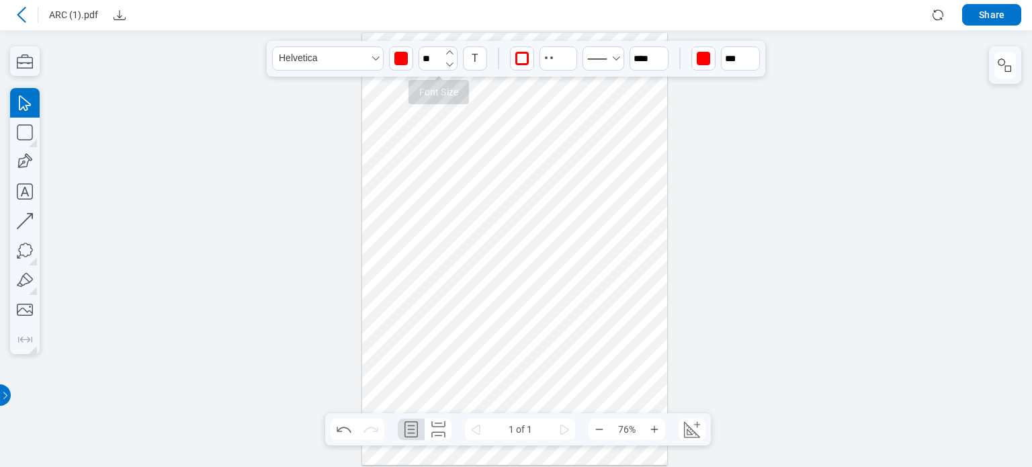
click at [447, 50] on icon "button" at bounding box center [449, 52] width 11 height 11
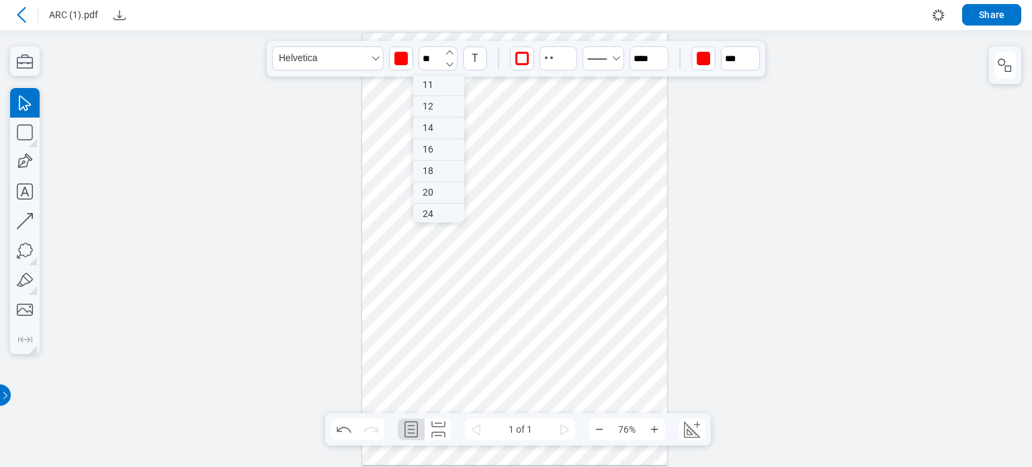
drag, startPoint x: 447, startPoint y: 50, endPoint x: 493, endPoint y: 190, distance: 146.4
click at [447, 50] on icon "button" at bounding box center [449, 52] width 11 height 11
type input "**"
click at [468, 271] on div at bounding box center [515, 248] width 306 height 433
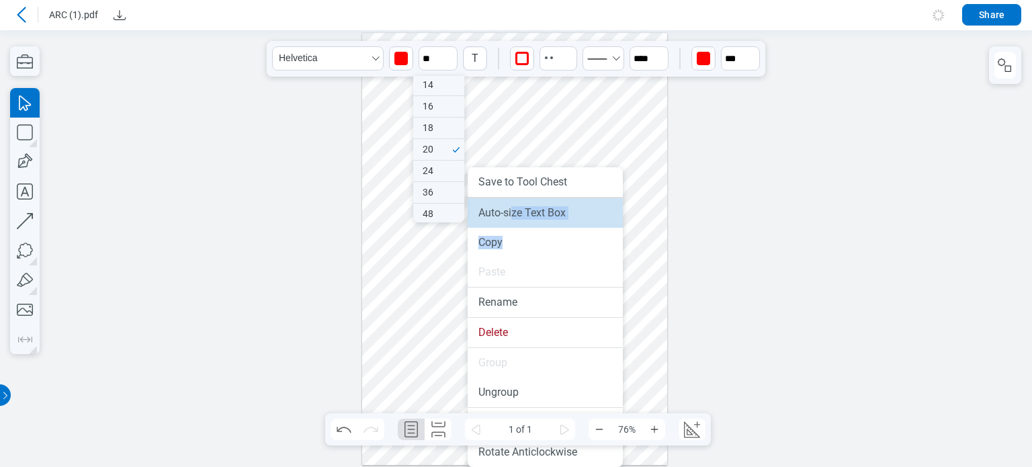
drag, startPoint x: 501, startPoint y: 228, endPoint x: 512, endPoint y: 214, distance: 17.7
click at [512, 214] on ul "Save to Tool Chest Auto-size Text Box Copy Paste Rename Delete Group Ungroup Ro…" at bounding box center [545, 317] width 155 height 300
click at [512, 214] on li "Auto-size Text Box" at bounding box center [545, 213] width 155 height 30
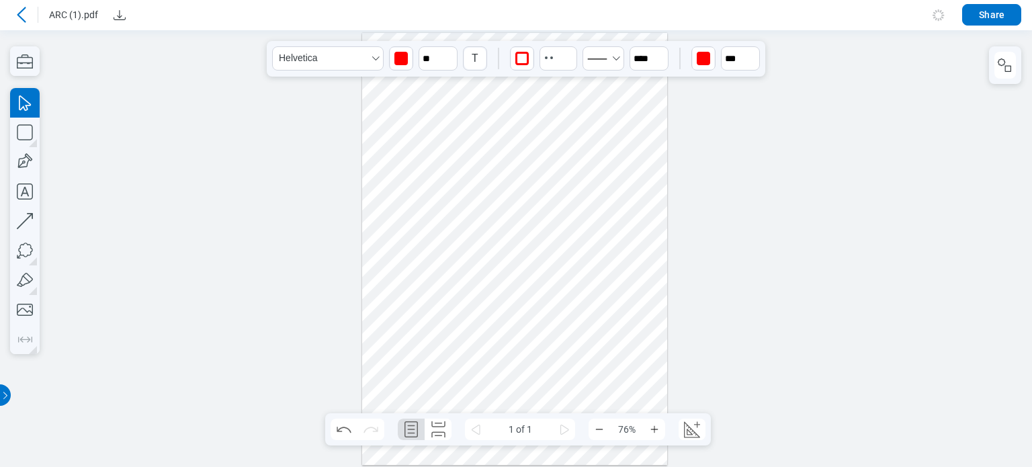
drag, startPoint x: 450, startPoint y: 288, endPoint x: 442, endPoint y: 255, distance: 33.1
click at [442, 255] on div at bounding box center [515, 248] width 306 height 433
drag, startPoint x: 496, startPoint y: 298, endPoint x: 537, endPoint y: 359, distance: 73.6
click at [541, 365] on div at bounding box center [515, 248] width 306 height 433
click at [495, 310] on div at bounding box center [515, 248] width 306 height 433
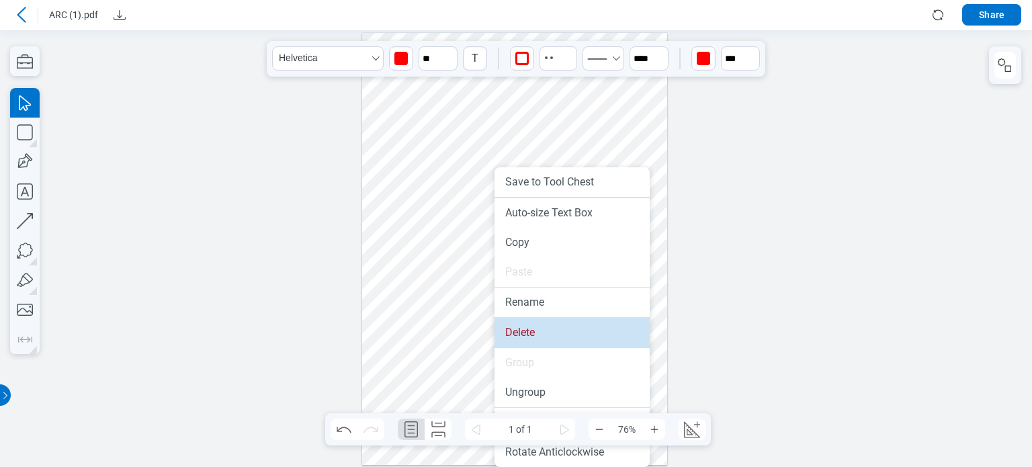
drag, startPoint x: 536, startPoint y: 330, endPoint x: 540, endPoint y: 297, distance: 33.2
click at [536, 330] on li "Delete" at bounding box center [572, 333] width 155 height 30
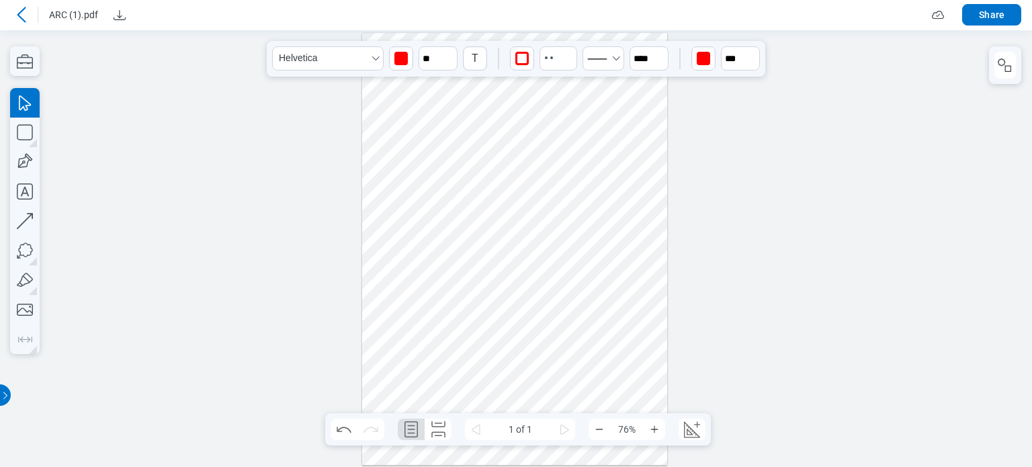
click at [22, 13] on icon at bounding box center [21, 15] width 16 height 16
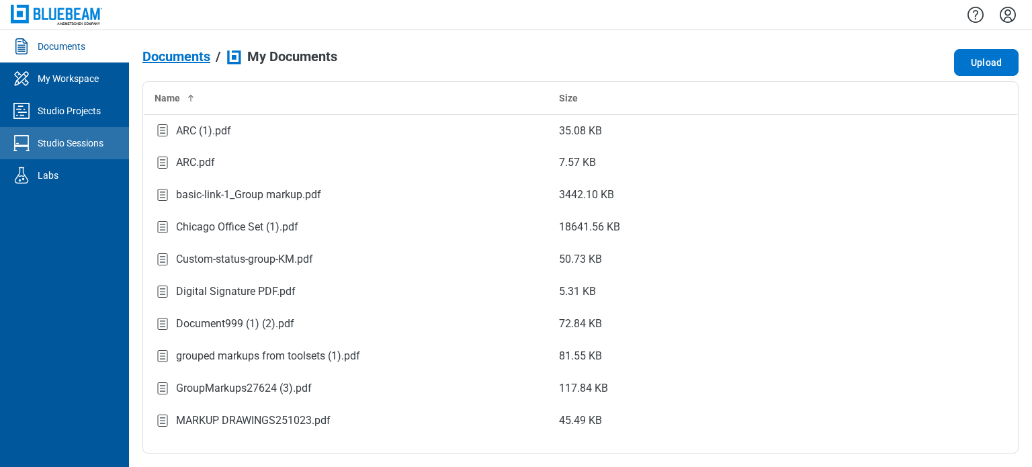
click at [93, 155] on link "Studio Sessions" at bounding box center [64, 143] width 129 height 32
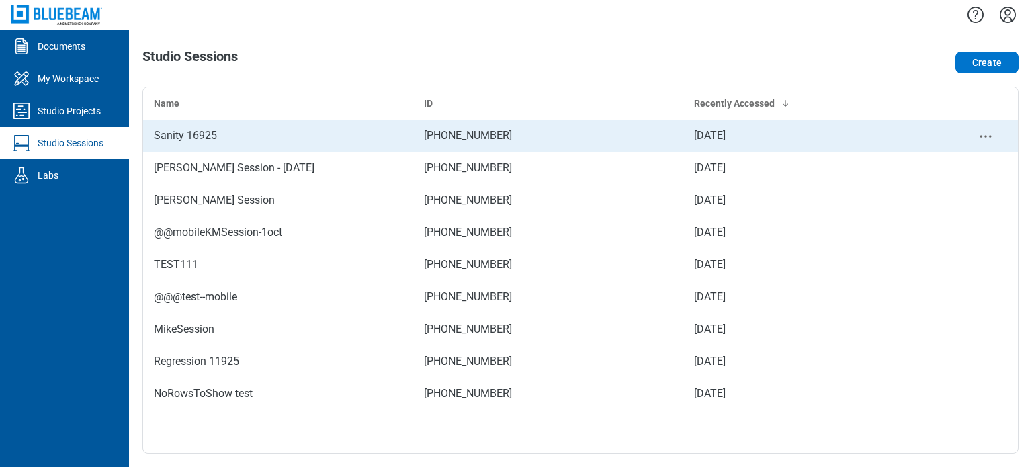
click at [292, 135] on div "Sanity 16925" at bounding box center [278, 136] width 249 height 16
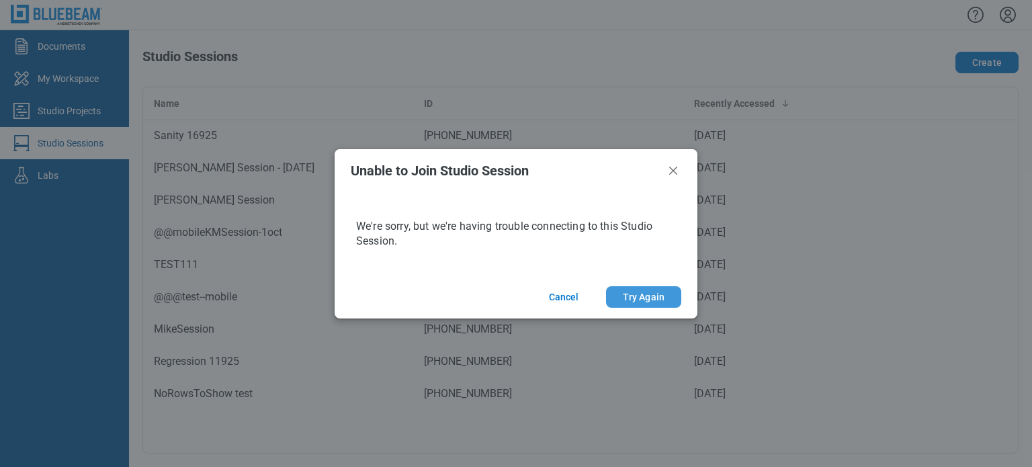
click at [631, 296] on button "Try Again" at bounding box center [643, 297] width 75 height 22
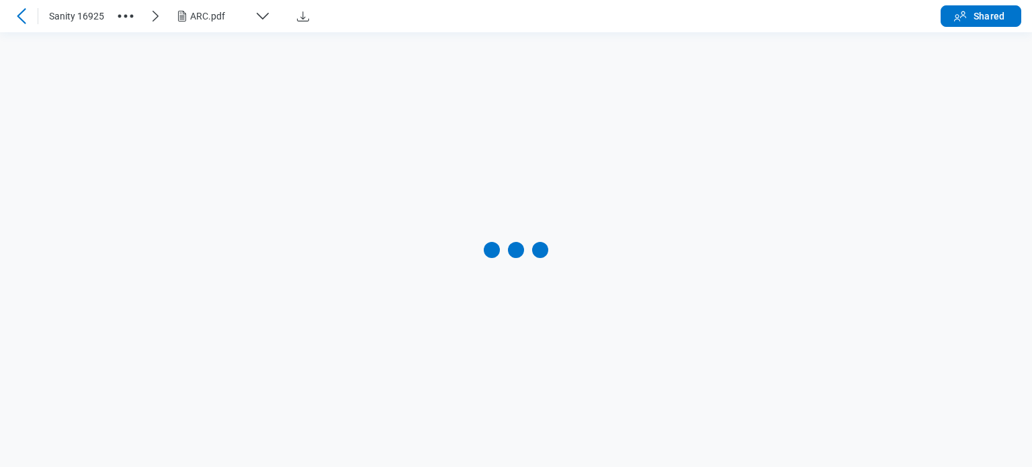
click at [257, 15] on icon "button" at bounding box center [263, 16] width 16 height 16
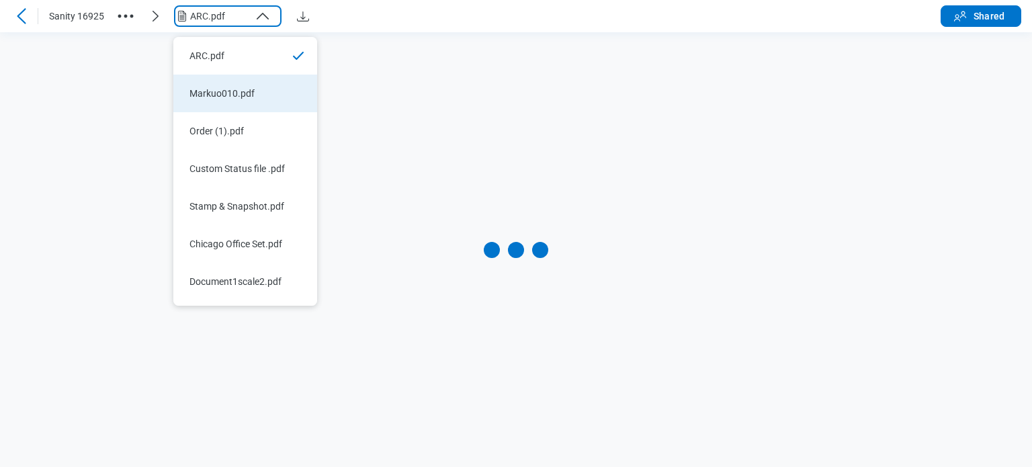
click at [280, 108] on li "Markuo010.pdf" at bounding box center [245, 94] width 144 height 38
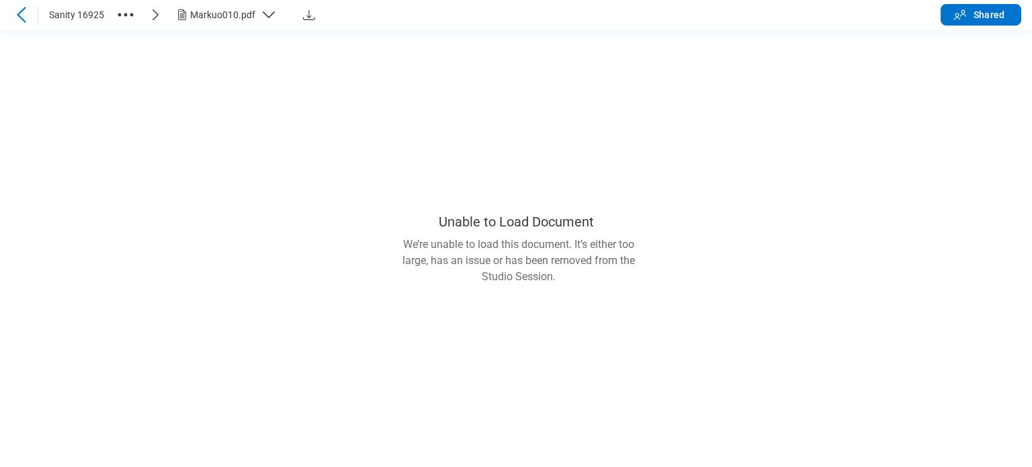
click at [231, 17] on div "Markuo010.pdf" at bounding box center [222, 14] width 65 height 13
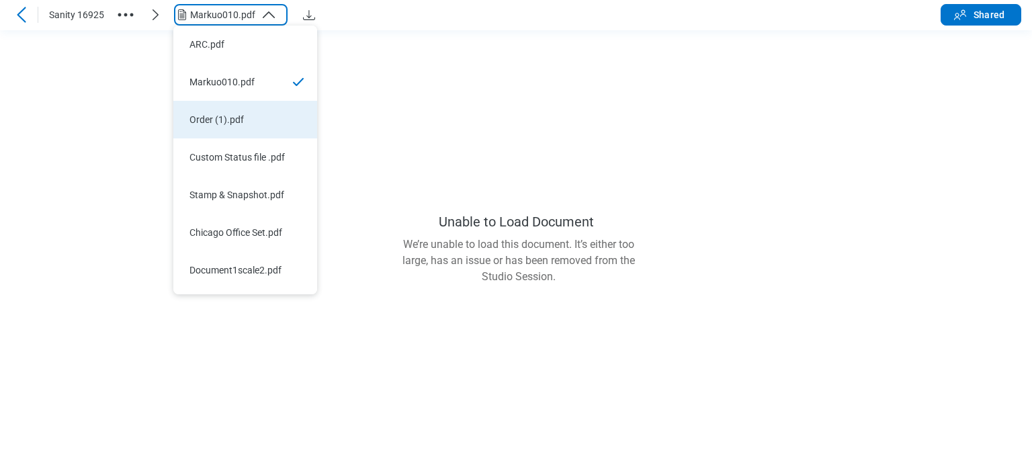
click at [242, 124] on div "Order (1).pdf" at bounding box center [237, 119] width 95 height 13
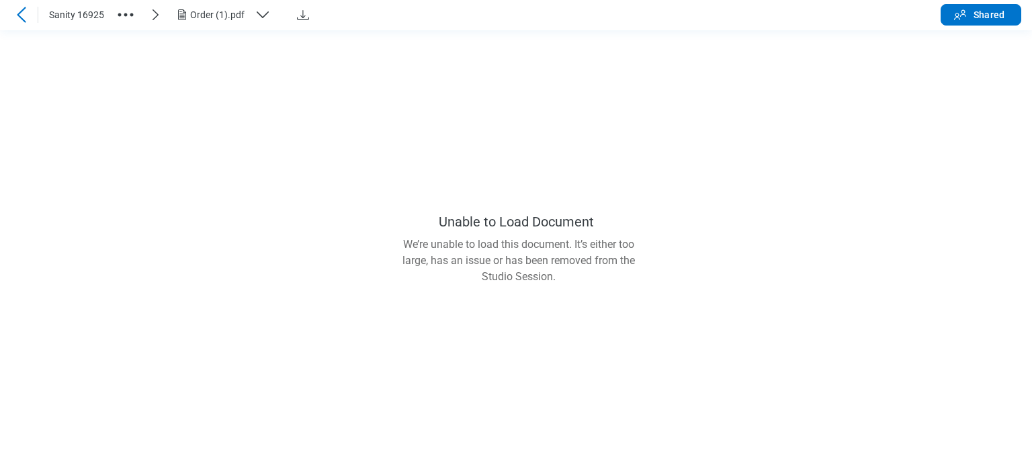
click at [248, 25] on button "Order (1).pdf" at bounding box center [228, 15] width 108 height 22
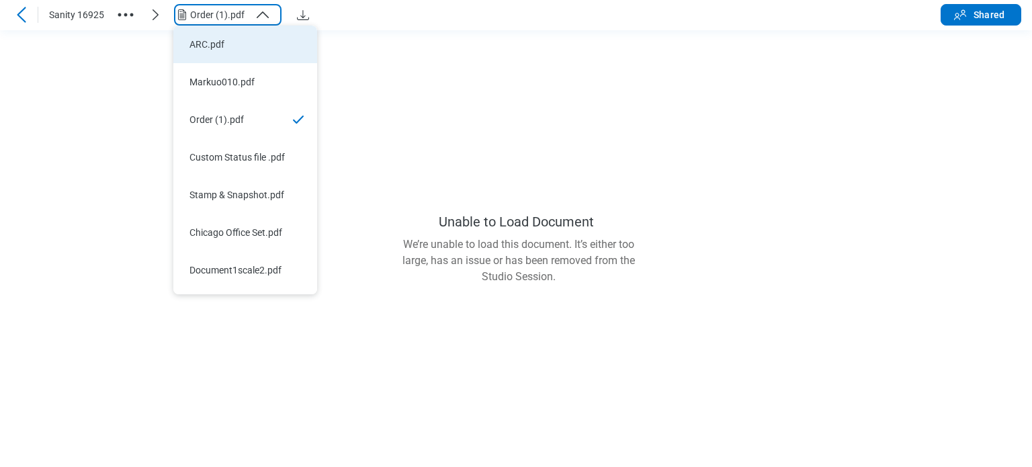
click at [265, 48] on div "ARC.pdf" at bounding box center [237, 44] width 95 height 13
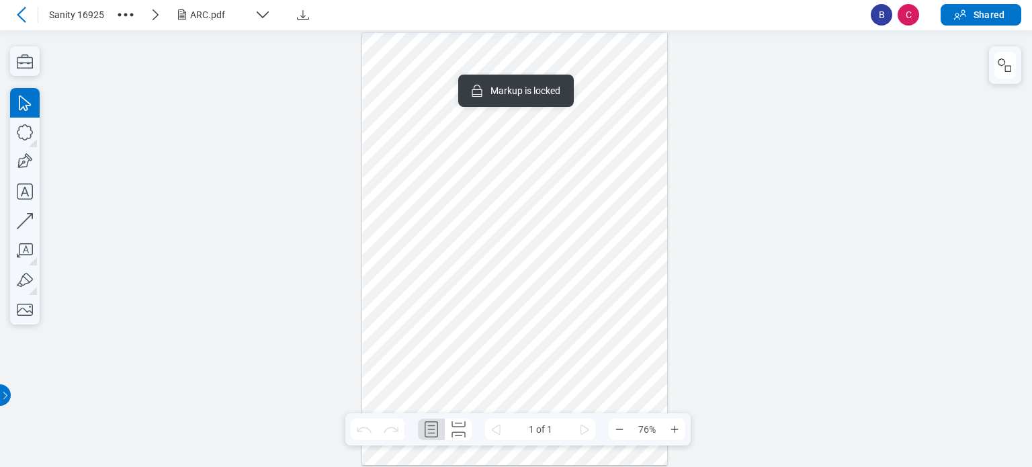
click at [427, 321] on div at bounding box center [515, 248] width 306 height 433
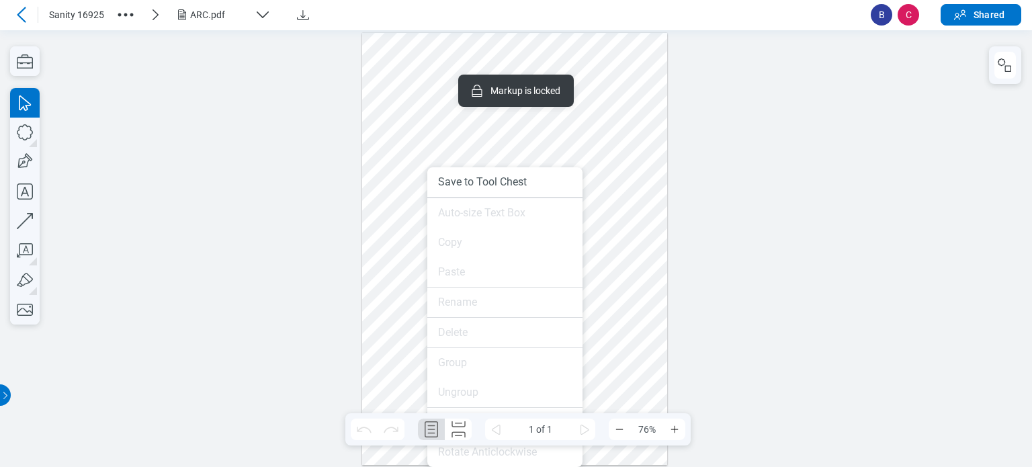
click at [352, 152] on div at bounding box center [516, 248] width 1032 height 437
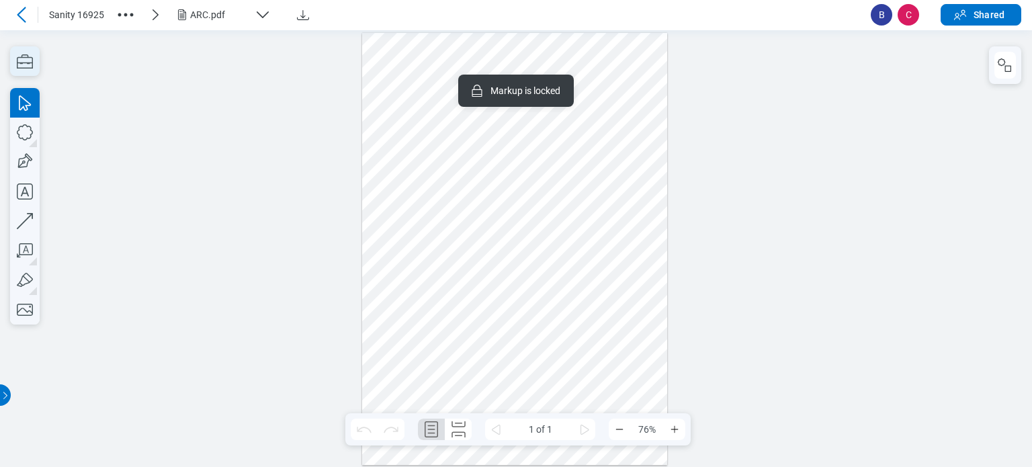
click at [11, 65] on icon "button" at bounding box center [25, 61] width 30 height 30
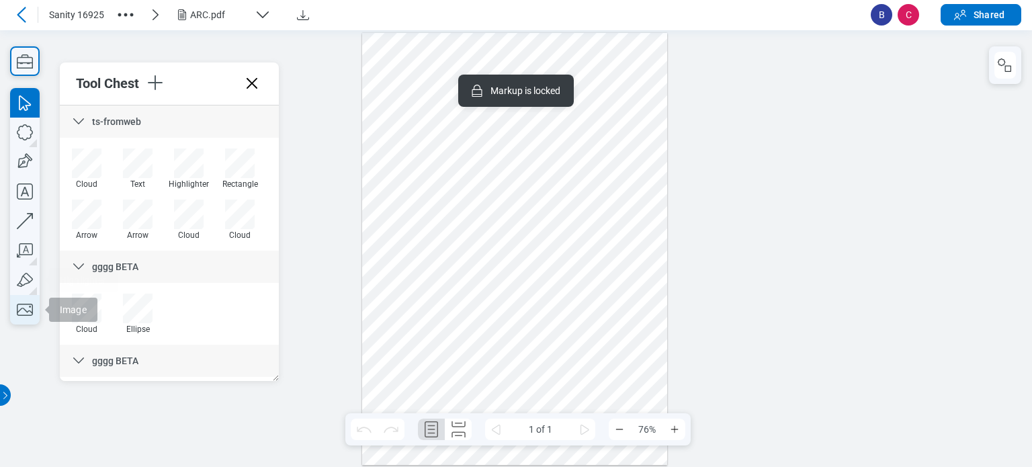
click at [24, 308] on icon "button" at bounding box center [25, 310] width 30 height 30
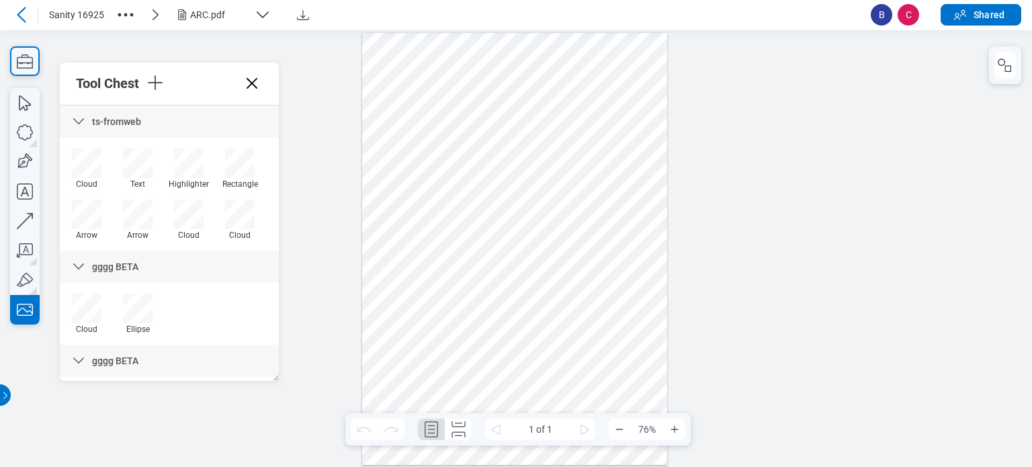
drag, startPoint x: 490, startPoint y: 292, endPoint x: 546, endPoint y: 327, distance: 65.8
click at [546, 327] on div at bounding box center [515, 248] width 306 height 433
click at [519, 313] on div at bounding box center [515, 248] width 306 height 433
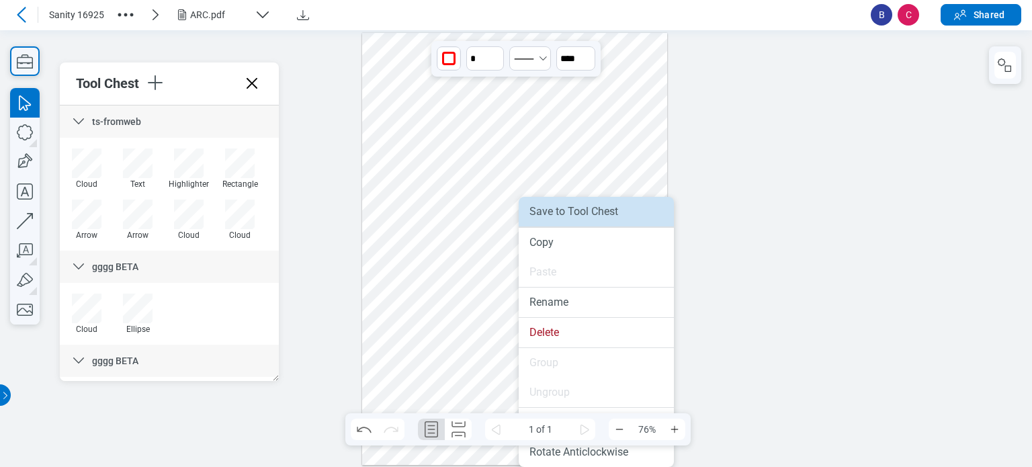
click at [565, 211] on li "Save to Tool Chest" at bounding box center [596, 212] width 155 height 30
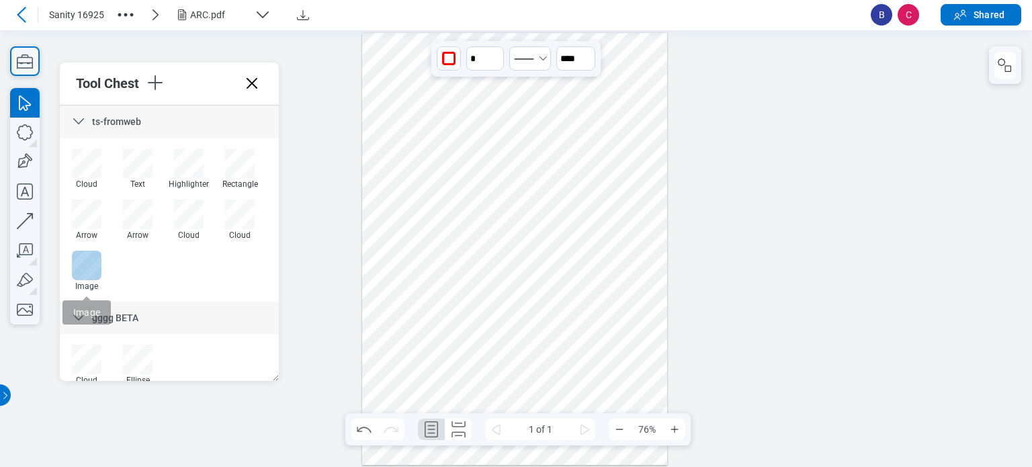
click at [80, 271] on div at bounding box center [87, 266] width 30 height 30
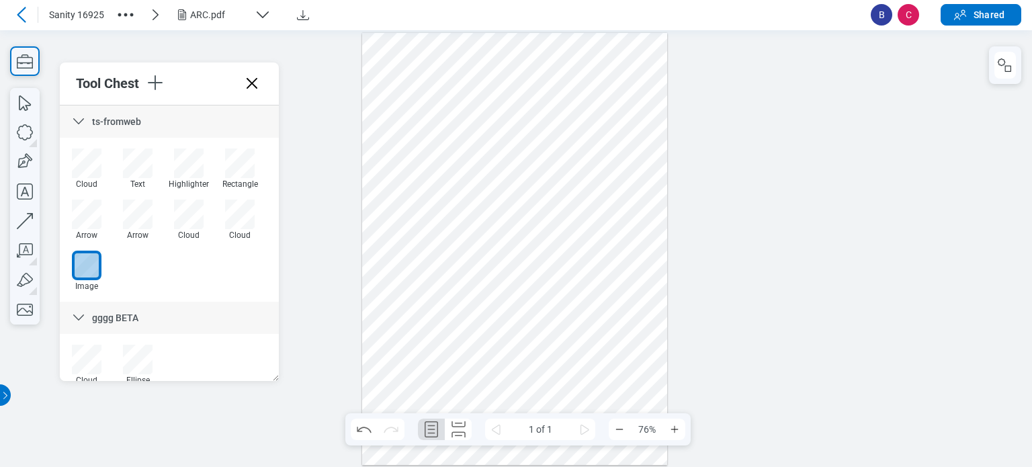
click at [406, 376] on div at bounding box center [515, 248] width 306 height 433
drag, startPoint x: 421, startPoint y: 361, endPoint x: 395, endPoint y: 385, distance: 35.2
click at [395, 385] on div at bounding box center [515, 248] width 306 height 433
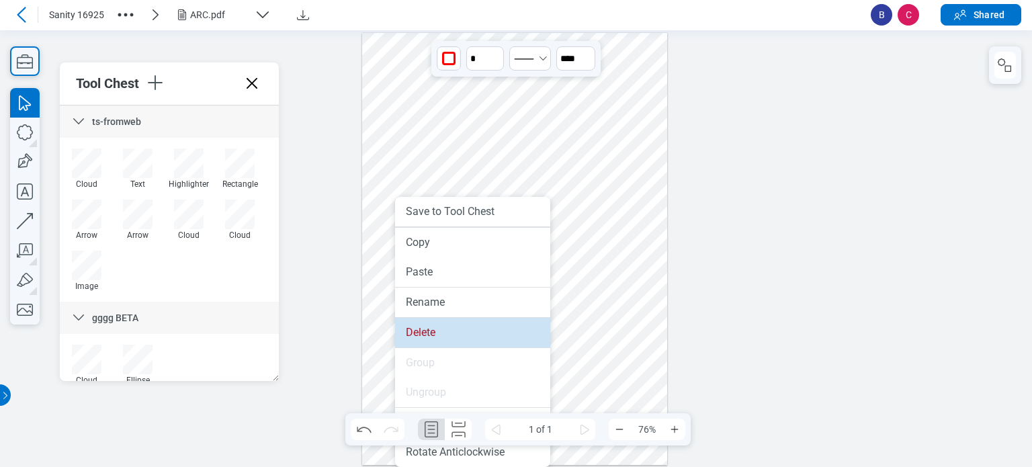
click at [424, 343] on li "Delete" at bounding box center [472, 333] width 155 height 30
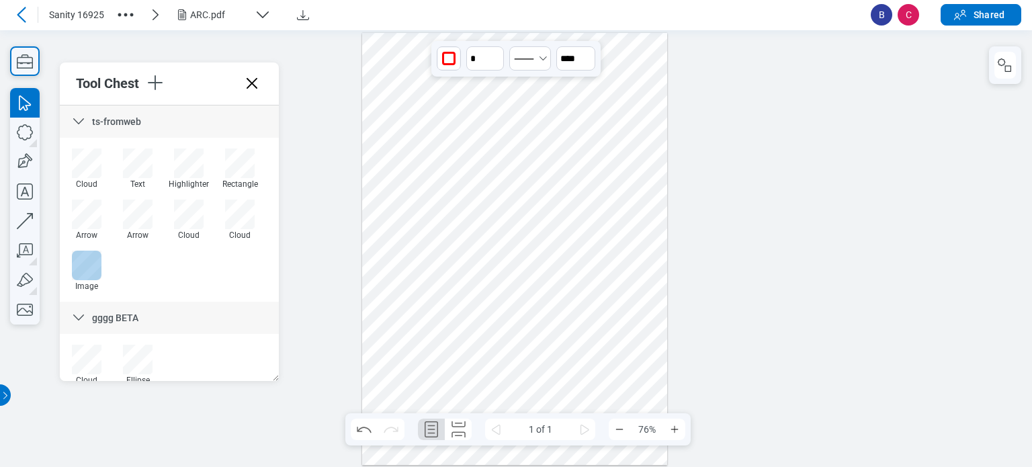
drag, startPoint x: 83, startPoint y: 265, endPoint x: 236, endPoint y: 292, distance: 154.9
click at [84, 265] on div at bounding box center [87, 266] width 30 height 30
drag, startPoint x: 407, startPoint y: 371, endPoint x: 486, endPoint y: 411, distance: 88.4
click at [486, 411] on div at bounding box center [515, 248] width 306 height 433
click at [430, 391] on div at bounding box center [515, 248] width 306 height 433
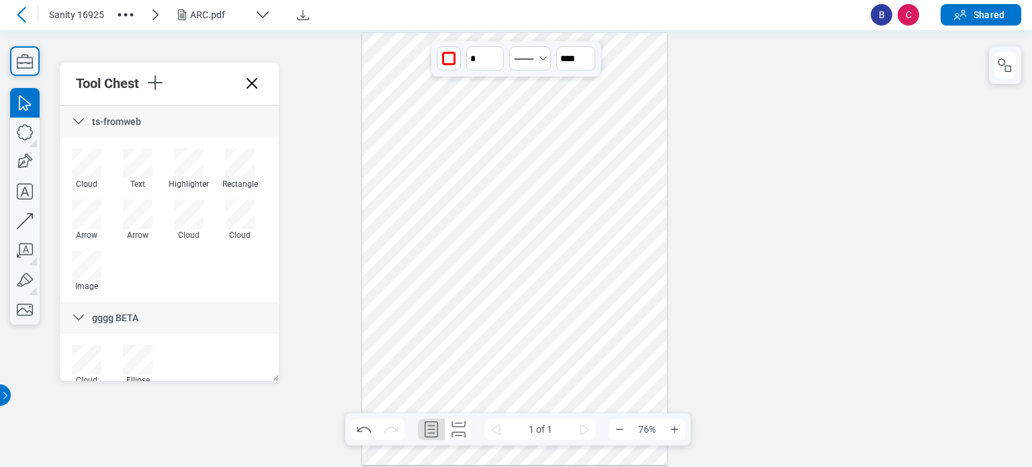
drag, startPoint x: 500, startPoint y: 384, endPoint x: 409, endPoint y: 349, distance: 97.9
click at [409, 349] on div at bounding box center [515, 248] width 306 height 433
click at [563, 401] on div at bounding box center [515, 248] width 306 height 433
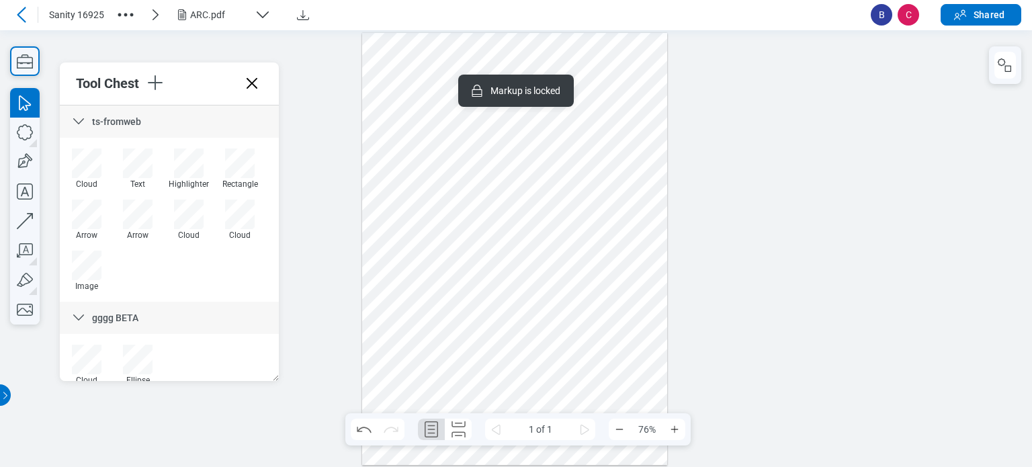
click at [656, 235] on div at bounding box center [515, 248] width 306 height 433
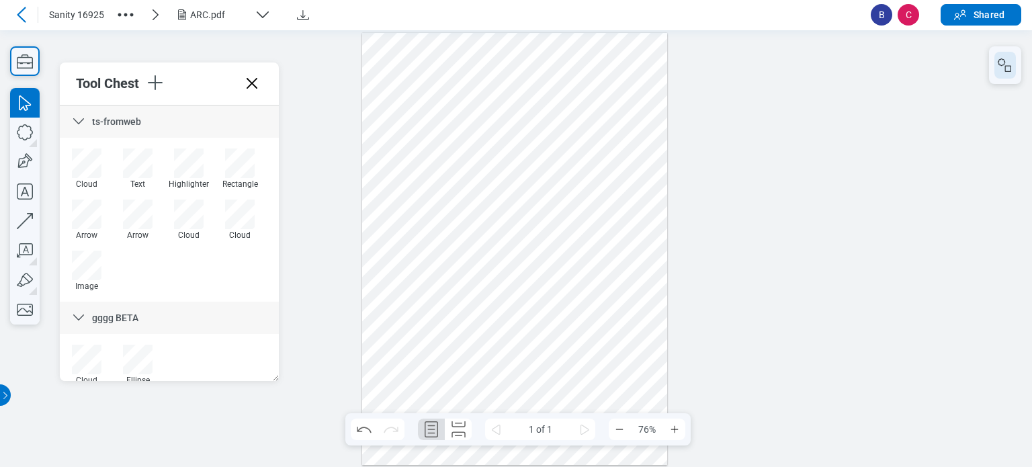
click at [1000, 62] on icon "button" at bounding box center [1005, 65] width 16 height 16
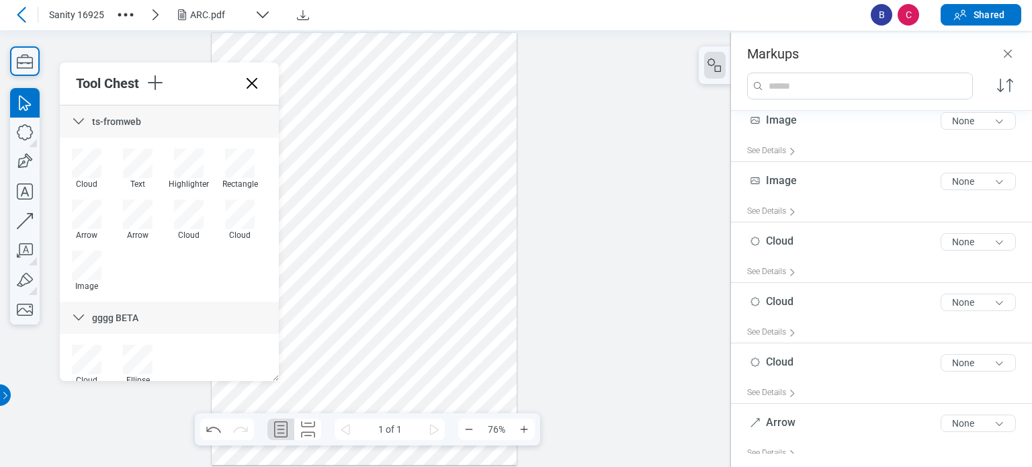
scroll to position [373, 0]
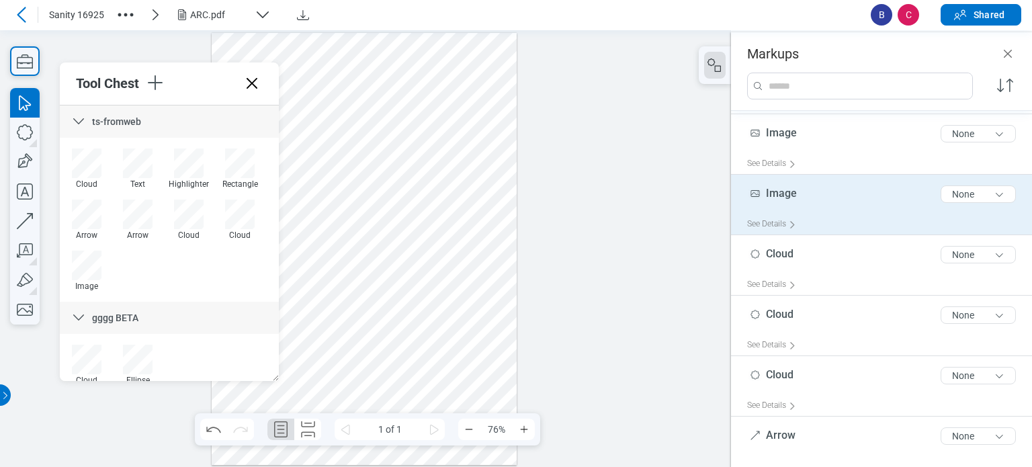
click at [792, 187] on span "Image" at bounding box center [781, 193] width 31 height 13
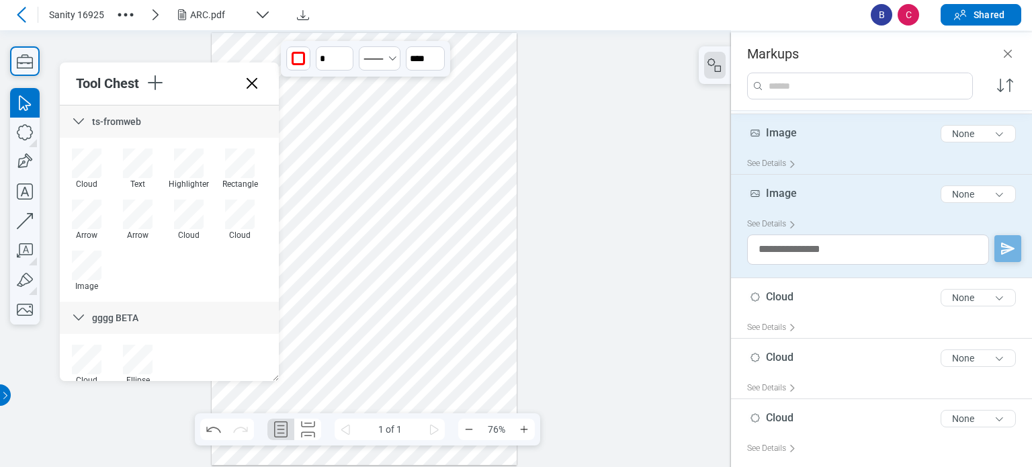
drag, startPoint x: 793, startPoint y: 143, endPoint x: 668, endPoint y: 119, distance: 127.3
click at [793, 143] on div "Image 5 of 300 characters None" at bounding box center [887, 137] width 280 height 34
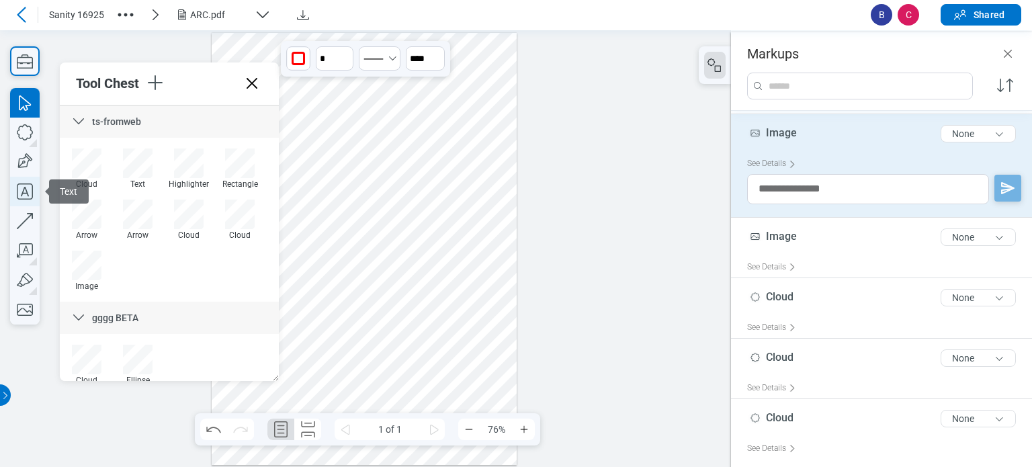
click at [28, 194] on icon "button" at bounding box center [25, 191] width 16 height 16
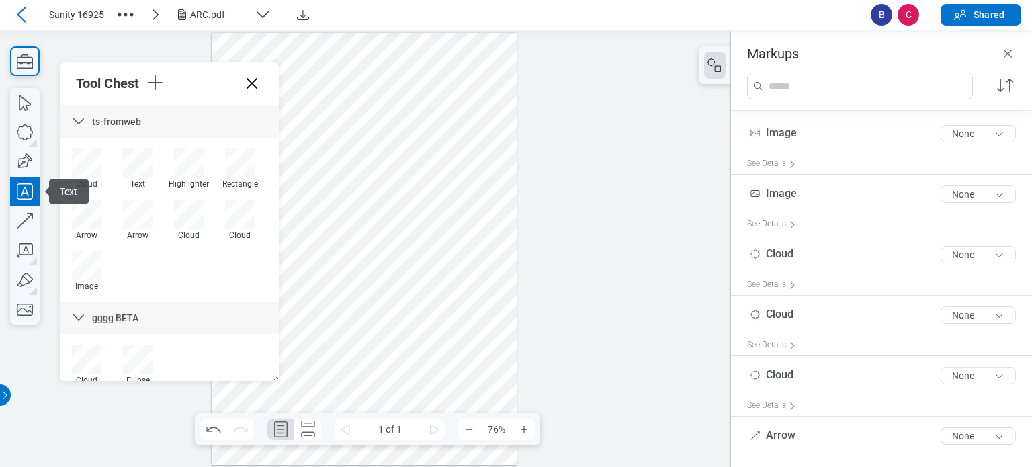
click at [440, 217] on div at bounding box center [365, 248] width 306 height 433
click at [461, 247] on div at bounding box center [365, 248] width 306 height 433
click at [452, 220] on div at bounding box center [365, 248] width 306 height 433
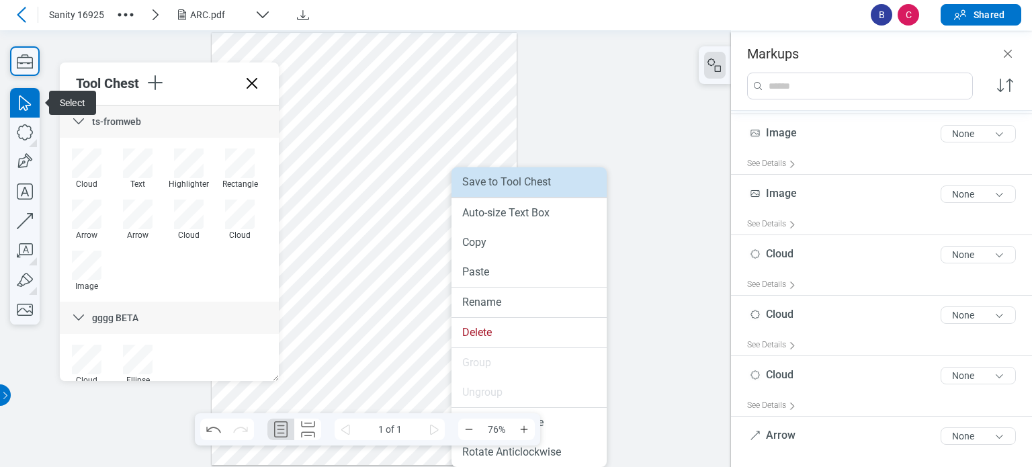
click at [477, 188] on li "Save to Tool Chest" at bounding box center [529, 182] width 155 height 30
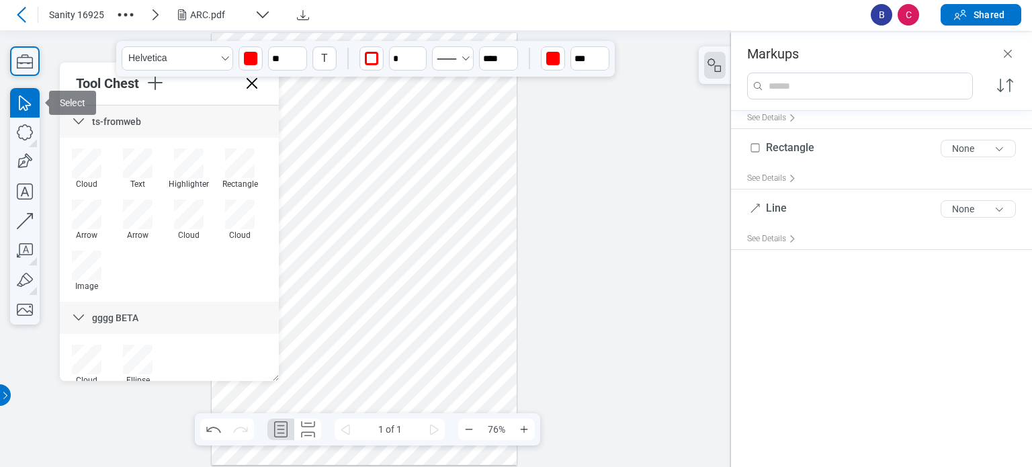
scroll to position [134, 0]
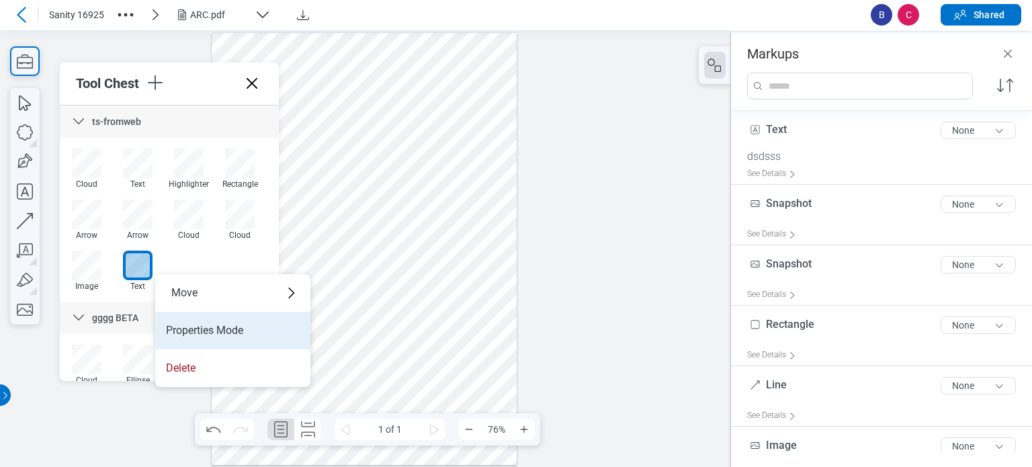
click at [191, 324] on li "Properties Mode" at bounding box center [232, 331] width 155 height 38
click at [192, 331] on li "Drawing Mode" at bounding box center [233, 334] width 155 height 38
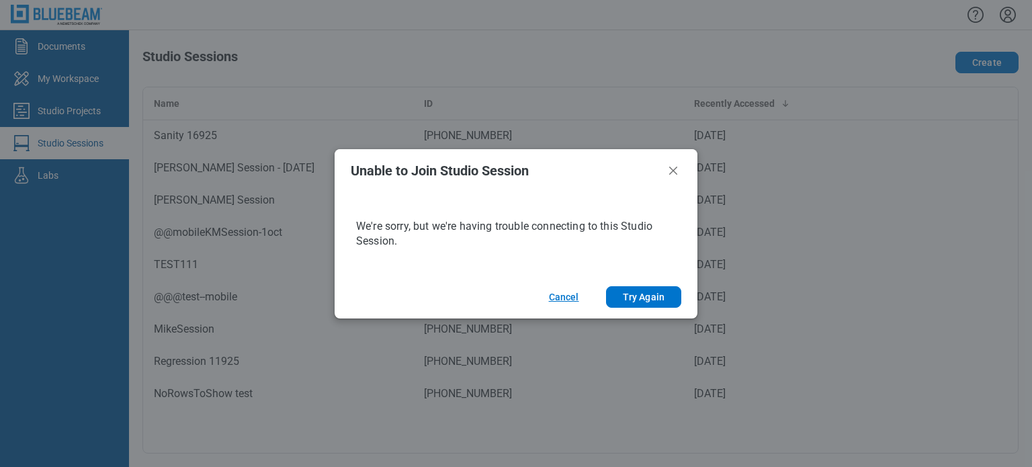
click at [569, 298] on button "Cancel" at bounding box center [564, 297] width 63 height 22
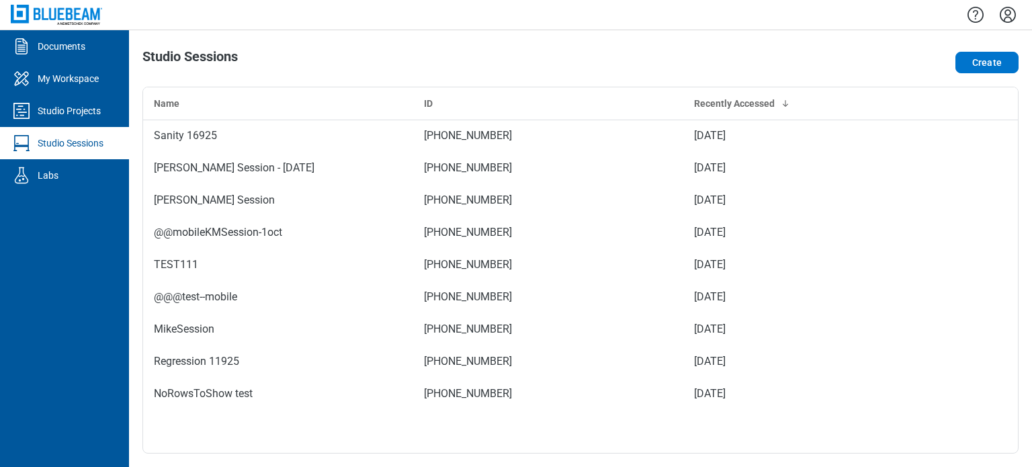
click at [1010, 11] on icon "Settings" at bounding box center [1008, 15] width 22 height 22
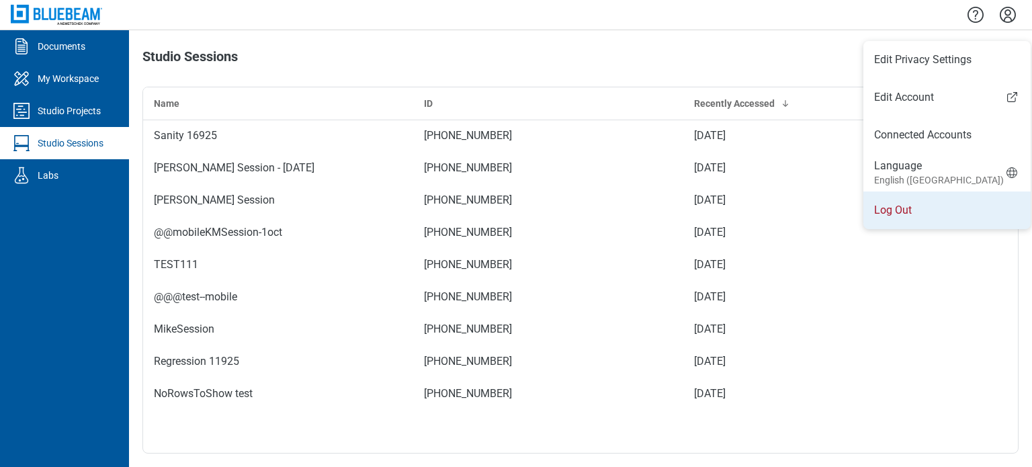
click at [885, 196] on li "Log Out" at bounding box center [947, 211] width 167 height 38
